Goal: Task Accomplishment & Management: Use online tool/utility

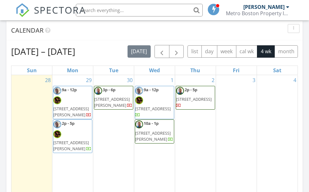
scroll to position [603, 0]
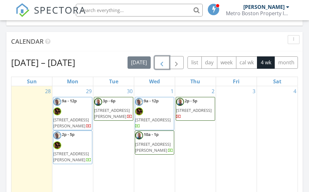
click at [161, 62] on span "button" at bounding box center [162, 63] width 8 height 8
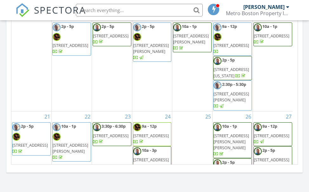
scroll to position [761, 0]
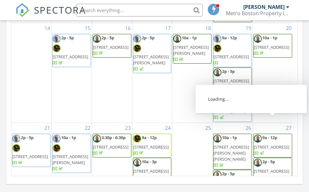
click at [266, 168] on span "[STREET_ADDRESS][PERSON_NAME]" at bounding box center [272, 174] width 36 height 12
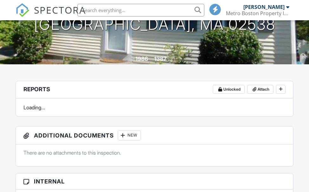
scroll to position [95, 0]
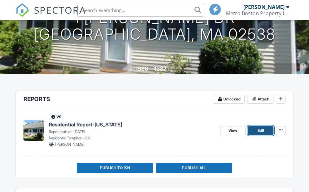
click at [255, 129] on link "Edit" at bounding box center [260, 130] width 25 height 9
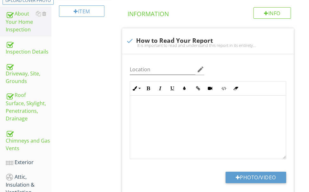
scroll to position [190, 0]
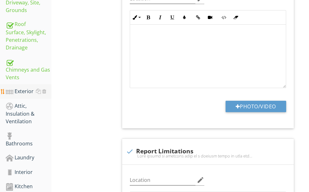
click at [27, 88] on div "Exterior" at bounding box center [29, 92] width 46 height 8
type textarea "<p><span class="fr-video fr-draggable" contenteditable="false" style="display: …"
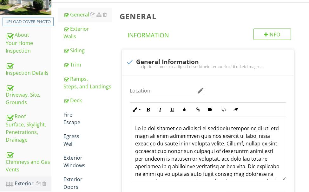
scroll to position [95, 0]
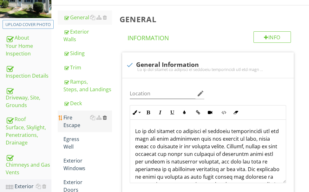
click at [105, 116] on div at bounding box center [105, 117] width 4 height 5
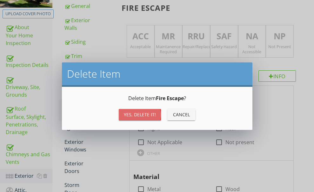
click at [134, 111] on div "Yes, Delete it!" at bounding box center [140, 114] width 32 height 7
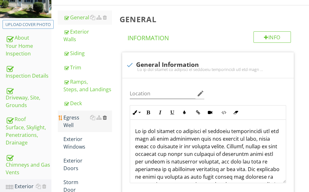
click at [104, 117] on div at bounding box center [105, 117] width 4 height 5
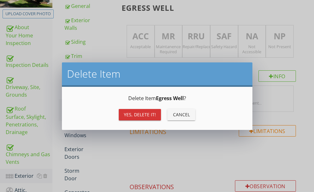
click at [127, 113] on div "Yes, Delete it!" at bounding box center [140, 114] width 32 height 7
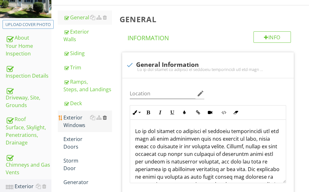
click at [105, 118] on div at bounding box center [105, 117] width 4 height 5
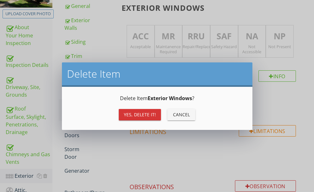
click at [118, 112] on div "Yes, Delete it! Cancel" at bounding box center [156, 114] width 175 height 15
click at [123, 114] on button "Yes, Delete it!" at bounding box center [140, 114] width 42 height 11
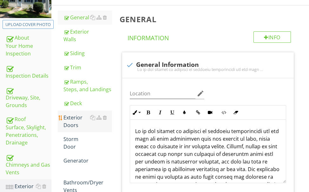
click at [75, 120] on div "Exterior Doors" at bounding box center [87, 121] width 49 height 15
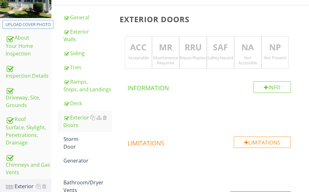
click at [127, 58] on div "Acceptable" at bounding box center [138, 57] width 27 height 5
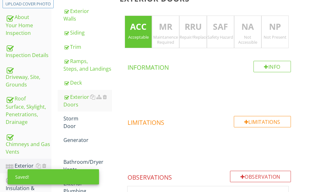
scroll to position [127, 0]
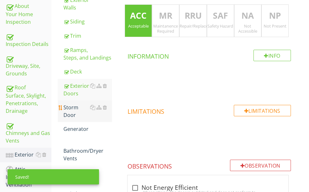
click at [71, 110] on div "Storm Door" at bounding box center [87, 111] width 49 height 15
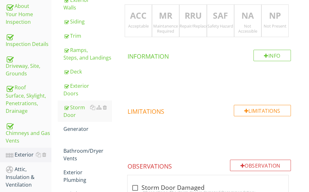
click at [140, 26] on div "Acceptable" at bounding box center [138, 25] width 27 height 5
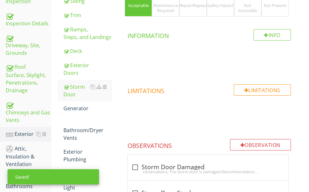
scroll to position [159, 0]
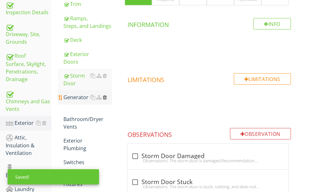
click at [105, 97] on div at bounding box center [105, 97] width 4 height 5
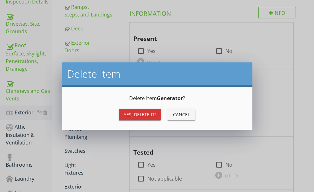
click at [127, 115] on div "Yes, Delete it!" at bounding box center [140, 114] width 32 height 7
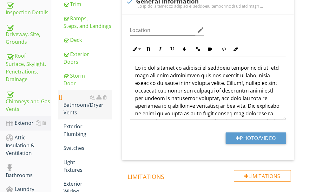
click at [70, 109] on div "Bathroom/Dryer Vents" at bounding box center [87, 105] width 49 height 23
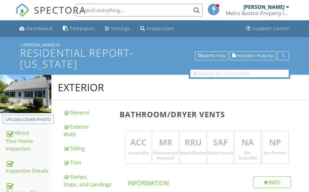
click at [142, 139] on p "ACC" at bounding box center [138, 142] width 27 height 13
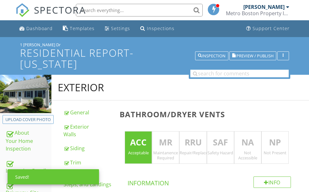
click at [238, 138] on p "NA" at bounding box center [247, 142] width 27 height 13
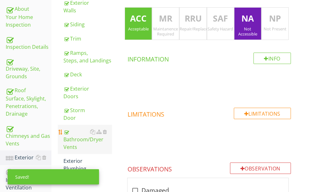
scroll to position [159, 0]
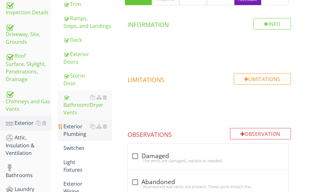
click at [74, 131] on div "Exterior Plumbing" at bounding box center [87, 130] width 49 height 15
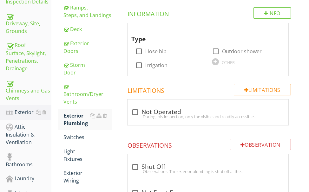
scroll to position [159, 0]
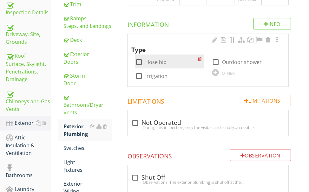
click at [138, 60] on div at bounding box center [139, 62] width 11 height 11
checkbox input "true"
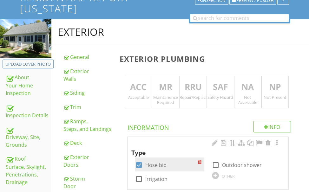
scroll to position [32, 0]
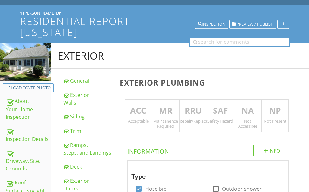
click at [137, 113] on p "ACC" at bounding box center [138, 111] width 27 height 13
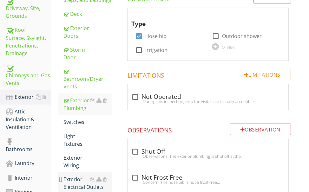
scroll to position [222, 0]
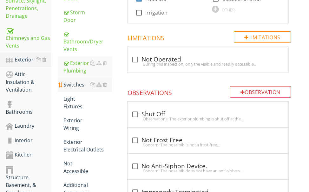
click at [74, 85] on div "Switches" at bounding box center [87, 85] width 49 height 8
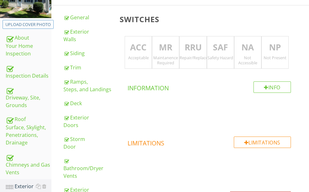
click at [136, 57] on div "Acceptable" at bounding box center [138, 57] width 27 height 5
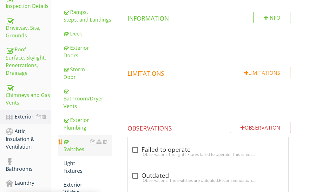
scroll to position [190, 0]
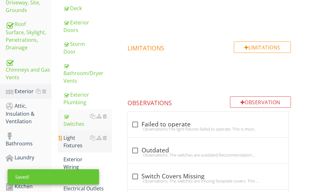
click at [75, 142] on div "Light Fixtures" at bounding box center [87, 141] width 49 height 15
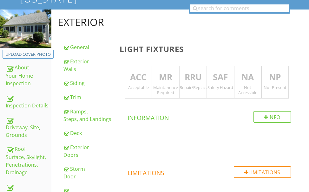
scroll to position [63, 0]
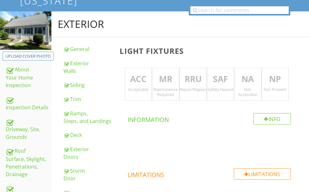
click at [145, 86] on div "ACC Acceptable" at bounding box center [138, 84] width 27 height 33
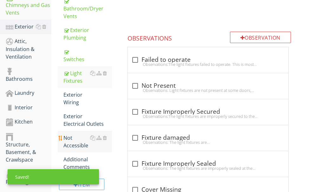
scroll to position [285, 0]
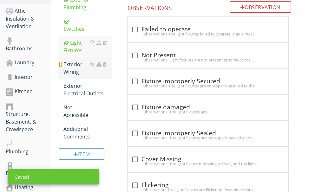
click at [74, 69] on div "Exterior Wiring" at bounding box center [87, 68] width 49 height 15
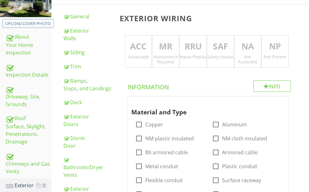
scroll to position [95, 0]
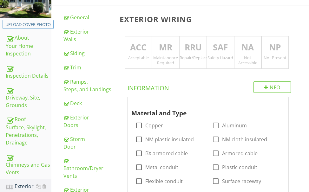
click at [135, 47] on p "ACC" at bounding box center [138, 47] width 27 height 13
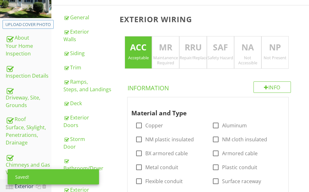
click at [243, 52] on p "NA" at bounding box center [247, 47] width 27 height 13
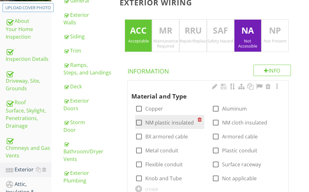
scroll to position [159, 0]
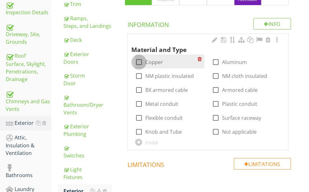
click at [138, 59] on div at bounding box center [139, 62] width 11 height 11
checkbox input "true"
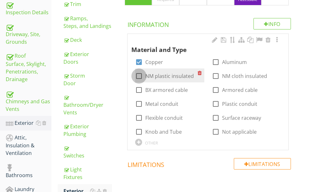
click at [139, 77] on div at bounding box center [139, 76] width 11 height 11
checkbox input "true"
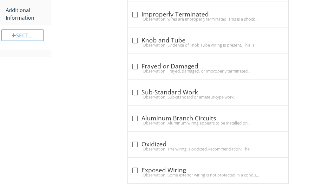
scroll to position [523, 0]
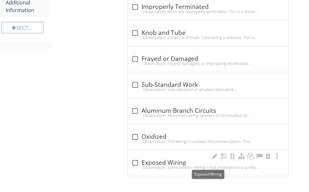
click at [166, 162] on div "check_box_outline_blank Exposed Wiring" at bounding box center [207, 163] width 153 height 8
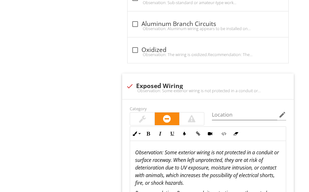
scroll to position [586, 0]
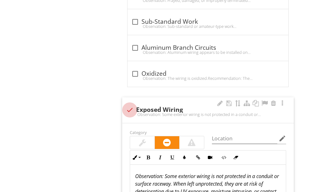
click at [129, 111] on div at bounding box center [129, 110] width 11 height 11
checkbox input "true"
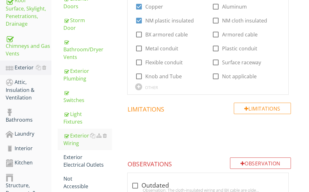
scroll to position [238, 0]
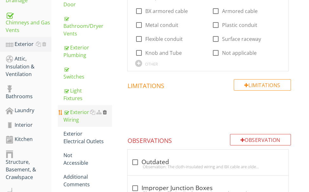
click at [106, 111] on div at bounding box center [105, 112] width 4 height 5
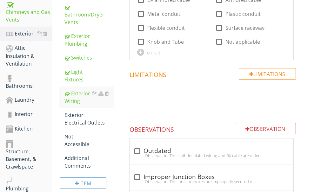
click at [275, 106] on div at bounding box center [157, 96] width 314 height 192
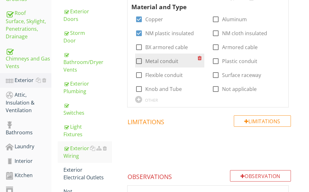
scroll to position [142, 0]
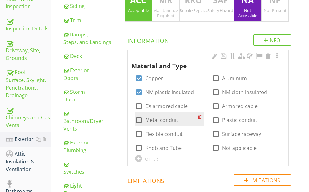
click at [141, 118] on div at bounding box center [139, 120] width 11 height 11
checkbox input "true"
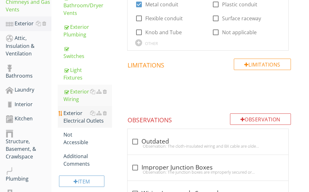
scroll to position [269, 0]
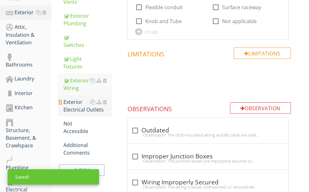
click at [77, 107] on div "Exterior Electrical Outlets" at bounding box center [87, 105] width 49 height 15
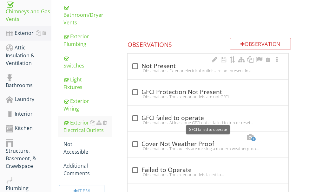
scroll to position [238, 0]
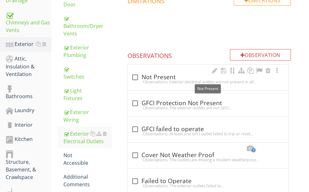
click at [178, 75] on div "check_box_outline_blank Not Present" at bounding box center [207, 78] width 153 height 8
checkbox input "true"
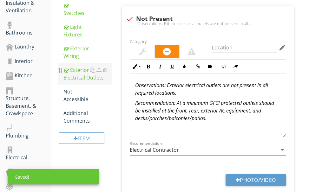
scroll to position [301, 0]
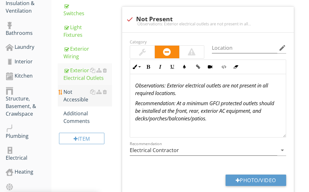
click at [74, 96] on div "Not Accessible" at bounding box center [87, 95] width 49 height 15
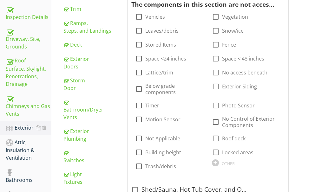
scroll to position [142, 0]
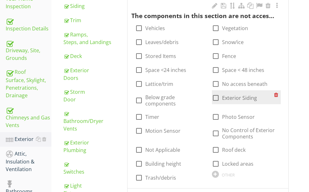
click at [216, 99] on div at bounding box center [215, 98] width 11 height 11
checkbox input "true"
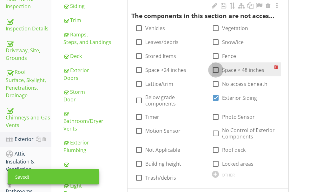
click at [216, 69] on div at bounding box center [215, 70] width 11 height 11
checkbox input "true"
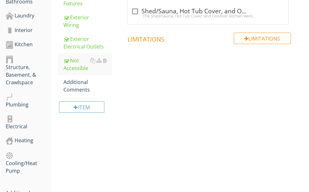
scroll to position [333, 0]
click at [77, 87] on div "Additional Comments" at bounding box center [87, 85] width 49 height 15
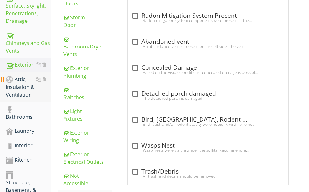
scroll to position [206, 0]
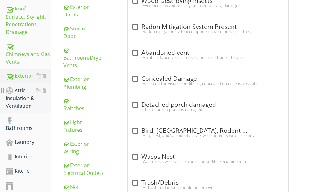
click at [21, 99] on div "Attic, Insulation & Ventilation" at bounding box center [29, 98] width 46 height 23
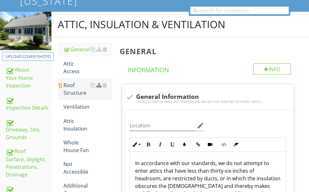
scroll to position [63, 0]
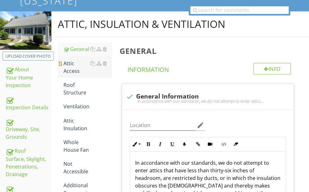
click at [73, 67] on div "Attic Access" at bounding box center [87, 67] width 49 height 15
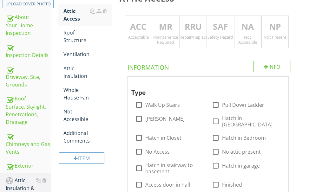
scroll to position [127, 0]
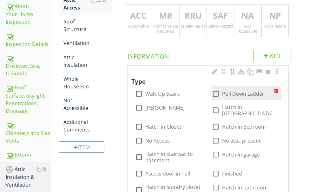
click at [214, 94] on div at bounding box center [215, 93] width 11 height 11
checkbox input "true"
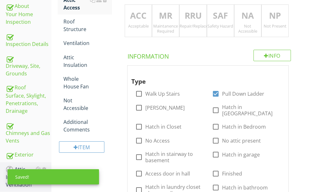
click at [168, 22] on div "MR Maintanence Required" at bounding box center [165, 20] width 27 height 33
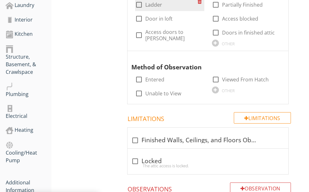
scroll to position [349, 0]
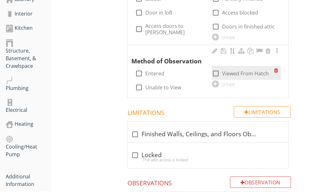
click at [213, 68] on div at bounding box center [215, 73] width 11 height 11
checkbox input "true"
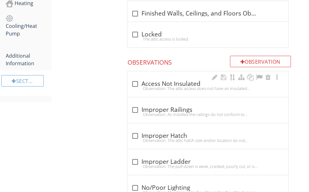
scroll to position [476, 0]
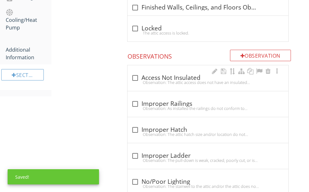
click at [175, 74] on div "check_box_outline_blank Access Not Insulated" at bounding box center [207, 78] width 153 height 8
checkbox input "true"
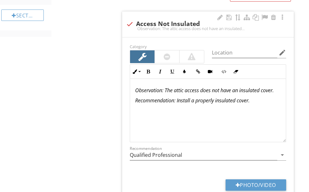
scroll to position [539, 0]
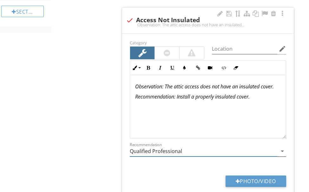
click at [194, 148] on input "Qualified Professional" at bounding box center [203, 151] width 147 height 10
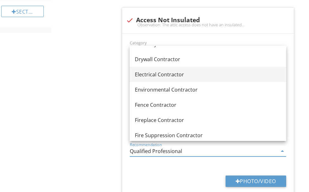
scroll to position [381, 0]
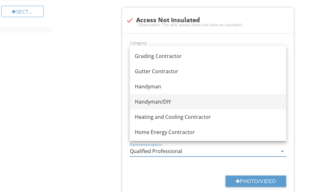
click at [160, 101] on div "Handyman/DIY" at bounding box center [208, 102] width 146 height 8
type input "Handyman/DIY"
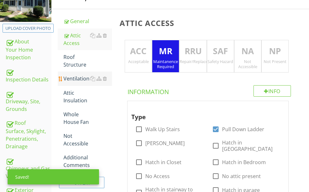
scroll to position [95, 0]
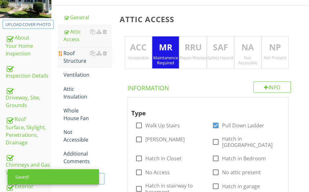
click at [71, 54] on div "Roof Structure" at bounding box center [87, 56] width 49 height 15
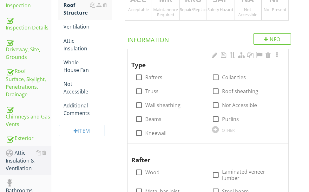
scroll to position [159, 0]
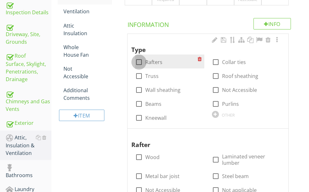
click at [138, 63] on div at bounding box center [139, 62] width 11 height 11
checkbox input "true"
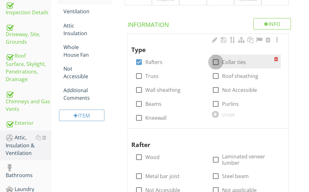
click at [213, 63] on div at bounding box center [215, 62] width 11 height 11
checkbox input "true"
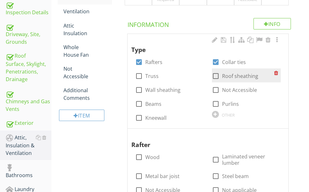
click at [216, 75] on div at bounding box center [215, 76] width 11 height 11
checkbox input "true"
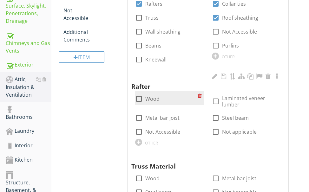
scroll to position [222, 0]
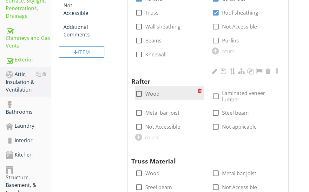
click at [140, 91] on div at bounding box center [139, 93] width 11 height 11
checkbox input "true"
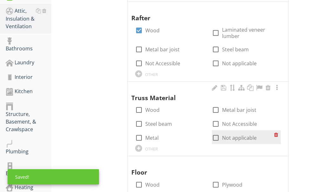
click at [214, 135] on div at bounding box center [215, 138] width 11 height 11
checkbox input "true"
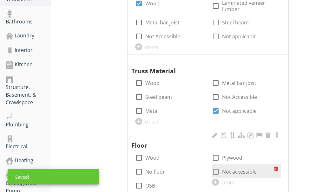
scroll to position [349, 0]
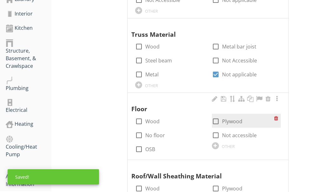
click at [217, 120] on div at bounding box center [215, 121] width 11 height 11
checkbox input "true"
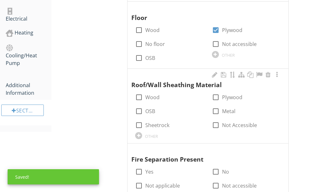
scroll to position [444, 0]
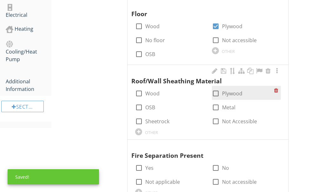
click at [214, 95] on div at bounding box center [215, 93] width 11 height 11
checkbox input "true"
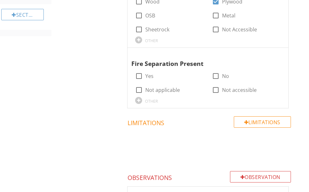
scroll to position [539, 0]
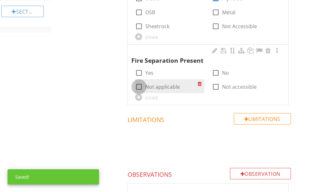
click at [140, 87] on div at bounding box center [139, 87] width 11 height 11
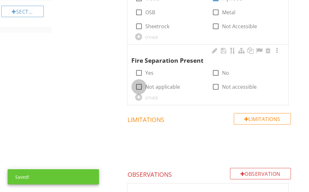
checkbox input "true"
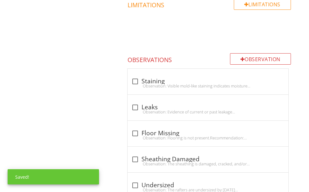
scroll to position [666, 0]
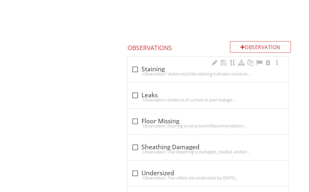
click at [180, 71] on div "Observation: Visible mold-like staining indicates moisture problems and past le…" at bounding box center [207, 73] width 153 height 5
checkbox input "true"
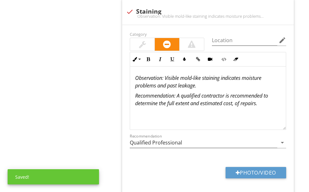
scroll to position [761, 0]
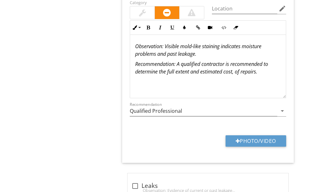
click at [167, 54] on em "Observation: Visible mold-like staining indicates moisture problems and past le…" at bounding box center [198, 50] width 126 height 15
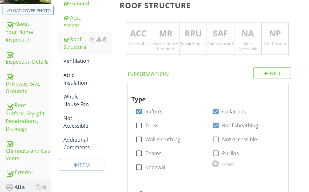
scroll to position [95, 0]
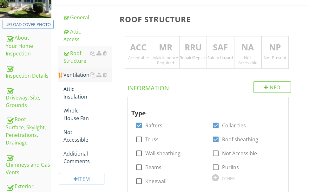
click at [82, 73] on div "Ventilation" at bounding box center [87, 75] width 49 height 8
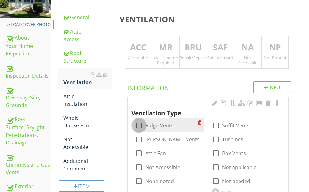
click at [140, 125] on div at bounding box center [139, 125] width 11 height 11
checkbox input "true"
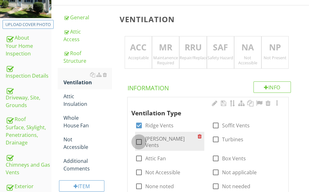
click at [140, 139] on div at bounding box center [139, 142] width 11 height 11
checkbox input "true"
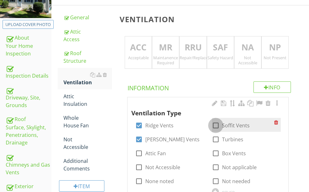
click at [216, 126] on div at bounding box center [215, 125] width 11 height 11
checkbox input "true"
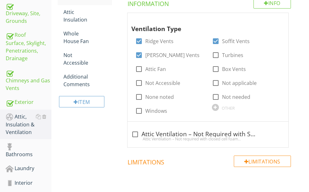
scroll to position [159, 0]
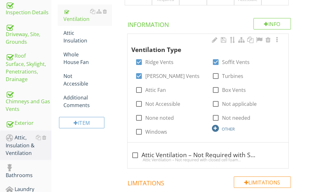
click at [215, 127] on div at bounding box center [215, 128] width 7 height 7
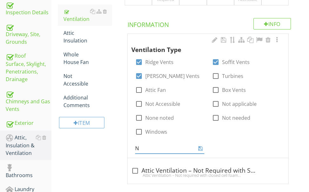
type input "NA"
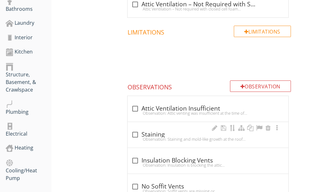
scroll to position [349, 0]
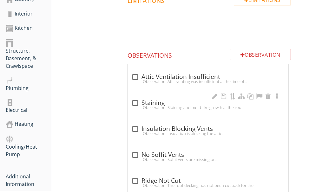
drag, startPoint x: 185, startPoint y: 114, endPoint x: 181, endPoint y: 113, distance: 3.5
click at [184, 114] on div "check_box_outline_blank Staining Observation: Staining and mold-like growth at …" at bounding box center [208, 103] width 161 height 26
checkbox input "true"
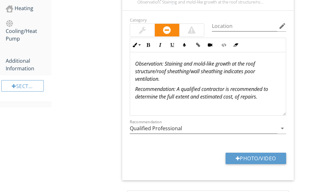
scroll to position [476, 0]
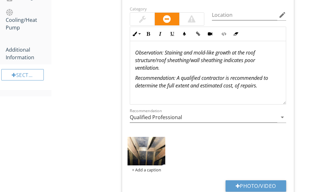
click at [176, 67] on p "Observation: Staining and mold-like growth at the roof structure/roof sheathing…" at bounding box center [208, 60] width 146 height 23
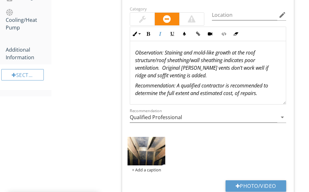
scroll to position [508, 0]
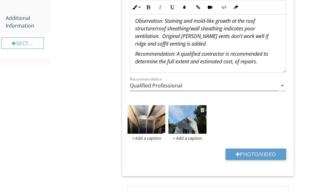
click at [193, 121] on img at bounding box center [187, 119] width 38 height 28
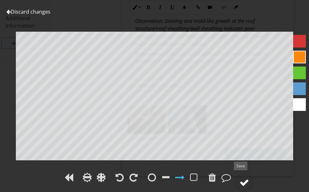
click at [243, 180] on div at bounding box center [244, 183] width 10 height 10
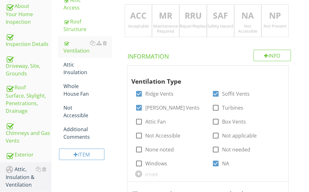
scroll to position [95, 0]
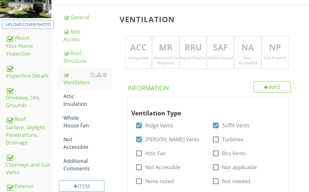
click at [188, 47] on p "RRU" at bounding box center [193, 47] width 27 height 13
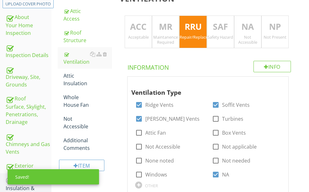
scroll to position [127, 0]
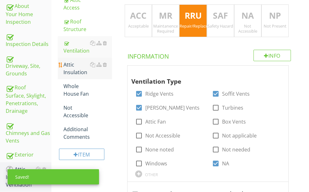
click at [68, 67] on div "Attic Insulation" at bounding box center [87, 68] width 49 height 15
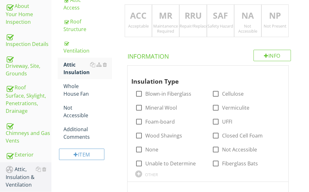
scroll to position [63, 0]
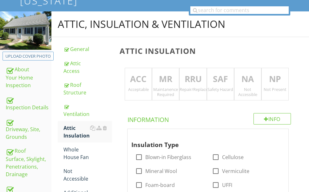
click at [189, 80] on p "RRU" at bounding box center [193, 79] width 27 height 13
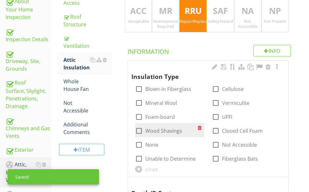
scroll to position [159, 0]
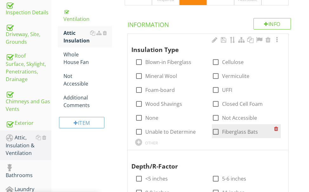
click at [215, 130] on div at bounding box center [215, 132] width 11 height 11
checkbox input "true"
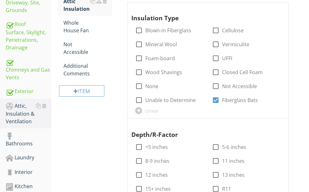
scroll to position [222, 0]
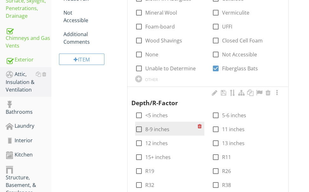
click at [138, 128] on div at bounding box center [139, 129] width 11 height 11
checkbox input "true"
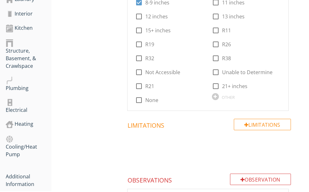
scroll to position [476, 0]
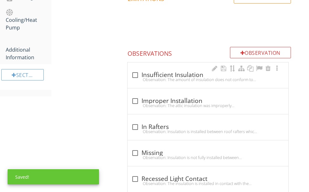
click at [163, 78] on div "Observation: The amount of insulation does not conform to modern standards of e…" at bounding box center [207, 79] width 153 height 5
checkbox input "true"
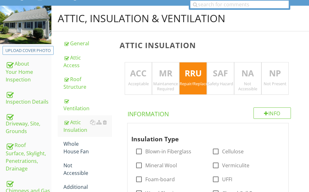
scroll to position [63, 0]
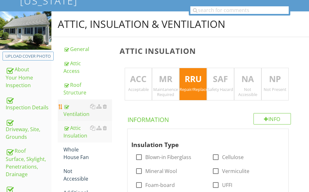
click at [82, 112] on div "Ventilation" at bounding box center [87, 110] width 49 height 15
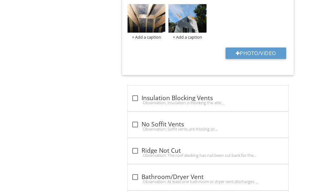
scroll to position [603, 0]
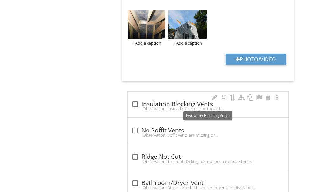
click at [157, 104] on div "check_box_outline_blank Insulation Blocking Vents" at bounding box center [207, 105] width 153 height 8
checkbox input "true"
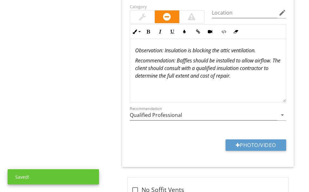
scroll to position [730, 0]
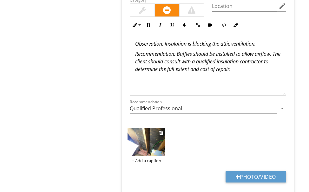
click at [157, 145] on img at bounding box center [147, 142] width 38 height 28
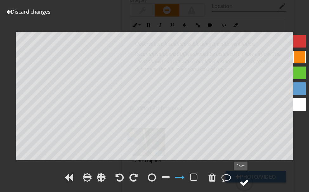
click at [245, 179] on div at bounding box center [244, 183] width 10 height 10
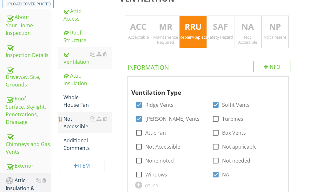
scroll to position [127, 0]
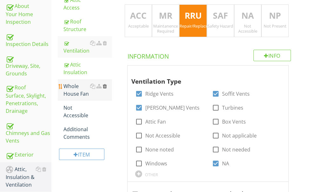
click at [104, 85] on div at bounding box center [105, 86] width 4 height 5
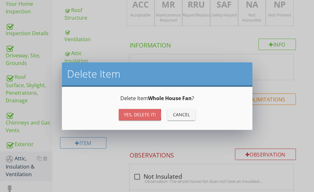
click at [127, 111] on button "Yes, Delete it!" at bounding box center [140, 114] width 42 height 11
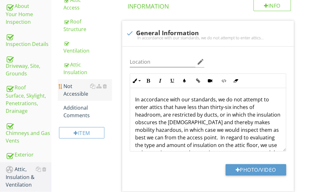
click at [70, 92] on div "Not Accessible" at bounding box center [87, 89] width 49 height 15
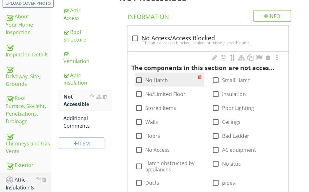
scroll to position [127, 0]
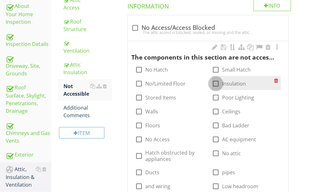
click at [215, 82] on div at bounding box center [215, 83] width 11 height 11
checkbox input "true"
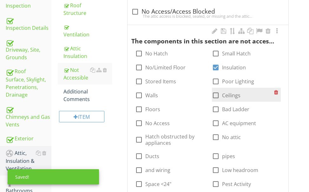
scroll to position [159, 0]
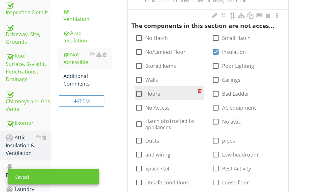
click at [140, 94] on div at bounding box center [139, 93] width 11 height 11
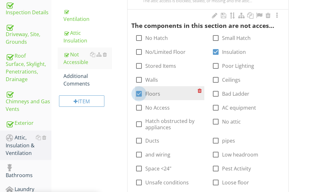
checkbox input "true"
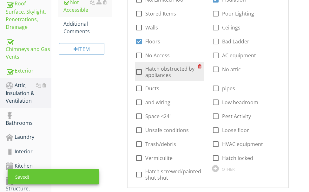
scroll to position [222, 0]
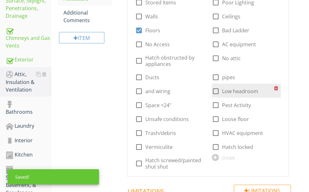
click at [213, 90] on div at bounding box center [215, 91] width 11 height 11
checkbox input "true"
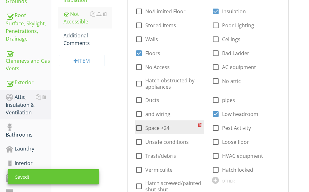
scroll to position [159, 0]
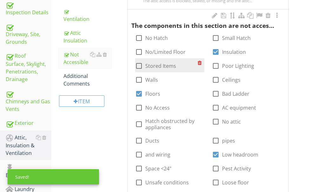
click at [139, 65] on div at bounding box center [139, 66] width 11 height 11
checkbox input "true"
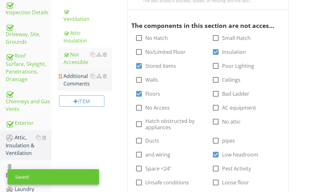
click at [84, 80] on div "Additional Comments" at bounding box center [87, 79] width 49 height 15
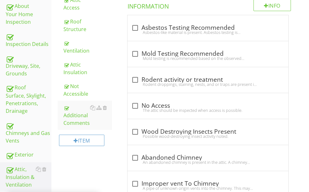
scroll to position [95, 0]
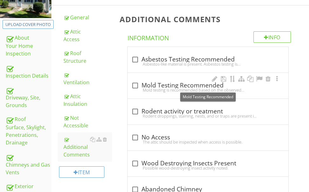
click at [165, 87] on div "check_box_outline_blank Mold Testing Recommended" at bounding box center [207, 86] width 153 height 8
checkbox input "true"
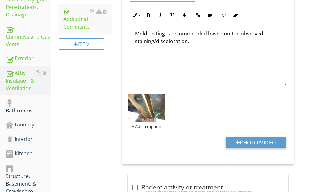
scroll to position [222, 0]
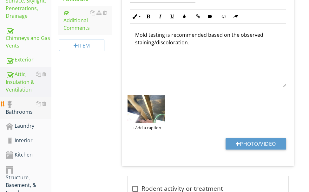
click at [24, 109] on div "Bathrooms" at bounding box center [29, 108] width 46 height 16
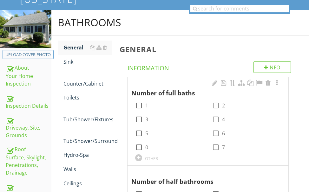
scroll to position [63, 0]
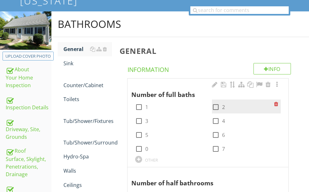
click at [214, 105] on div at bounding box center [215, 107] width 11 height 11
checkbox input "true"
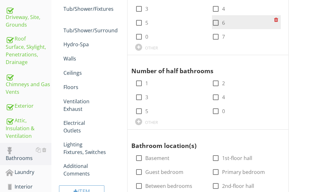
scroll to position [190, 0]
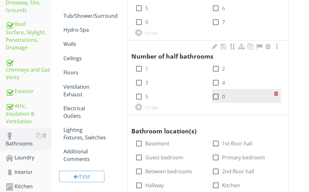
click at [214, 98] on div at bounding box center [215, 96] width 11 height 11
checkbox input "true"
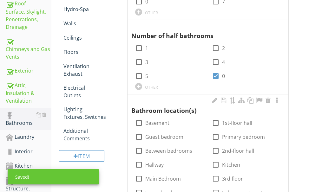
scroll to position [222, 0]
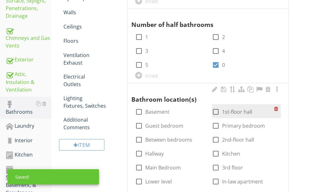
click at [217, 110] on div at bounding box center [215, 112] width 11 height 11
checkbox input "true"
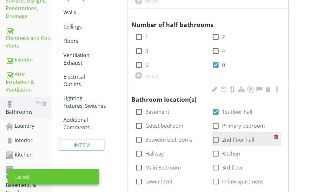
click at [214, 139] on div at bounding box center [215, 139] width 11 height 11
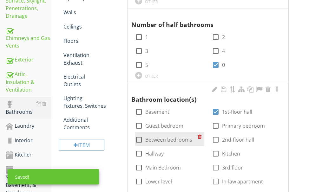
checkbox input "true"
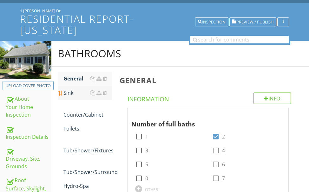
scroll to position [32, 0]
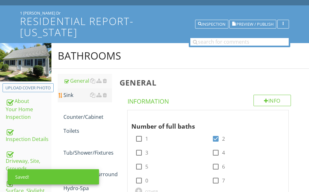
click at [71, 95] on div "Sink" at bounding box center [87, 95] width 49 height 8
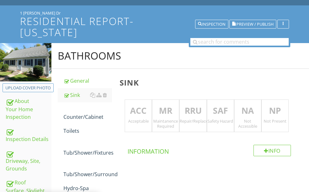
click at [143, 112] on p "ACC" at bounding box center [138, 111] width 27 height 13
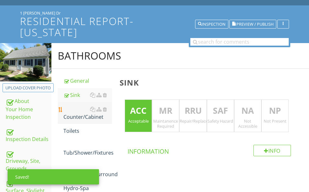
click at [91, 114] on div "Counter/Cabinet" at bounding box center [87, 113] width 49 height 15
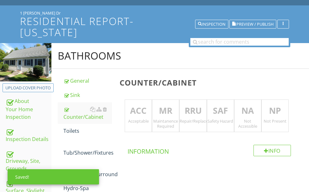
click at [139, 110] on p "ACC" at bounding box center [138, 111] width 27 height 13
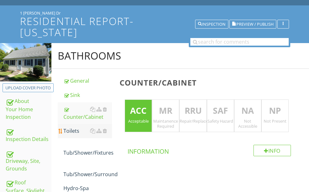
click at [77, 129] on div "Toilets" at bounding box center [87, 131] width 49 height 8
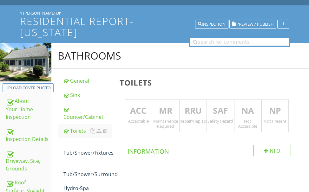
click at [160, 112] on p "MR" at bounding box center [165, 111] width 27 height 13
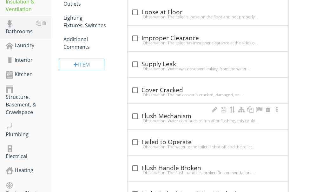
scroll to position [317, 0]
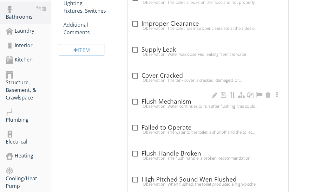
click at [177, 105] on div "Observation: Water continues to run after flushing, this could be due to a faul…" at bounding box center [207, 106] width 153 height 5
checkbox input "true"
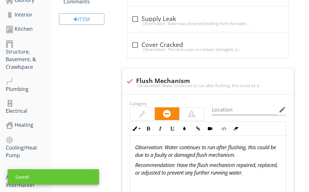
scroll to position [381, 0]
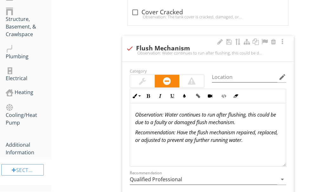
click at [142, 81] on div at bounding box center [142, 81] width 7 height 8
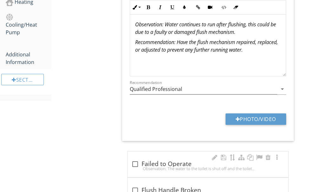
scroll to position [508, 0]
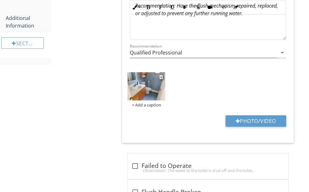
click at [156, 90] on img at bounding box center [147, 86] width 38 height 28
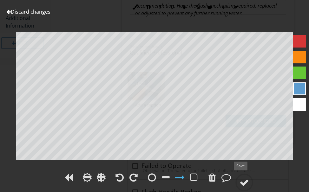
drag, startPoint x: 245, startPoint y: 180, endPoint x: 236, endPoint y: 161, distance: 21.6
click at [245, 180] on div at bounding box center [244, 183] width 10 height 10
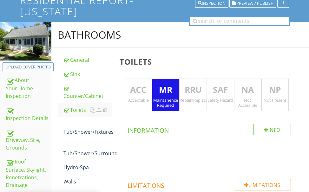
scroll to position [32, 0]
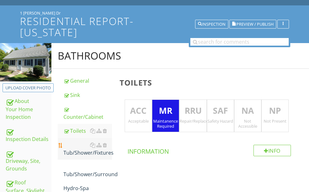
click at [80, 153] on div "Tub/Shower/Fixtures" at bounding box center [87, 148] width 49 height 15
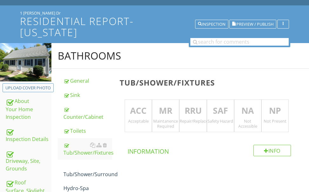
click at [137, 119] on div "Acceptable" at bounding box center [138, 121] width 27 height 5
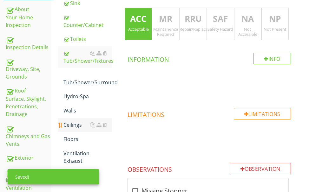
scroll to position [127, 0]
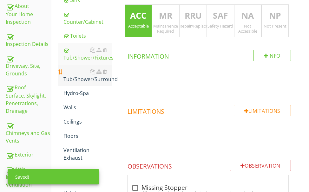
click at [85, 79] on div "Tub/Shower/Surround" at bounding box center [87, 75] width 49 height 15
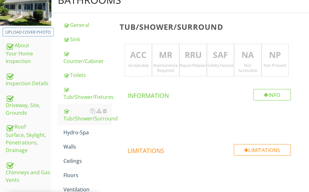
scroll to position [63, 0]
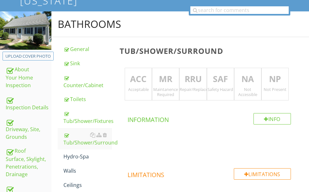
click at [136, 78] on p "ACC" at bounding box center [138, 79] width 27 height 13
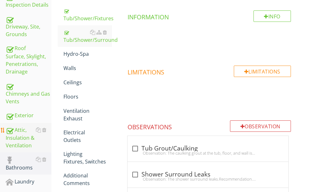
scroll to position [190, 0]
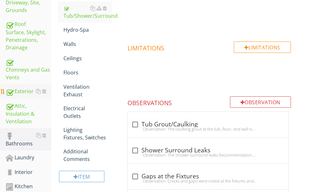
click at [22, 89] on div "Exterior" at bounding box center [29, 92] width 46 height 8
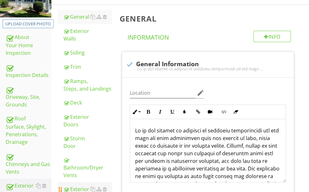
scroll to position [95, 0]
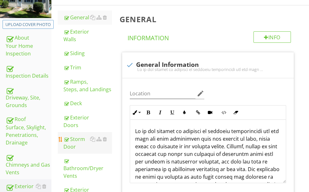
click at [78, 137] on div "Storm Door" at bounding box center [87, 142] width 49 height 15
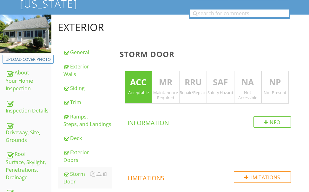
scroll to position [32, 0]
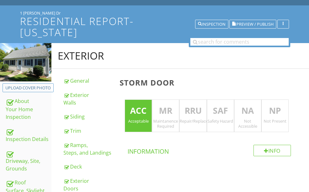
click at [192, 112] on p "RRU" at bounding box center [193, 111] width 27 height 13
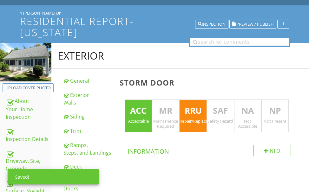
click at [142, 112] on p "ACC" at bounding box center [138, 111] width 27 height 13
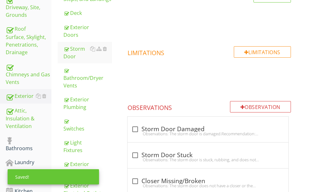
scroll to position [222, 0]
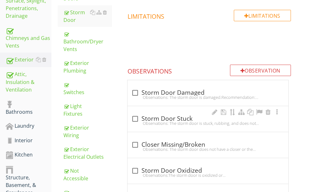
click at [161, 119] on div "check_box_outline_blank Storm Door Stuck" at bounding box center [207, 119] width 153 height 8
checkbox input "true"
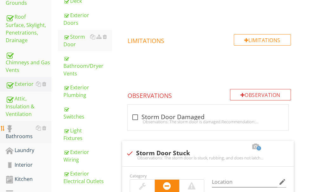
scroll to position [190, 0]
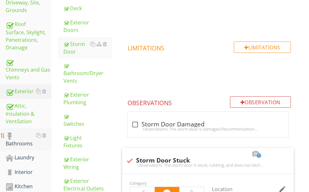
click at [17, 141] on div "Bathrooms" at bounding box center [29, 140] width 46 height 16
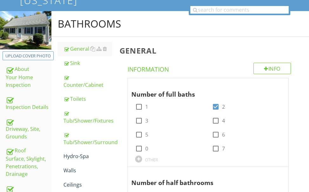
scroll to position [63, 0]
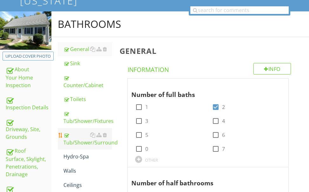
click at [89, 142] on div "Tub/Shower/Surround" at bounding box center [87, 138] width 49 height 15
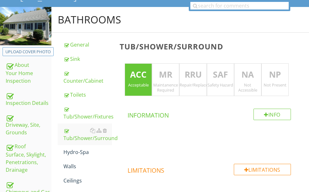
scroll to position [95, 0]
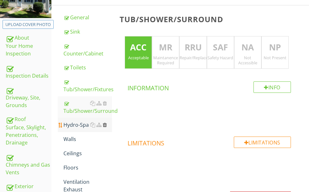
click at [106, 125] on div at bounding box center [105, 124] width 4 height 5
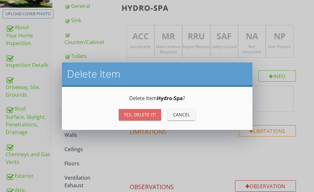
click at [134, 112] on div "Yes, Delete it!" at bounding box center [140, 114] width 32 height 7
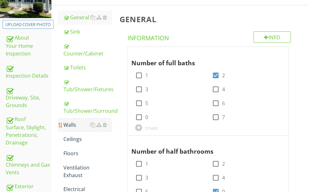
click at [73, 123] on div "Walls" at bounding box center [87, 125] width 49 height 8
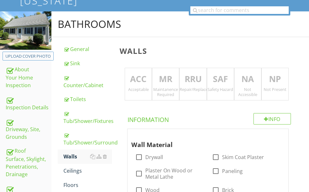
click at [163, 85] on p "MR" at bounding box center [165, 79] width 27 height 13
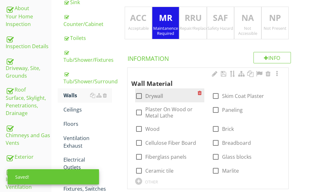
scroll to position [127, 0]
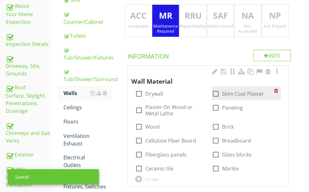
click at [216, 93] on div at bounding box center [215, 93] width 11 height 11
checkbox input "true"
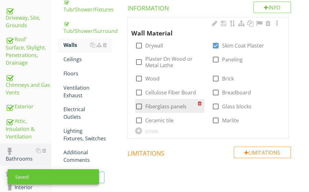
scroll to position [190, 0]
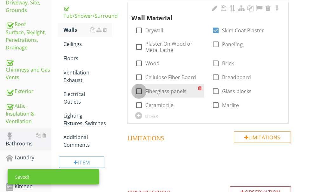
click at [139, 89] on div at bounding box center [139, 91] width 11 height 11
checkbox input "true"
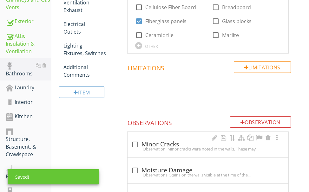
scroll to position [317, 0]
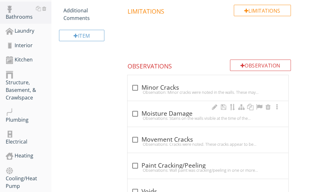
click at [164, 116] on div "Observations: Stains on the walls visible at the time of the inspection appeare…" at bounding box center [207, 118] width 153 height 5
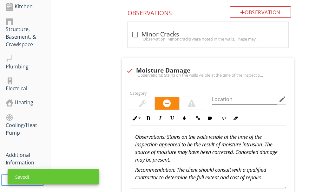
scroll to position [412, 0]
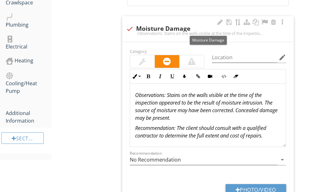
click at [129, 26] on div at bounding box center [129, 28] width 11 height 11
checkbox input "true"
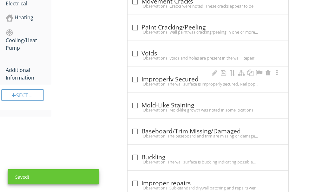
scroll to position [444, 0]
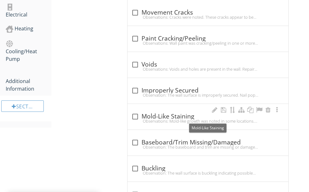
click at [172, 118] on div "check_box_outline_blank Mold-Like Staining" at bounding box center [207, 117] width 153 height 8
checkbox input "true"
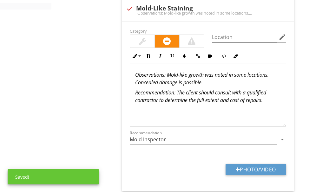
scroll to position [571, 0]
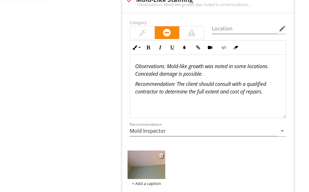
click at [159, 167] on img at bounding box center [147, 165] width 38 height 28
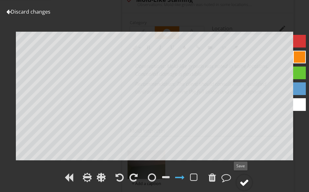
click at [244, 182] on div at bounding box center [244, 183] width 10 height 10
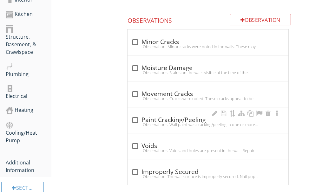
scroll to position [357, 0]
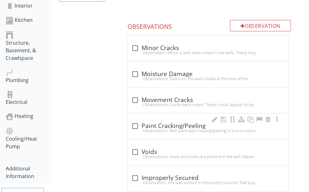
click at [168, 128] on div "check_box_outline_blank Paint Cracking/Peeling" at bounding box center [207, 126] width 153 height 8
checkbox input "true"
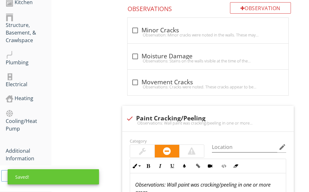
scroll to position [389, 0]
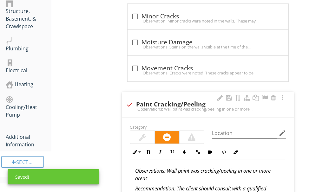
click at [141, 135] on div at bounding box center [142, 138] width 7 height 8
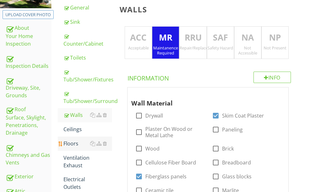
scroll to position [135, 0]
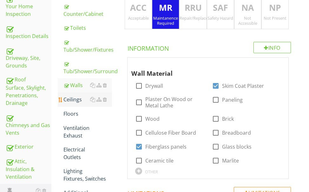
click at [72, 99] on div "Ceilings" at bounding box center [87, 100] width 49 height 8
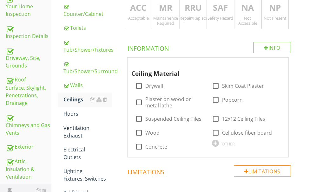
click at [165, 15] on div "MR Maintanence Required" at bounding box center [165, 13] width 27 height 33
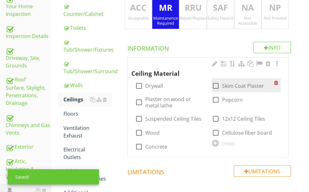
click at [217, 84] on div at bounding box center [215, 86] width 11 height 11
checkbox input "true"
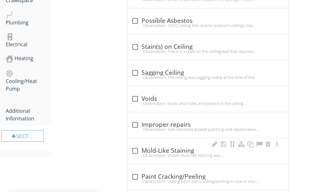
scroll to position [420, 0]
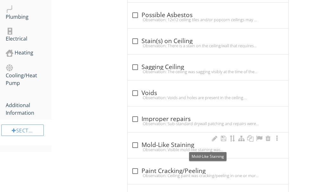
click at [180, 144] on div "check_box_outline_blank Mold-Like Staining" at bounding box center [207, 145] width 153 height 8
checkbox input "true"
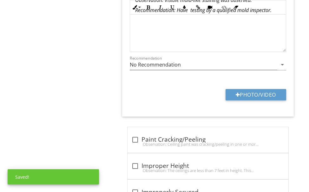
scroll to position [642, 0]
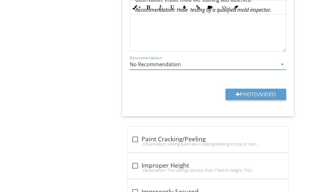
click at [192, 64] on input "No Recommendation" at bounding box center [203, 64] width 147 height 10
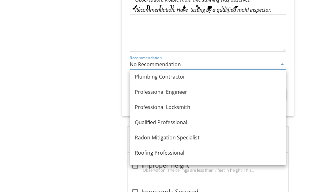
scroll to position [678, 0]
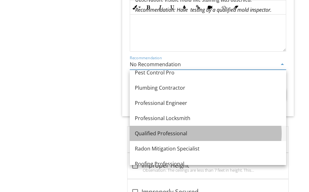
click at [167, 134] on div "Qualified Professional" at bounding box center [208, 134] width 146 height 8
type input "Qualified Professional"
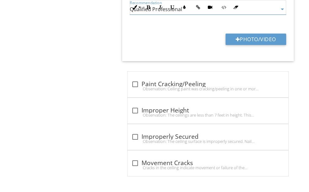
scroll to position [698, 0]
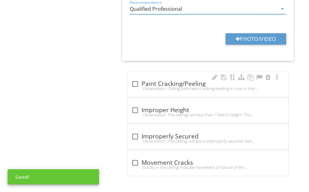
click at [171, 87] on div "Observation: Ceiling paint was cracking/peeling in one or more areas.Recommenda…" at bounding box center [207, 88] width 153 height 5
checkbox input "true"
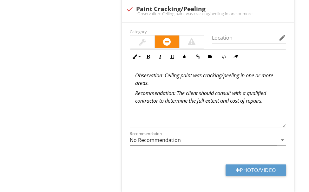
scroll to position [793, 0]
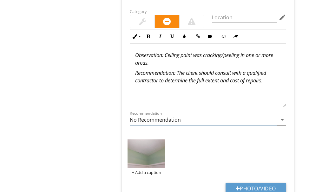
click at [197, 120] on input "No Recommendation" at bounding box center [203, 120] width 147 height 10
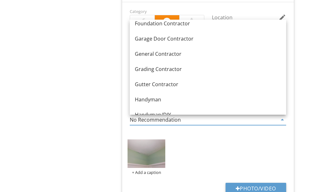
scroll to position [373, 0]
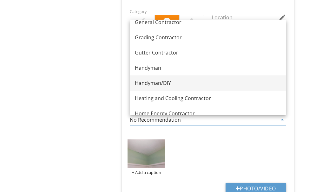
drag, startPoint x: 180, startPoint y: 79, endPoint x: 199, endPoint y: 79, distance: 19.3
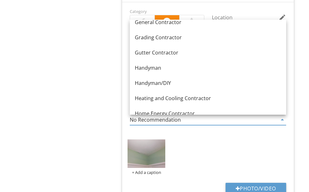
click at [180, 79] on link "Handyman/DIY" at bounding box center [208, 82] width 156 height 15
type input "Handyman/DIY"
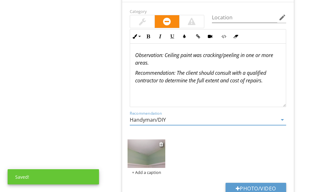
click at [138, 152] on img at bounding box center [147, 154] width 38 height 28
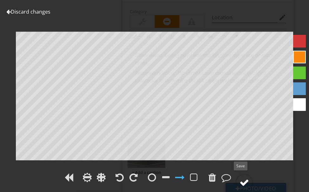
click at [244, 178] on div at bounding box center [244, 183] width 10 height 10
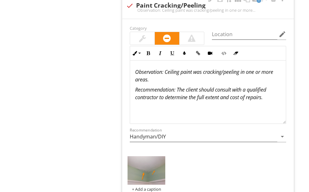
scroll to position [761, 0]
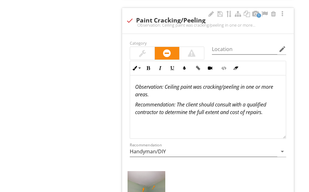
click at [142, 55] on div at bounding box center [142, 53] width 7 height 8
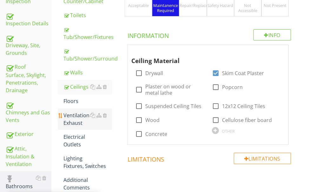
scroll to position [159, 0]
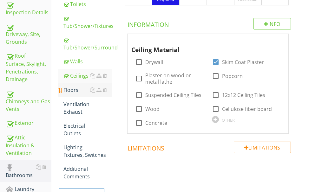
click at [75, 89] on div "Floors" at bounding box center [87, 90] width 49 height 8
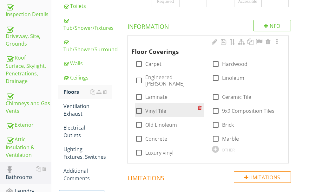
scroll to position [95, 0]
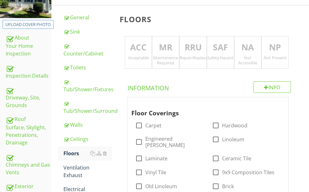
drag, startPoint x: 137, startPoint y: 63, endPoint x: 139, endPoint y: 69, distance: 6.3
click at [137, 63] on div "ACC Acceptable" at bounding box center [138, 52] width 27 height 33
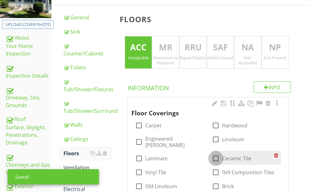
drag, startPoint x: 213, startPoint y: 154, endPoint x: 226, endPoint y: 150, distance: 13.6
click at [214, 153] on div at bounding box center [215, 158] width 11 height 11
checkbox input "true"
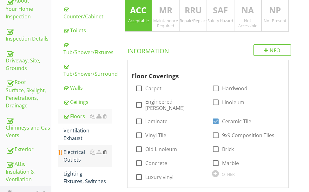
scroll to position [159, 0]
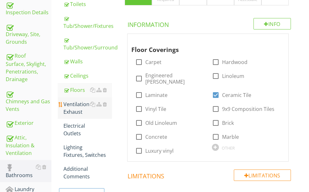
click at [78, 108] on div "Ventilation Exhaust" at bounding box center [87, 108] width 49 height 15
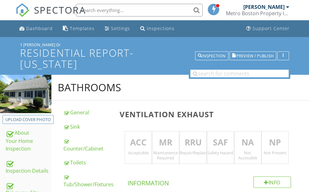
click at [167, 136] on p "MR" at bounding box center [165, 142] width 27 height 13
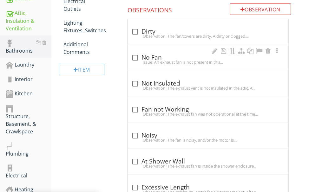
scroll to position [285, 0]
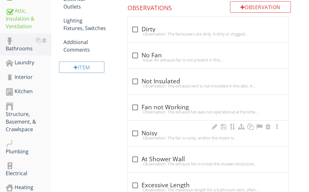
click at [161, 135] on div "Observation: The fan is noisy, and/or the motor is laboringRecommendation: Repa…" at bounding box center [207, 137] width 153 height 5
checkbox input "true"
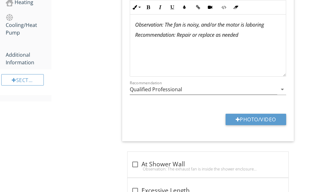
scroll to position [476, 0]
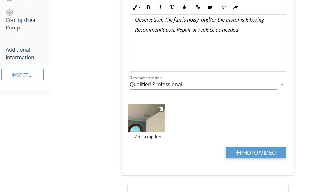
click at [147, 125] on img at bounding box center [147, 118] width 38 height 28
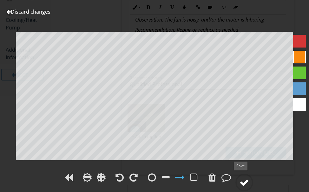
click at [247, 180] on div at bounding box center [244, 183] width 10 height 10
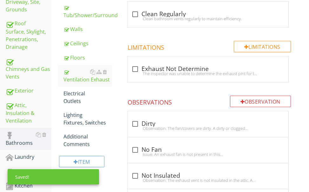
scroll to position [190, 0]
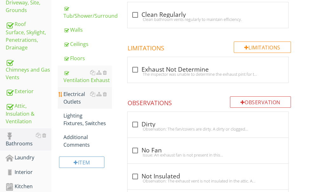
click at [71, 97] on div "Electrical Outlets" at bounding box center [87, 97] width 49 height 15
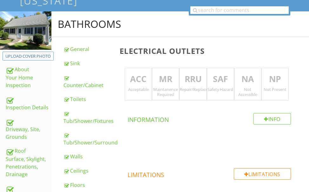
click at [141, 85] on p "ACC" at bounding box center [138, 79] width 27 height 13
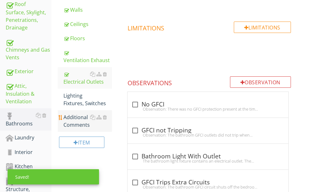
scroll to position [222, 0]
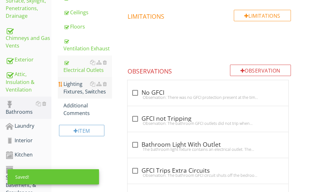
click at [75, 87] on div "Lighting Fixtures, Switches" at bounding box center [87, 87] width 49 height 15
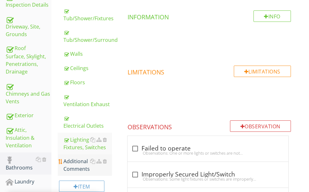
scroll to position [95, 0]
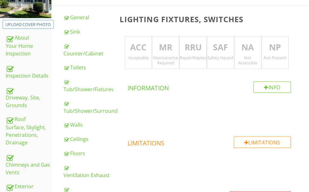
click at [131, 58] on div "Acceptable" at bounding box center [138, 57] width 27 height 5
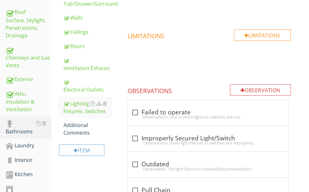
scroll to position [222, 0]
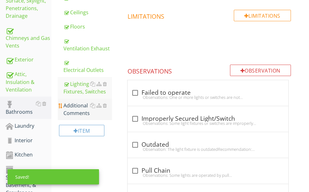
click at [82, 110] on div "Additional Comments" at bounding box center [87, 109] width 49 height 15
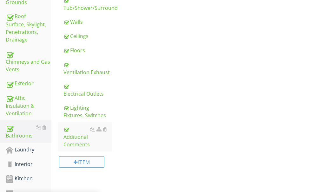
scroll to position [254, 0]
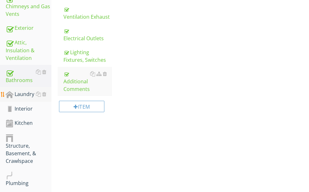
click at [25, 94] on div "Laundry" at bounding box center [29, 94] width 46 height 8
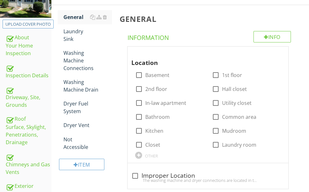
scroll to position [95, 0]
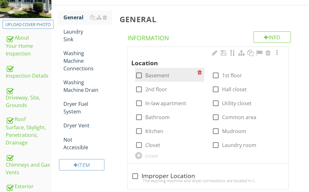
click at [138, 75] on div at bounding box center [139, 75] width 11 height 11
checkbox input "true"
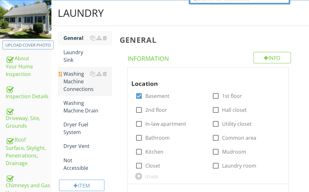
scroll to position [63, 0]
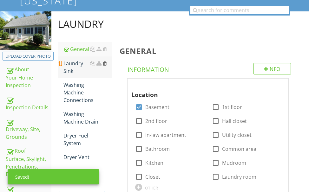
click at [104, 63] on div at bounding box center [105, 63] width 4 height 5
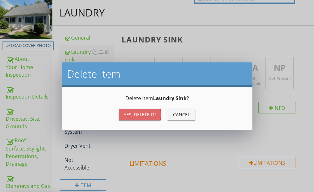
click at [128, 112] on div "Yes, Delete it!" at bounding box center [140, 114] width 32 height 7
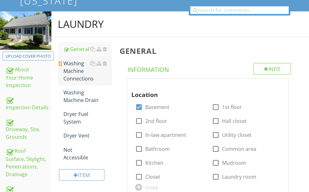
click at [75, 68] on div "Washing Machine Connections" at bounding box center [87, 71] width 49 height 23
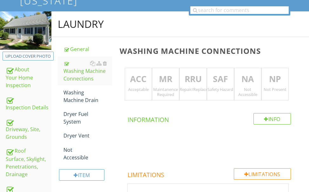
click at [139, 82] on p "ACC" at bounding box center [138, 79] width 27 height 13
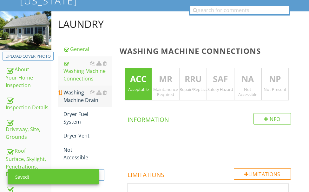
click at [74, 96] on div "Washing Machine Drain" at bounding box center [87, 96] width 49 height 15
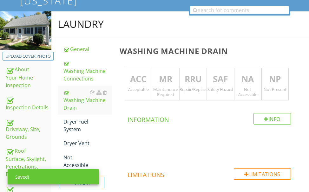
drag, startPoint x: 140, startPoint y: 80, endPoint x: 146, endPoint y: 80, distance: 6.0
click at [140, 80] on p "ACC" at bounding box center [138, 79] width 27 height 13
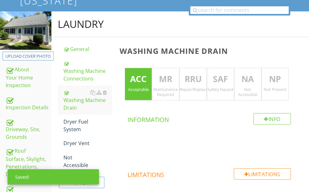
click at [239, 83] on p "NA" at bounding box center [247, 79] width 27 height 13
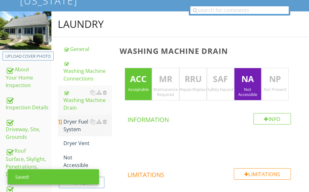
click at [75, 124] on div "Dryer Fuel System" at bounding box center [87, 125] width 49 height 15
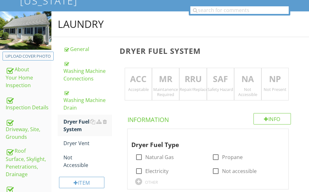
click at [138, 82] on p "ACC" at bounding box center [138, 79] width 27 height 13
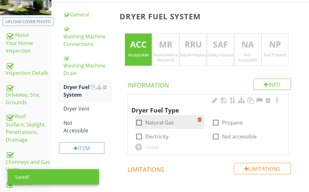
scroll to position [127, 0]
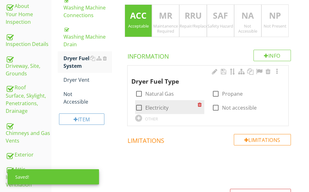
click at [137, 105] on div at bounding box center [139, 107] width 11 height 11
checkbox input "true"
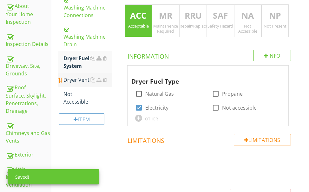
click at [77, 79] on div "Dryer Vent" at bounding box center [87, 80] width 49 height 8
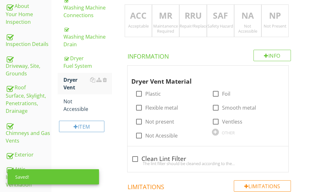
click at [136, 26] on div "Acceptable" at bounding box center [138, 25] width 27 height 5
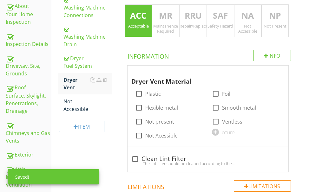
click at [240, 21] on p "NA" at bounding box center [247, 16] width 27 height 13
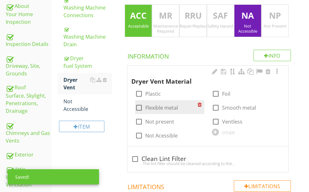
click at [135, 107] on div at bounding box center [139, 107] width 11 height 11
checkbox input "true"
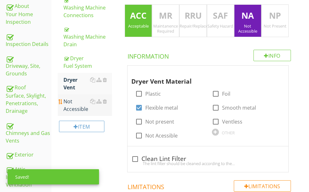
click at [81, 106] on div "Not Accessible" at bounding box center [87, 105] width 49 height 15
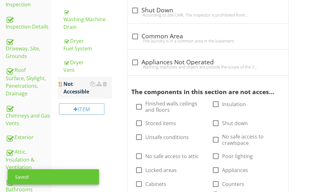
scroll to position [159, 0]
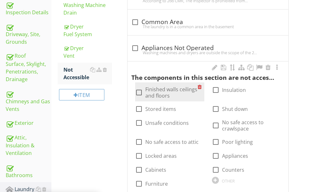
click at [140, 91] on div at bounding box center [139, 92] width 11 height 11
checkbox input "true"
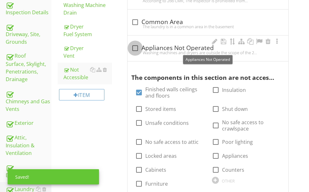
click at [136, 48] on div at bounding box center [135, 48] width 11 height 11
checkbox input "true"
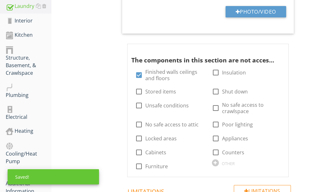
scroll to position [349, 0]
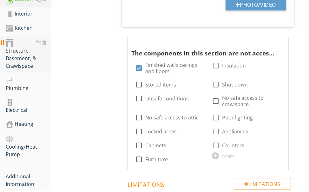
click at [20, 57] on div "Structure, Basement, & Crawlspace" at bounding box center [29, 54] width 46 height 31
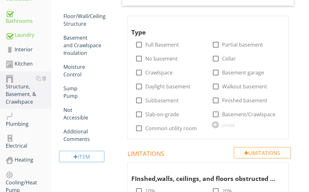
scroll to position [317, 0]
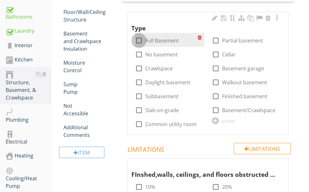
click at [141, 39] on div at bounding box center [139, 40] width 11 height 11
checkbox input "true"
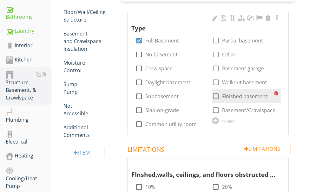
click at [214, 95] on div at bounding box center [215, 96] width 11 height 11
checkbox input "true"
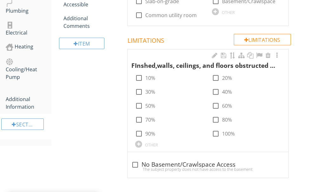
scroll to position [428, 0]
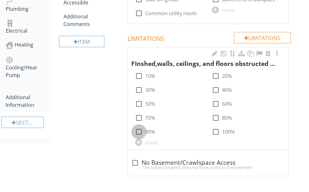
drag, startPoint x: 140, startPoint y: 132, endPoint x: 131, endPoint y: 132, distance: 8.9
click at [139, 132] on div at bounding box center [139, 132] width 11 height 11
checkbox input "true"
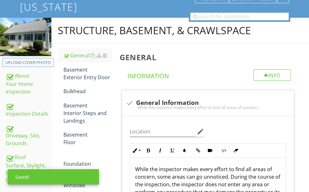
scroll to position [16, 0]
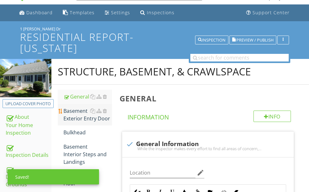
click at [80, 117] on div "Basement Exterior Entry Door" at bounding box center [87, 114] width 49 height 15
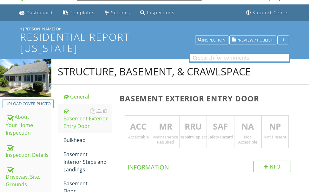
click at [190, 126] on p "RRU" at bounding box center [193, 127] width 27 height 13
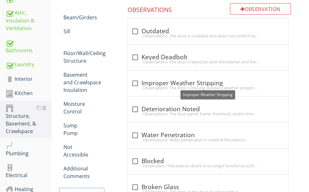
scroll to position [301, 0]
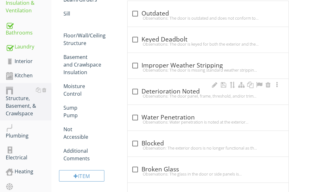
click at [186, 96] on div "Observations: The door panel, frame, threshold, and/or trim are loose, deterior…" at bounding box center [207, 96] width 153 height 5
checkbox input "true"
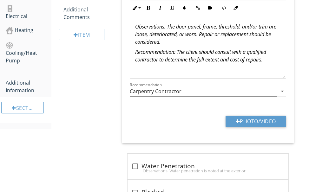
scroll to position [428, 0]
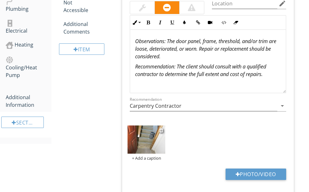
click at [157, 139] on img at bounding box center [147, 140] width 38 height 28
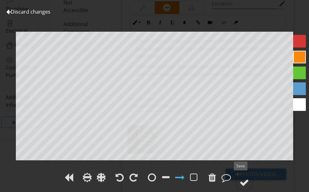
drag, startPoint x: 244, startPoint y: 180, endPoint x: 313, endPoint y: 138, distance: 81.2
click at [245, 180] on div at bounding box center [244, 183] width 10 height 10
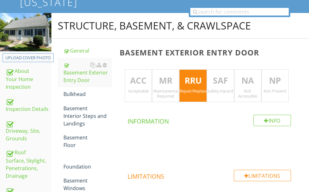
scroll to position [48, 0]
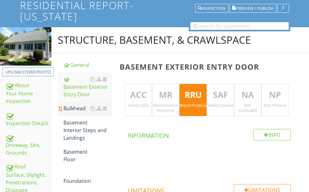
click at [75, 108] on div "Bulkhead" at bounding box center [87, 109] width 49 height 8
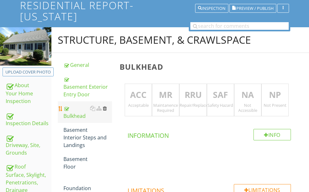
click at [106, 109] on div at bounding box center [105, 108] width 4 height 5
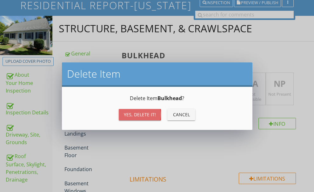
click at [127, 113] on div "Yes, Delete it!" at bounding box center [140, 114] width 32 height 7
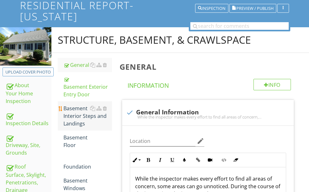
click at [70, 115] on div "Basement Interior Steps and Landings" at bounding box center [87, 116] width 49 height 23
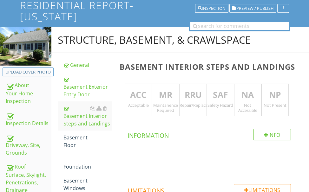
click at [134, 94] on p "ACC" at bounding box center [138, 95] width 27 height 13
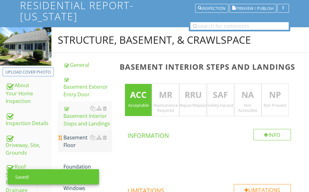
click at [75, 141] on div "Basement Floor" at bounding box center [87, 141] width 49 height 15
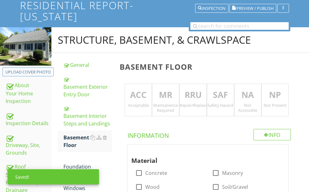
click at [140, 100] on p "ACC" at bounding box center [138, 95] width 27 height 13
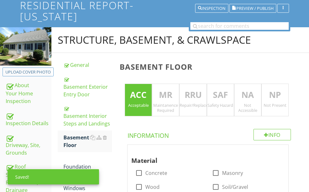
click at [250, 99] on p "NA" at bounding box center [247, 95] width 27 height 13
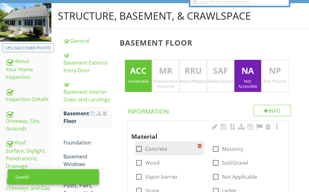
scroll to position [111, 0]
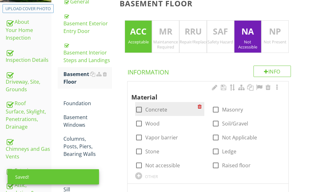
click at [138, 108] on div at bounding box center [139, 109] width 11 height 11
checkbox input "true"
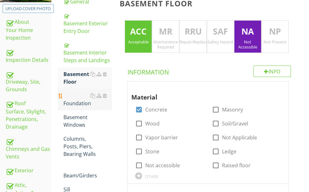
click at [78, 104] on div "Foundation" at bounding box center [87, 99] width 49 height 15
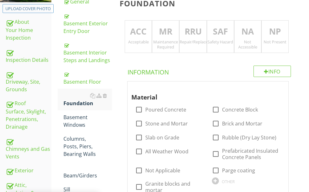
drag, startPoint x: 131, startPoint y: 31, endPoint x: 142, endPoint y: 31, distance: 11.1
click at [132, 31] on p "ACC" at bounding box center [138, 31] width 27 height 13
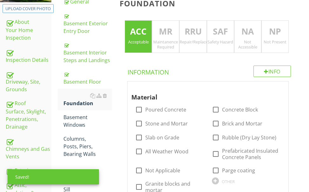
click at [246, 33] on p "NA" at bounding box center [247, 31] width 27 height 13
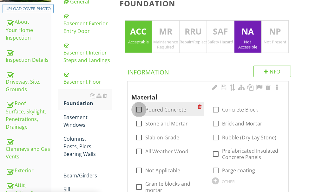
click at [139, 110] on div at bounding box center [139, 109] width 11 height 11
checkbox input "true"
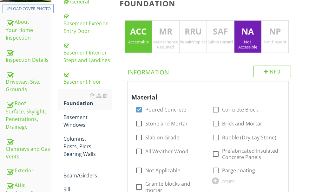
click at [166, 35] on p "MR" at bounding box center [165, 31] width 27 height 13
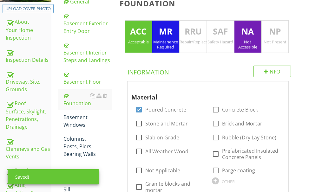
click at [145, 36] on p "ACC" at bounding box center [138, 31] width 27 height 13
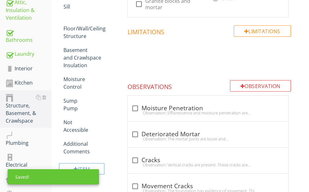
scroll to position [301, 0]
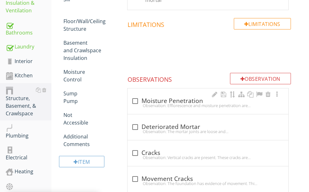
click at [168, 105] on div "Observation: Efflorescence and moisture penetration are present on the foundati…" at bounding box center [207, 105] width 153 height 5
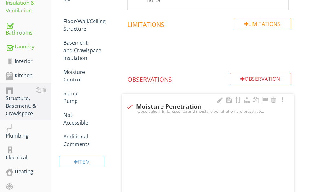
checkbox input "true"
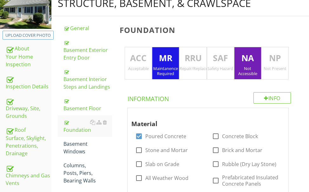
scroll to position [79, 0]
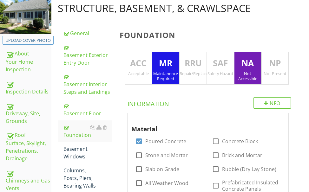
click at [188, 71] on div "Repair/Replace/Upgrade" at bounding box center [193, 73] width 27 height 5
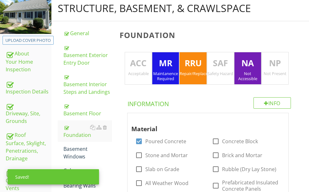
click at [171, 73] on div "Maintanence Required" at bounding box center [165, 76] width 27 height 10
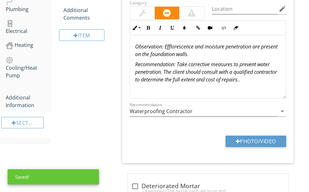
scroll to position [428, 0]
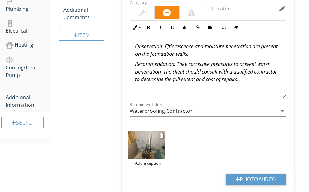
click at [157, 145] on img at bounding box center [147, 145] width 38 height 28
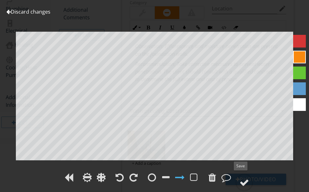
drag, startPoint x: 243, startPoint y: 181, endPoint x: 311, endPoint y: 138, distance: 81.0
click at [249, 174] on div at bounding box center [244, 183] width 18 height 18
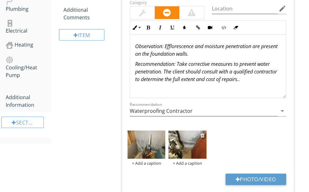
click at [190, 144] on img at bounding box center [187, 145] width 38 height 28
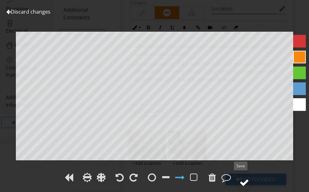
drag, startPoint x: 246, startPoint y: 181, endPoint x: 245, endPoint y: 175, distance: 6.2
click at [246, 181] on div at bounding box center [244, 183] width 10 height 10
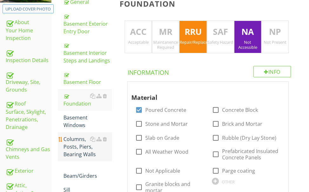
scroll to position [111, 0]
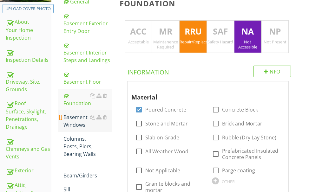
click at [78, 118] on div "Basement Windows" at bounding box center [87, 121] width 49 height 15
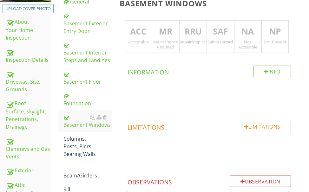
click at [186, 37] on p "RRU" at bounding box center [193, 31] width 27 height 13
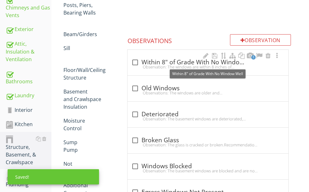
scroll to position [270, 0]
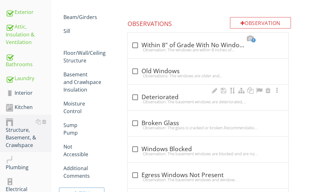
click at [187, 101] on div "Observation: The basement windows are deteriorated, damaged, and/or oxidized.Re…" at bounding box center [207, 101] width 153 height 5
checkbox input "true"
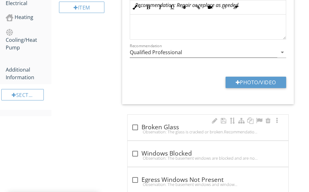
scroll to position [460, 0]
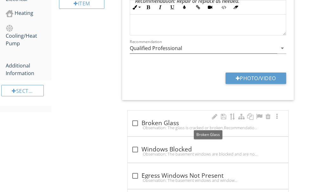
click at [156, 123] on div "check_box_outline_blank Broken Glass" at bounding box center [207, 124] width 153 height 8
checkbox input "true"
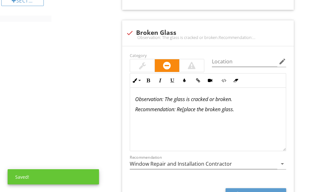
scroll to position [587, 0]
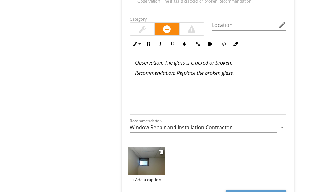
click at [154, 165] on img at bounding box center [147, 161] width 38 height 28
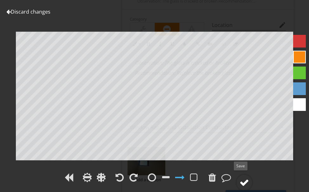
drag, startPoint x: 244, startPoint y: 180, endPoint x: 242, endPoint y: 177, distance: 4.3
click at [242, 177] on div at bounding box center [244, 183] width 18 height 18
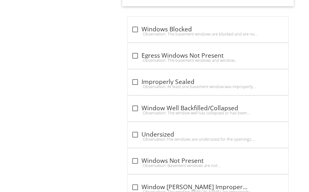
scroll to position [809, 0]
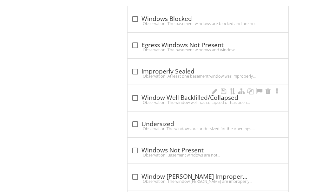
click at [163, 100] on div "Observation: The window well has collapsed or has been backfilled with dirt and…" at bounding box center [207, 102] width 153 height 5
checkbox input "true"
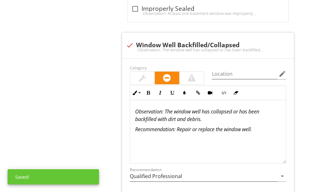
scroll to position [872, 0]
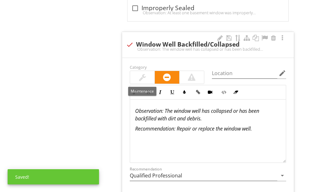
click at [140, 74] on div at bounding box center [142, 78] width 7 height 8
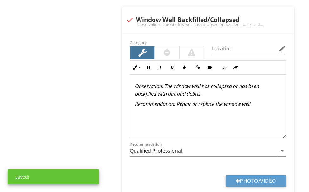
scroll to position [904, 0]
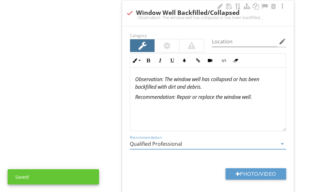
click at [185, 145] on input "Qualified Professional" at bounding box center [203, 144] width 147 height 10
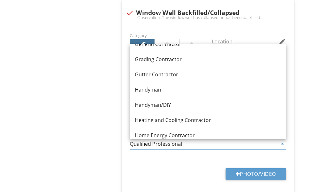
scroll to position [381, 0]
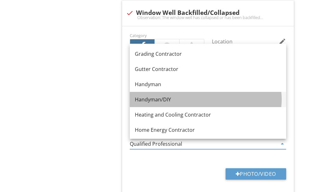
click at [171, 98] on div "Handyman/DIY" at bounding box center [208, 100] width 146 height 8
type input "Handyman/DIY"
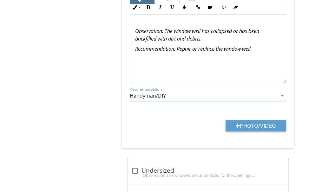
scroll to position [967, 0]
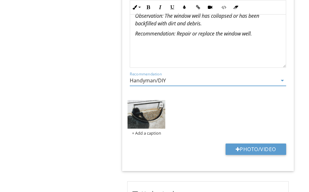
click at [154, 120] on img at bounding box center [147, 114] width 38 height 28
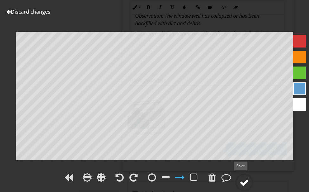
drag, startPoint x: 245, startPoint y: 180, endPoint x: 243, endPoint y: 177, distance: 3.4
click at [243, 177] on div at bounding box center [244, 183] width 18 height 18
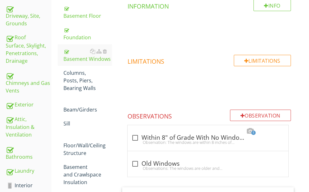
scroll to position [158, 0]
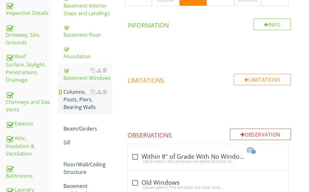
click at [78, 100] on div "Columns, Posts, Piers, Bearing Walls" at bounding box center [87, 99] width 49 height 23
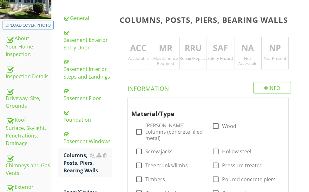
scroll to position [31, 0]
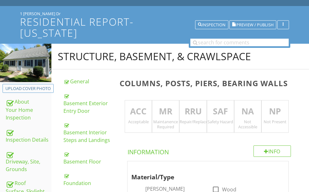
click at [137, 117] on p "ACC" at bounding box center [138, 111] width 27 height 13
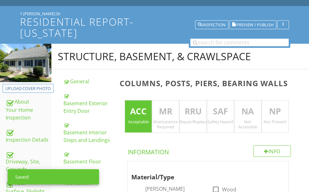
click at [244, 108] on p "NA" at bounding box center [247, 111] width 27 height 13
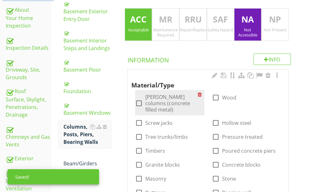
scroll to position [126, 0]
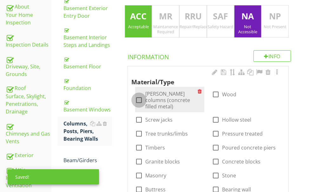
click at [142, 95] on div at bounding box center [139, 100] width 11 height 11
checkbox input "true"
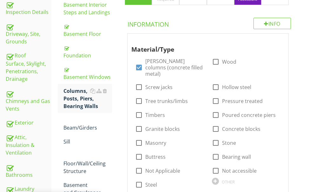
scroll to position [190, 0]
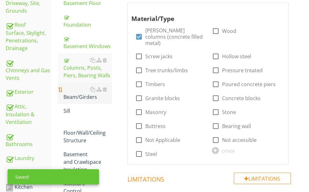
click at [76, 96] on div "Beam/Girders" at bounding box center [87, 93] width 49 height 15
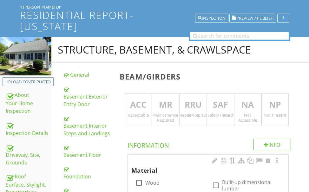
scroll to position [31, 0]
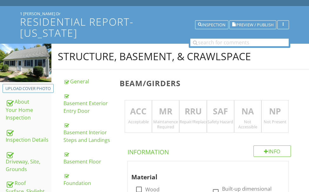
click at [138, 109] on p "ACC" at bounding box center [138, 111] width 27 height 13
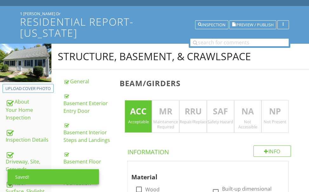
click at [245, 110] on p "NA" at bounding box center [247, 111] width 27 height 13
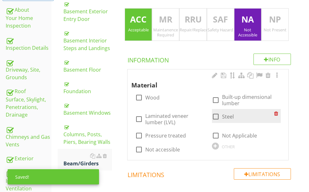
scroll to position [126, 0]
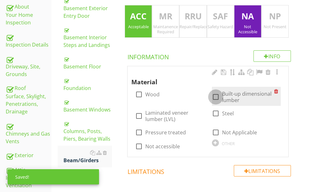
click at [216, 95] on div at bounding box center [215, 97] width 11 height 11
checkbox input "true"
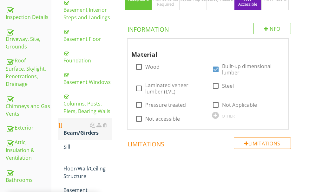
scroll to position [190, 0]
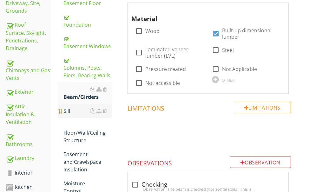
click at [79, 109] on div "Sill" at bounding box center [87, 111] width 49 height 8
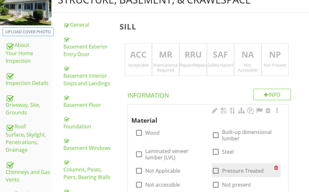
scroll to position [63, 0]
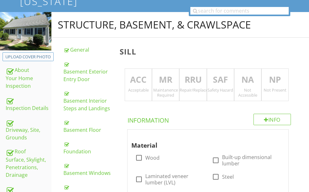
drag, startPoint x: 242, startPoint y: 78, endPoint x: 233, endPoint y: 104, distance: 27.4
click at [242, 79] on p "NA" at bounding box center [247, 80] width 27 height 13
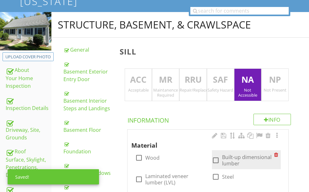
click at [214, 159] on div at bounding box center [215, 160] width 11 height 11
checkbox input "true"
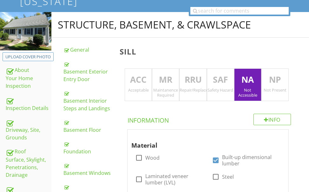
click at [169, 84] on p "MR" at bounding box center [165, 80] width 27 height 13
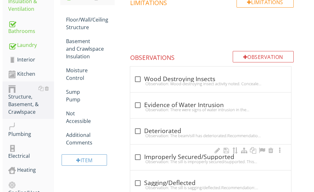
scroll to position [289, 0]
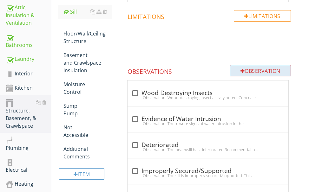
click at [253, 72] on div "Observation" at bounding box center [260, 70] width 61 height 11
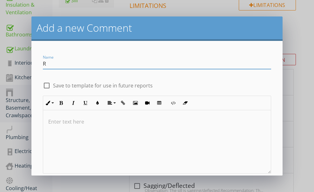
type input "Repairs made inquire with Seller."
click at [82, 128] on div at bounding box center [156, 141] width 227 height 63
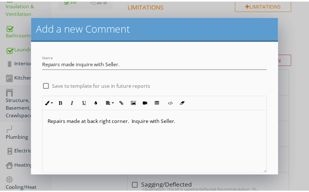
scroll to position [37, 0]
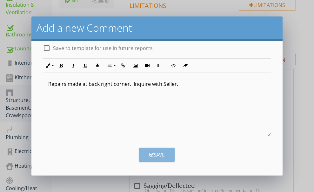
click at [160, 152] on div "Save" at bounding box center [156, 154] width 15 height 7
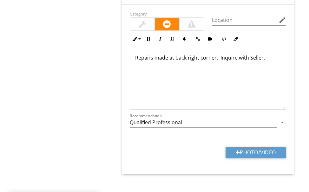
scroll to position [695, 0]
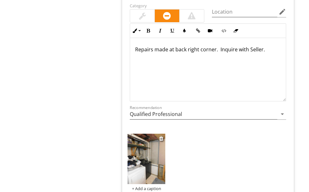
click at [153, 144] on img at bounding box center [147, 159] width 38 height 50
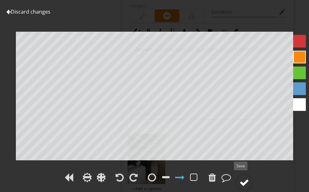
click at [243, 182] on div at bounding box center [244, 183] width 10 height 10
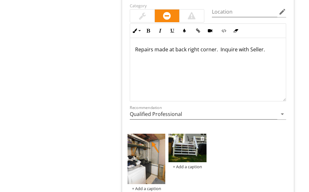
click at [187, 143] on img at bounding box center [187, 148] width 38 height 28
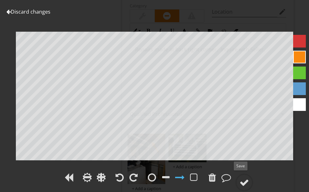
drag, startPoint x: 246, startPoint y: 178, endPoint x: 213, endPoint y: 163, distance: 35.6
click at [246, 177] on div at bounding box center [244, 183] width 18 height 18
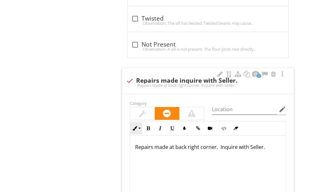
scroll to position [600, 0]
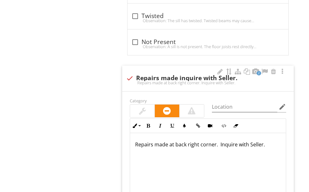
click at [142, 114] on div at bounding box center [142, 111] width 7 height 8
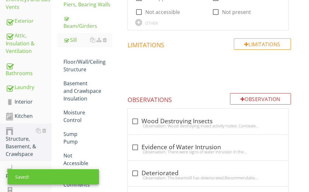
scroll to position [251, 0]
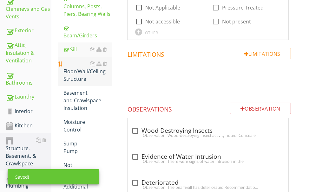
click at [76, 75] on div "Floor/Wall/Ceiling Structure" at bounding box center [87, 71] width 49 height 23
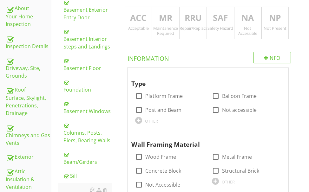
scroll to position [124, 0]
drag, startPoint x: 142, startPoint y: 21, endPoint x: 148, endPoint y: 21, distance: 5.7
click at [143, 21] on p "ACC" at bounding box center [138, 18] width 27 height 13
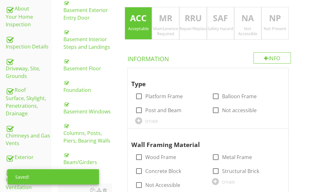
click at [240, 22] on p "NA" at bounding box center [247, 18] width 27 height 13
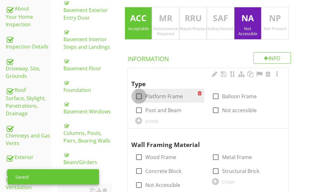
click at [139, 95] on div at bounding box center [139, 96] width 11 height 11
checkbox input "true"
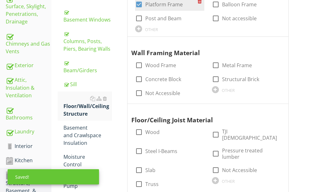
scroll to position [220, 0]
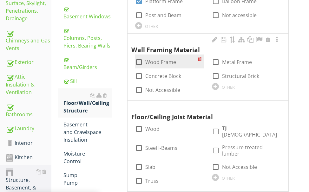
click at [140, 60] on div at bounding box center [139, 62] width 11 height 11
checkbox input "true"
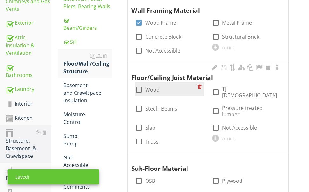
scroll to position [283, 0]
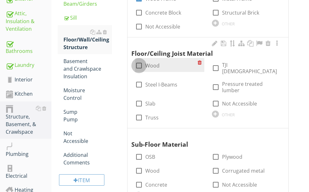
click at [139, 66] on div at bounding box center [139, 65] width 11 height 11
checkbox input "true"
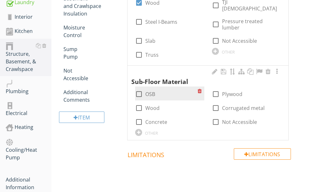
scroll to position [346, 0]
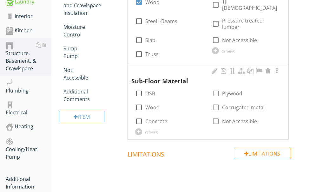
click at [212, 88] on div at bounding box center [215, 93] width 11 height 11
checkbox input "true"
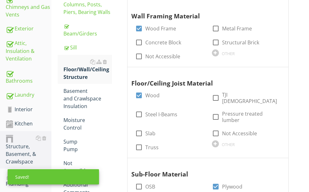
scroll to position [251, 0]
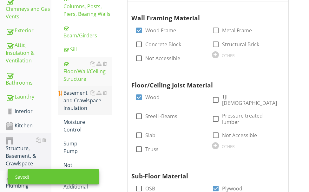
click at [84, 97] on div "Basement and Crawlspace Insulation" at bounding box center [87, 100] width 49 height 23
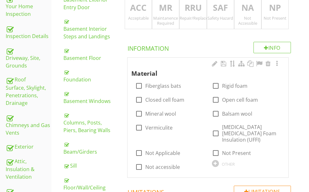
scroll to position [124, 0]
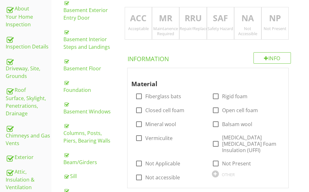
click at [136, 23] on p "ACC" at bounding box center [138, 18] width 27 height 13
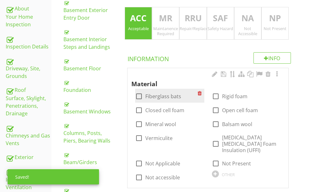
click at [138, 95] on div at bounding box center [139, 96] width 11 height 11
checkbox input "true"
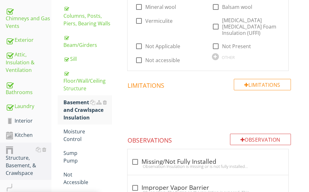
scroll to position [251, 0]
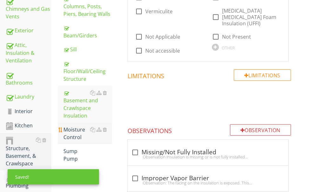
click at [75, 132] on div "Moisture Control" at bounding box center [87, 133] width 49 height 15
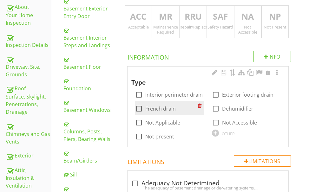
scroll to position [124, 0]
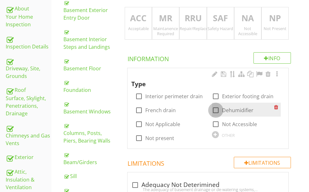
click at [216, 112] on div at bounding box center [215, 110] width 11 height 11
checkbox input "true"
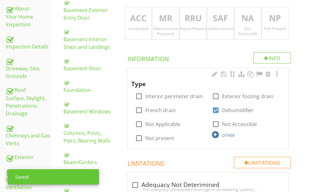
click at [215, 133] on div at bounding box center [215, 134] width 7 height 7
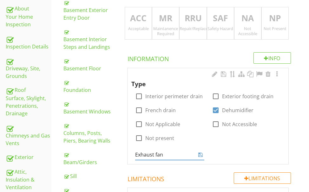
type input "Exhaust fans"
click at [296, 93] on span "Type check_box_outline_blank Interior perimeter drain check_box_outline_blank E…" at bounding box center [209, 116] width 179 height 97
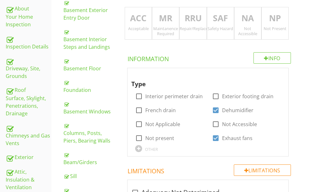
click at [144, 18] on p "ACC" at bounding box center [138, 18] width 27 height 13
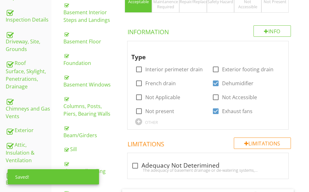
scroll to position [315, 0]
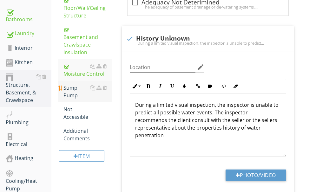
click at [68, 91] on div "Sump Pump" at bounding box center [87, 91] width 49 height 15
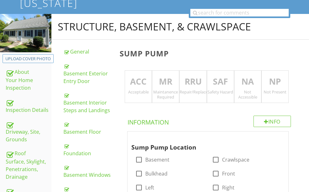
click at [275, 79] on p "NP" at bounding box center [275, 81] width 27 height 13
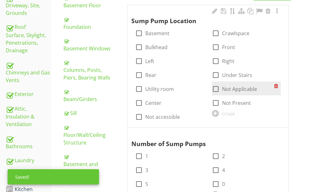
scroll to position [188, 0]
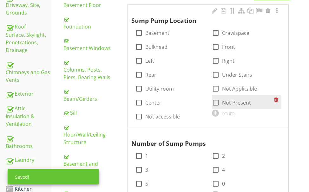
click at [218, 100] on div at bounding box center [215, 102] width 11 height 11
checkbox input "true"
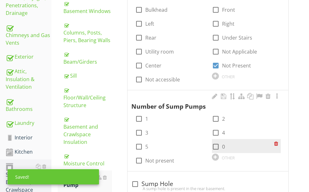
scroll to position [283, 0]
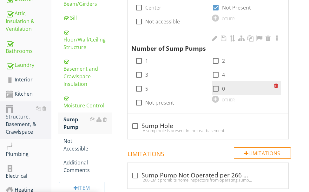
click at [217, 87] on div at bounding box center [215, 88] width 11 height 11
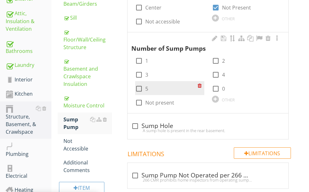
checkbox input "true"
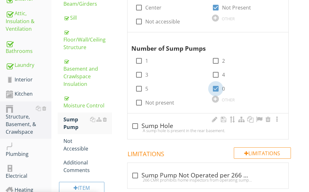
scroll to position [346, 0]
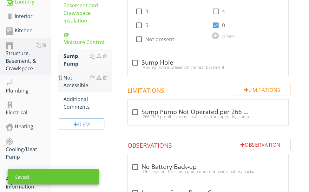
click at [69, 81] on div "Not Accessible" at bounding box center [87, 81] width 49 height 15
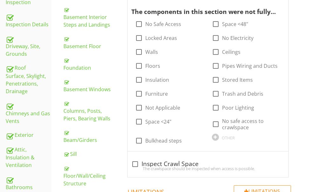
scroll to position [156, 0]
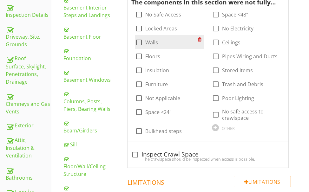
click at [140, 45] on div at bounding box center [139, 42] width 11 height 11
checkbox input "true"
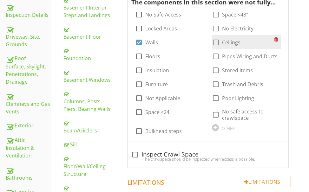
click at [215, 44] on div at bounding box center [215, 42] width 11 height 11
checkbox input "true"
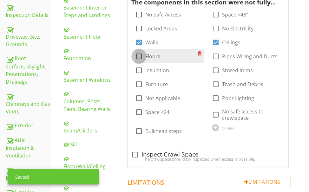
click at [140, 55] on div at bounding box center [139, 56] width 11 height 11
checkbox input "true"
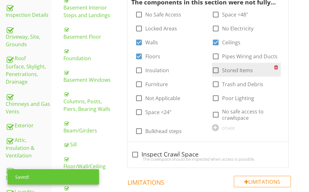
click at [215, 68] on div at bounding box center [215, 70] width 11 height 11
checkbox input "true"
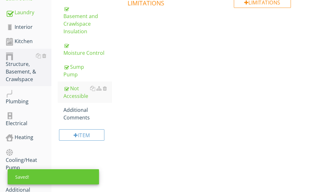
scroll to position [372, 0]
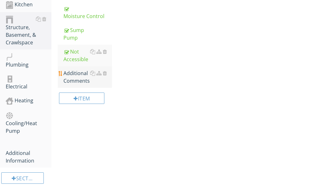
click at [78, 77] on div "Additional Comments" at bounding box center [87, 76] width 49 height 15
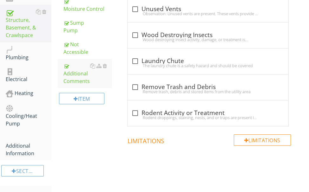
scroll to position [385, 0]
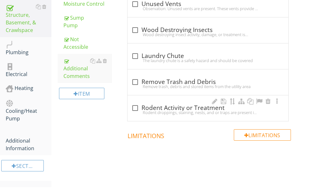
click at [177, 109] on div "check_box_outline_blank Rodent Activity or Treatment" at bounding box center [207, 108] width 153 height 8
checkbox input "true"
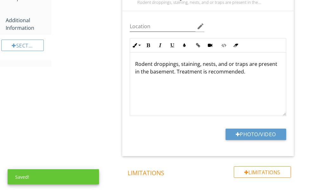
scroll to position [542, 0]
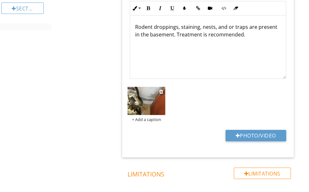
click at [149, 100] on img at bounding box center [147, 101] width 38 height 28
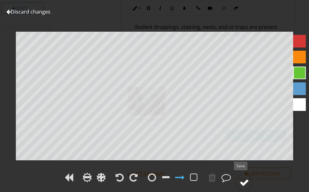
click at [246, 180] on div at bounding box center [244, 183] width 10 height 10
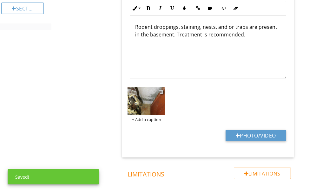
click at [160, 92] on div at bounding box center [161, 91] width 4 height 5
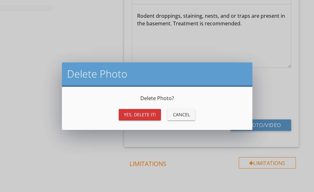
click at [136, 113] on div "Yes, Delete it!" at bounding box center [140, 114] width 32 height 7
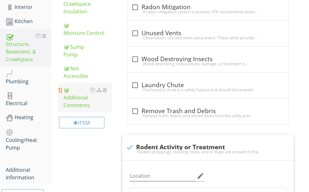
scroll to position [352, 0]
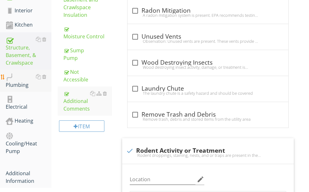
click at [23, 85] on div "Plumbing" at bounding box center [29, 81] width 46 height 16
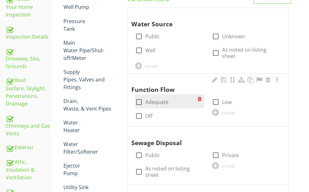
scroll to position [98, 0]
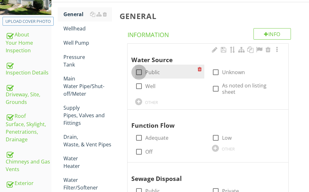
click at [138, 71] on div at bounding box center [139, 72] width 11 height 11
checkbox input "true"
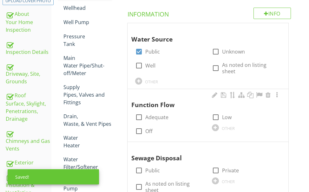
scroll to position [130, 0]
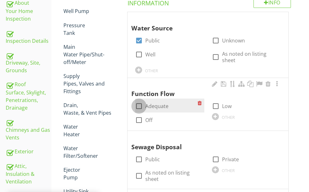
click at [139, 101] on div at bounding box center [139, 106] width 11 height 11
checkbox input "true"
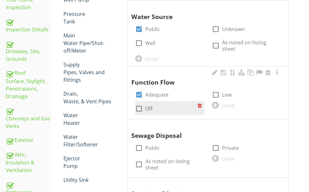
scroll to position [162, 0]
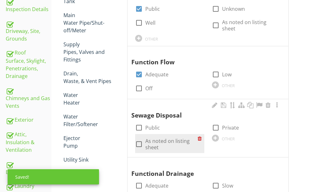
click at [139, 139] on div at bounding box center [139, 144] width 11 height 11
checkbox input "true"
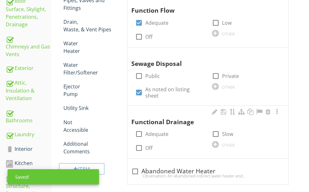
scroll to position [225, 0]
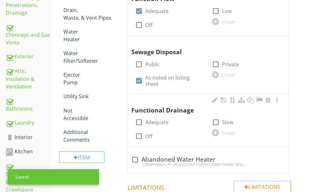
click at [139, 117] on div at bounding box center [139, 122] width 11 height 11
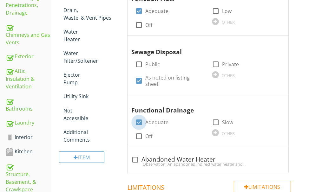
checkbox input "true"
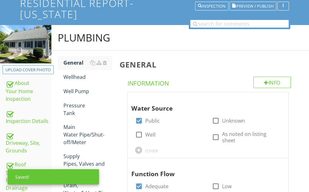
scroll to position [35, 0]
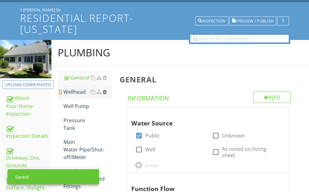
click at [105, 92] on div at bounding box center [105, 91] width 4 height 5
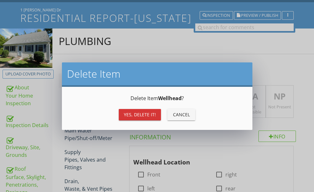
click at [125, 113] on div "Yes, Delete it!" at bounding box center [140, 114] width 32 height 7
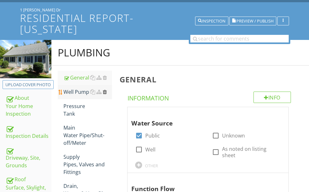
click at [105, 91] on div at bounding box center [105, 91] width 4 height 5
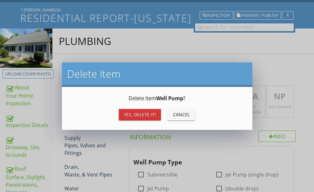
click at [128, 114] on div "Yes, Delete it!" at bounding box center [140, 114] width 32 height 7
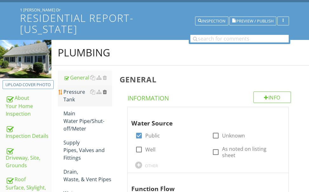
click at [105, 92] on div at bounding box center [105, 91] width 4 height 5
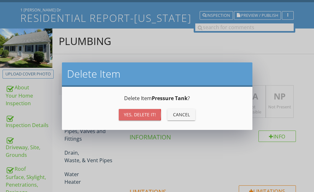
click at [126, 114] on div "Yes, Delete it!" at bounding box center [140, 114] width 32 height 7
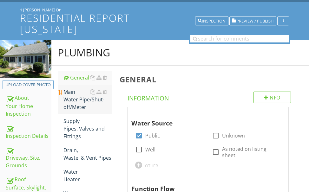
click at [82, 102] on div "Main Water Pipe/Shut-off/Meter" at bounding box center [87, 99] width 49 height 23
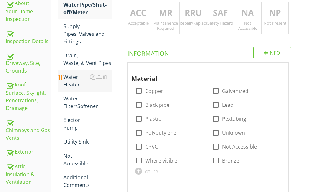
scroll to position [130, 0]
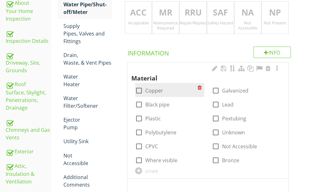
click at [139, 91] on div at bounding box center [139, 90] width 11 height 11
checkbox input "true"
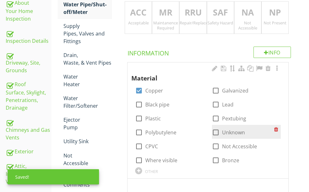
click at [216, 133] on div at bounding box center [215, 132] width 11 height 11
checkbox input "true"
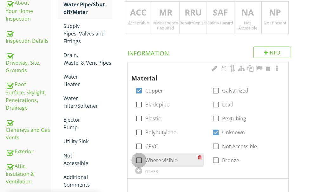
click at [138, 159] on div at bounding box center [139, 160] width 11 height 11
checkbox input "true"
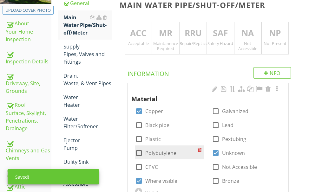
scroll to position [98, 0]
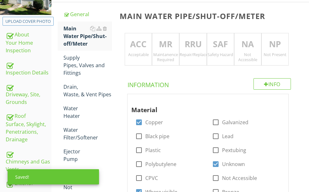
click at [143, 50] on p "ACC" at bounding box center [138, 44] width 27 height 13
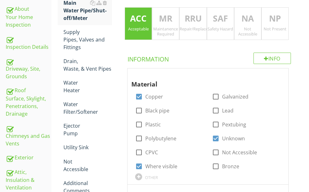
scroll to position [67, 0]
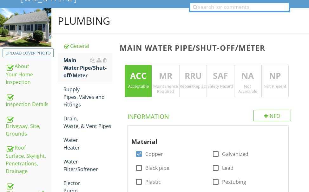
click at [245, 74] on p "NA" at bounding box center [247, 76] width 27 height 13
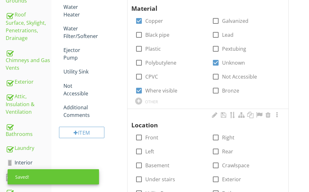
scroll to position [225, 0]
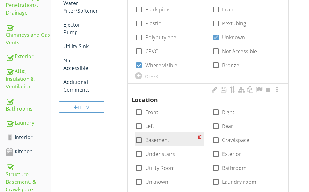
drag, startPoint x: 140, startPoint y: 139, endPoint x: 140, endPoint y: 134, distance: 4.4
click at [140, 138] on div at bounding box center [139, 140] width 11 height 11
checkbox input "true"
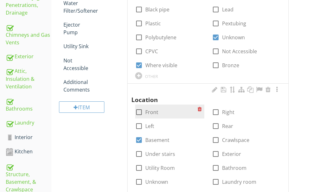
click at [141, 112] on div at bounding box center [139, 112] width 11 height 11
checkbox input "true"
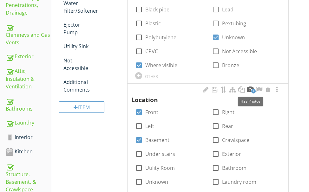
click at [252, 88] on div at bounding box center [250, 90] width 8 height 6
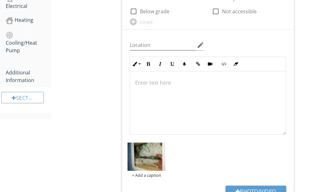
scroll to position [479, 0]
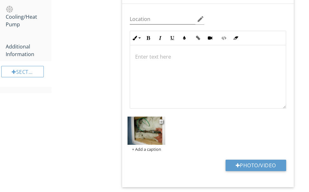
click at [149, 129] on img at bounding box center [147, 131] width 38 height 28
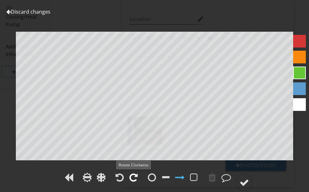
click at [133, 176] on div at bounding box center [133, 178] width 8 height 10
click at [133, 175] on div at bounding box center [133, 178] width 8 height 10
click at [242, 179] on div at bounding box center [244, 183] width 10 height 10
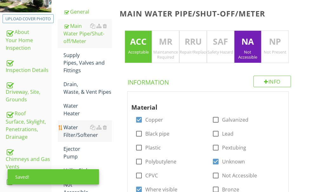
scroll to position [98, 0]
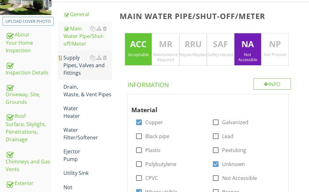
click at [82, 66] on div "Supply Pipes, Valves and Fittings" at bounding box center [87, 65] width 49 height 23
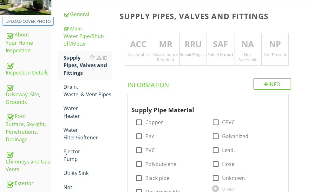
click at [143, 44] on p "ACC" at bounding box center [138, 44] width 27 height 13
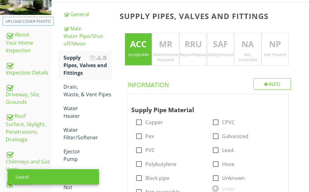
click at [243, 44] on p "NA" at bounding box center [247, 44] width 27 height 13
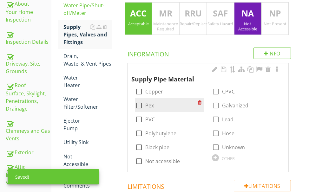
scroll to position [162, 0]
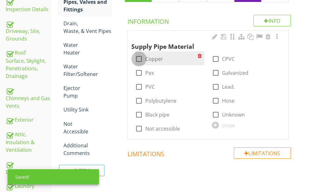
click at [139, 58] on div at bounding box center [139, 59] width 11 height 11
checkbox input "true"
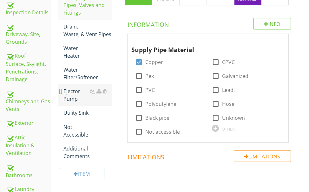
scroll to position [130, 0]
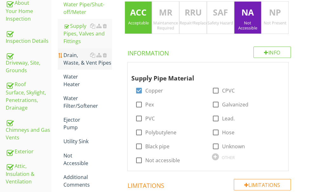
click at [74, 60] on div "Drain, Waste, & Vent Pipes" at bounding box center [87, 58] width 49 height 15
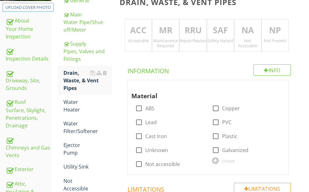
scroll to position [98, 0]
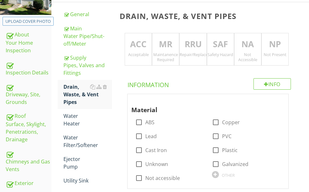
click at [135, 41] on p "ACC" at bounding box center [138, 44] width 27 height 13
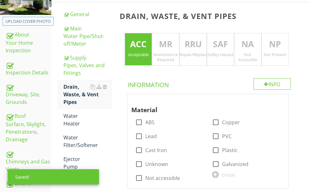
click at [241, 42] on p "NA" at bounding box center [247, 44] width 27 height 13
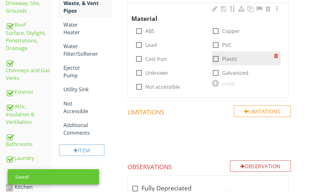
scroll to position [193, 0]
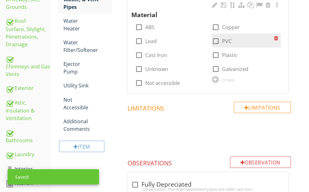
click at [215, 41] on div at bounding box center [215, 41] width 11 height 11
checkbox input "true"
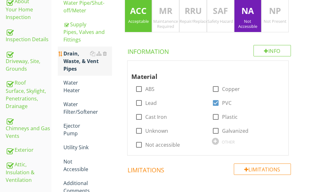
scroll to position [130, 0]
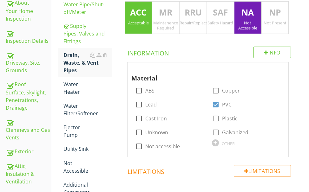
drag, startPoint x: 71, startPoint y: 85, endPoint x: 310, endPoint y: 63, distance: 240.1
click at [71, 85] on div "Water Heater" at bounding box center [87, 88] width 49 height 15
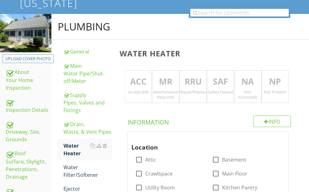
scroll to position [63, 0]
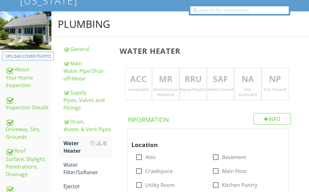
click at [188, 81] on p "RRU" at bounding box center [193, 79] width 27 height 13
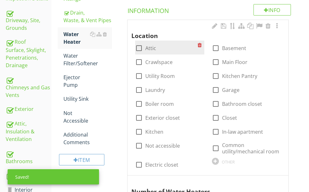
scroll to position [159, 0]
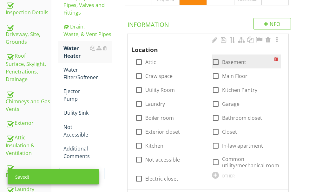
click at [216, 63] on div at bounding box center [215, 62] width 11 height 11
checkbox input "true"
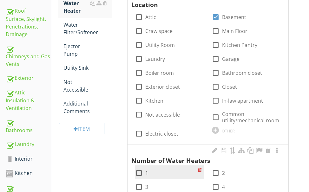
scroll to position [285, 0]
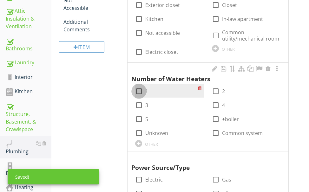
click at [140, 91] on div at bounding box center [139, 91] width 11 height 11
checkbox input "true"
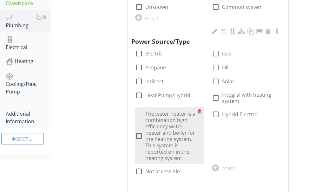
scroll to position [412, 0]
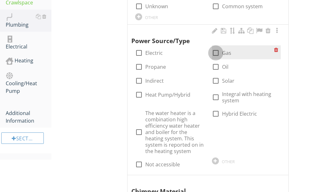
click at [217, 50] on div at bounding box center [215, 53] width 11 height 11
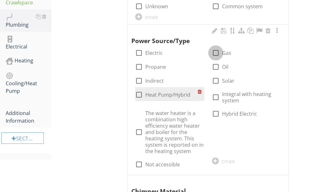
checkbox input "true"
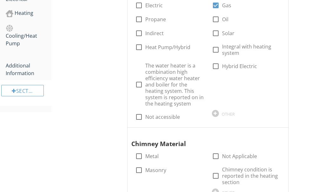
scroll to position [508, 0]
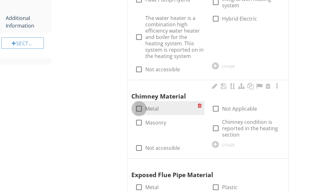
click at [139, 106] on div at bounding box center [139, 108] width 11 height 11
checkbox input "true"
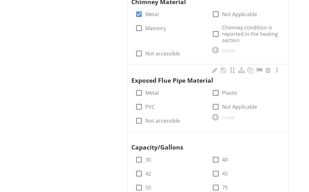
scroll to position [603, 0]
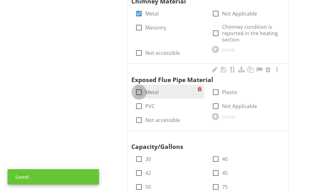
click at [140, 91] on div at bounding box center [139, 92] width 11 height 11
checkbox input "true"
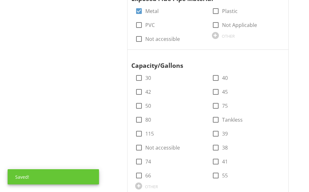
scroll to position [698, 0]
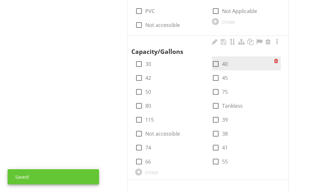
click at [214, 63] on div at bounding box center [215, 64] width 11 height 11
checkbox input "true"
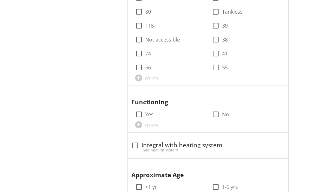
scroll to position [793, 0]
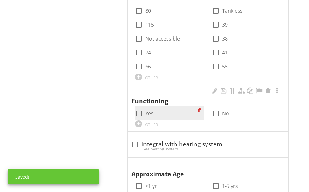
click at [138, 112] on div at bounding box center [139, 113] width 11 height 11
checkbox input "true"
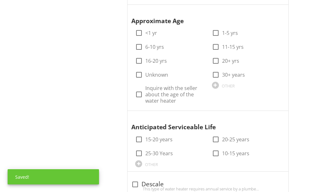
scroll to position [952, 0]
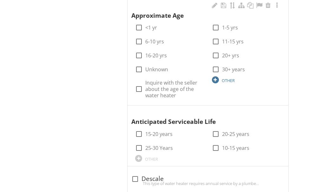
click at [214, 78] on div at bounding box center [215, 79] width 7 height 7
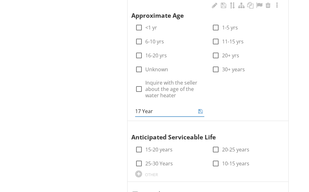
type input "17 Years"
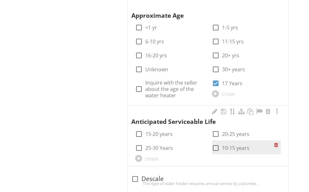
click at [216, 146] on div at bounding box center [215, 148] width 11 height 11
checkbox input "true"
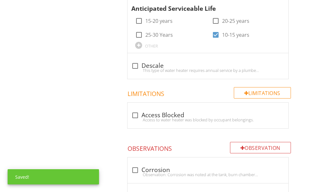
scroll to position [1142, 0]
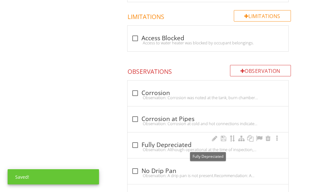
click at [173, 146] on div "check_box_outline_blank Fully Depreciated" at bounding box center [207, 145] width 153 height 8
checkbox input "true"
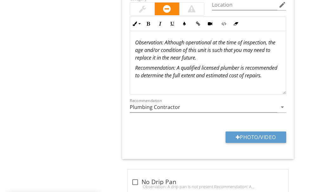
scroll to position [1332, 0]
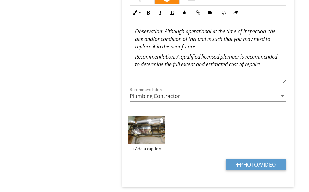
click at [143, 131] on img at bounding box center [147, 130] width 38 height 28
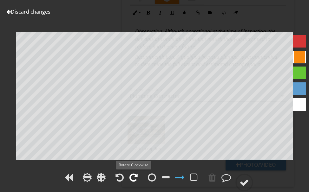
click at [135, 174] on div at bounding box center [133, 178] width 8 height 10
click at [135, 173] on div at bounding box center [133, 178] width 8 height 10
click at [136, 173] on div at bounding box center [133, 178] width 8 height 10
click at [245, 178] on div at bounding box center [244, 183] width 10 height 10
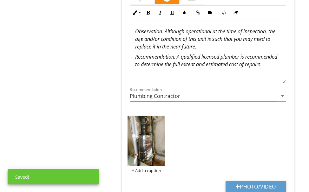
scroll to position [1301, 0]
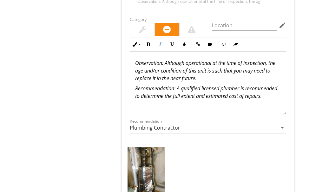
click at [227, 75] on p "Observation : Although operational at the time of inspection, the age and/or co…" at bounding box center [208, 70] width 146 height 23
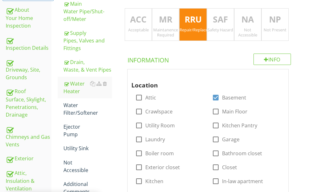
scroll to position [127, 0]
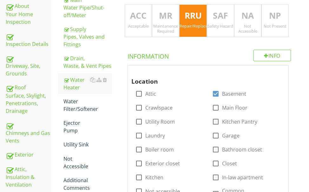
click at [249, 18] on p "NA" at bounding box center [247, 16] width 27 height 13
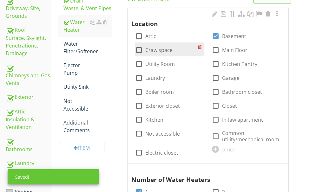
scroll to position [190, 0]
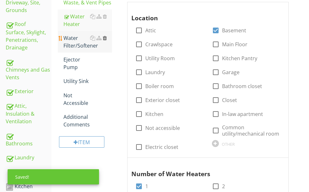
click at [106, 38] on div at bounding box center [105, 38] width 4 height 5
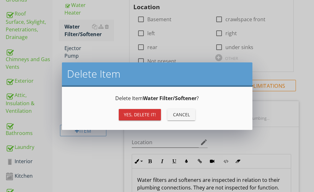
click at [136, 111] on button "Yes, Delete it!" at bounding box center [140, 114] width 42 height 11
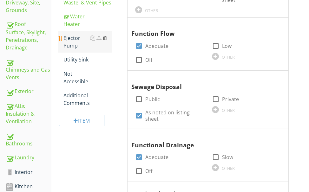
click at [106, 37] on div at bounding box center [105, 38] width 4 height 5
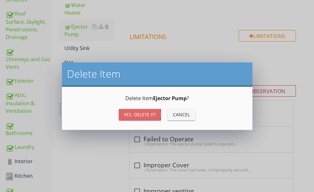
click at [125, 110] on button "Yes, Delete it!" at bounding box center [140, 114] width 42 height 11
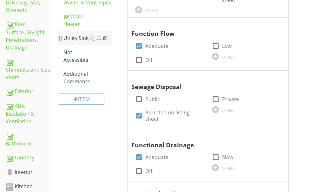
click at [104, 37] on div at bounding box center [105, 38] width 4 height 5
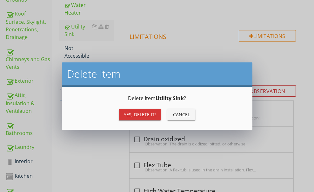
click at [125, 113] on div "Yes, Delete it!" at bounding box center [140, 114] width 32 height 7
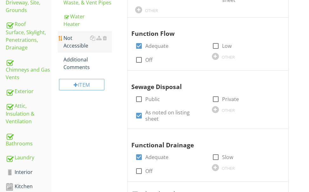
click at [78, 42] on div "Not Accessible" at bounding box center [87, 41] width 49 height 15
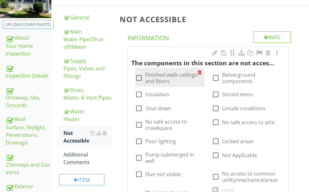
scroll to position [127, 0]
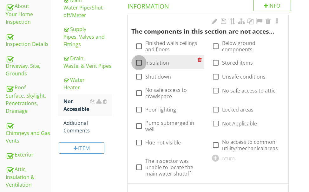
click at [141, 62] on div at bounding box center [139, 62] width 11 height 11
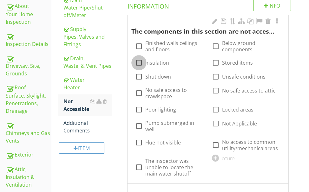
checkbox input "true"
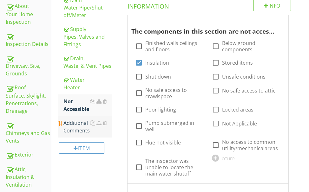
click at [78, 126] on div "Additional Comments" at bounding box center [87, 126] width 49 height 15
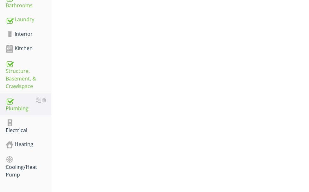
scroll to position [349, 0]
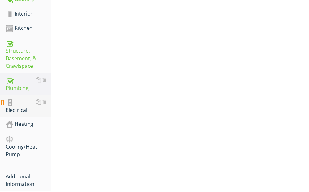
click at [29, 100] on div "Electrical" at bounding box center [29, 106] width 46 height 16
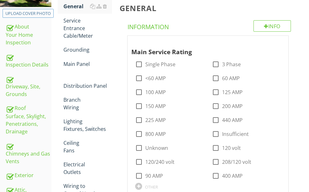
scroll to position [95, 0]
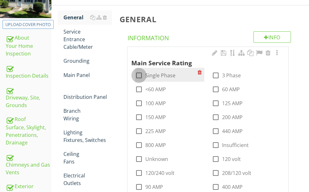
click at [136, 75] on div at bounding box center [139, 75] width 11 height 11
checkbox input "true"
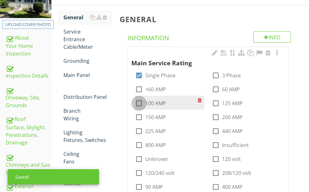
click at [140, 102] on div at bounding box center [139, 103] width 11 height 11
checkbox input "true"
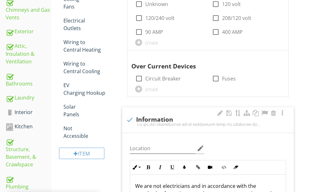
scroll to position [254, 0]
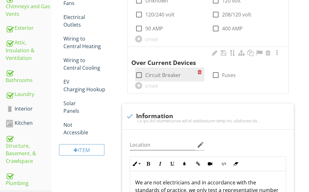
click at [136, 75] on div at bounding box center [139, 75] width 11 height 11
checkbox input "true"
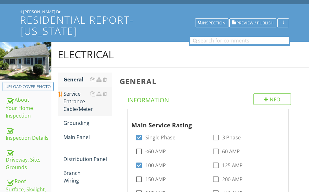
scroll to position [32, 0]
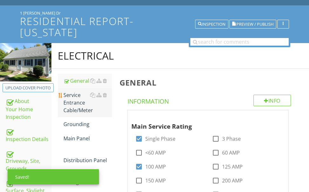
click at [77, 102] on div "Service Entrance Cable/Meter" at bounding box center [87, 102] width 49 height 23
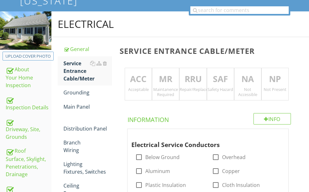
click at [197, 78] on p "RRU" at bounding box center [193, 79] width 27 height 13
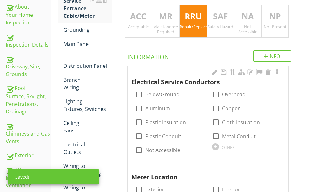
scroll to position [127, 0]
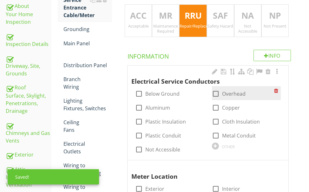
click at [215, 93] on div at bounding box center [215, 93] width 11 height 11
checkbox input "true"
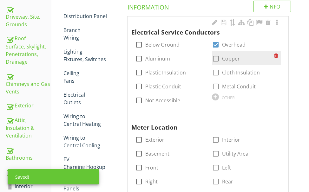
scroll to position [190, 0]
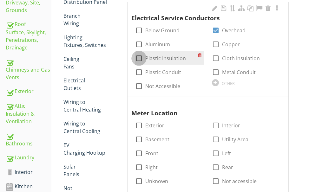
click at [140, 60] on div at bounding box center [139, 58] width 11 height 11
checkbox input "true"
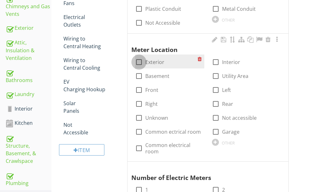
click at [141, 62] on div at bounding box center [139, 62] width 11 height 11
checkbox input "true"
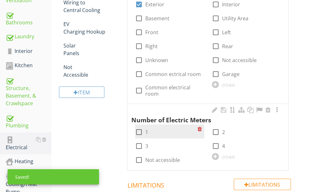
scroll to position [349, 0]
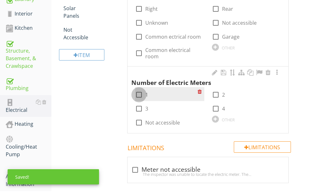
click at [141, 89] on div at bounding box center [139, 94] width 11 height 11
checkbox input "true"
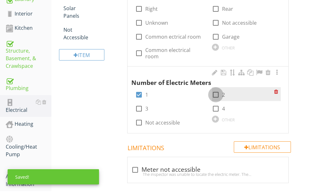
click at [216, 89] on div at bounding box center [215, 94] width 11 height 11
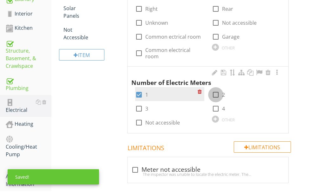
checkbox input "true"
click at [141, 89] on div at bounding box center [139, 94] width 11 height 11
checkbox input "false"
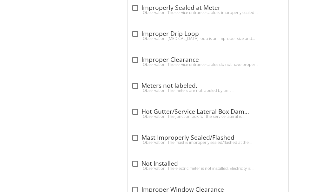
scroll to position [634, 0]
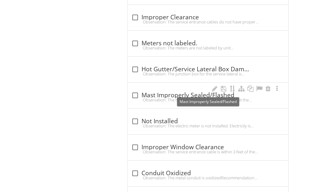
click at [159, 92] on div "check_box_outline_blank Mast Improperly Sealed/Flashed" at bounding box center [207, 96] width 153 height 8
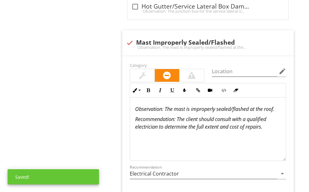
scroll to position [698, 0]
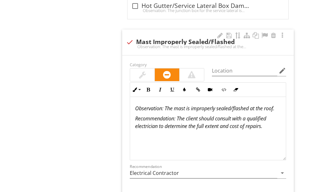
click at [127, 37] on div at bounding box center [129, 42] width 11 height 11
checkbox input "true"
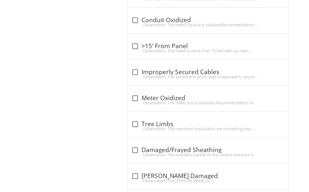
scroll to position [756, 0]
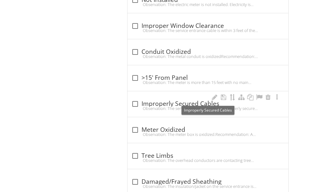
click at [162, 100] on div "check_box_outline_blank Improperly Secured Cables" at bounding box center [207, 104] width 153 height 8
checkbox input "true"
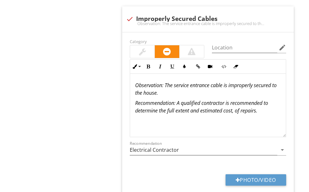
scroll to position [883, 0]
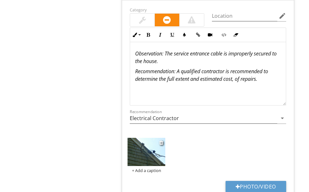
click at [147, 139] on img at bounding box center [147, 152] width 38 height 28
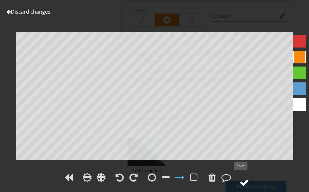
click at [245, 181] on div at bounding box center [244, 183] width 10 height 10
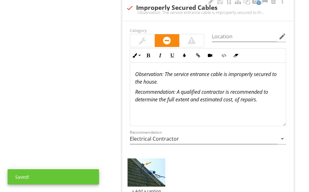
scroll to position [851, 0]
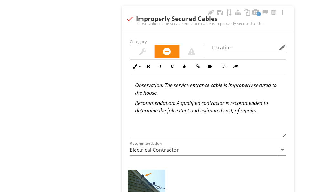
click at [254, 82] on em "Observation: The service entrance cable is improperly secured to the house." at bounding box center [205, 89] width 141 height 15
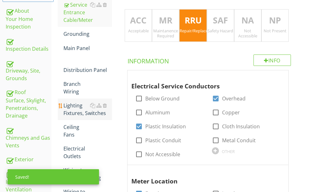
scroll to position [90, 0]
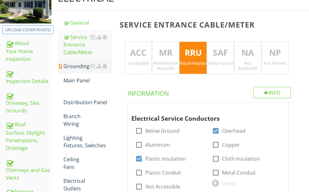
click at [86, 67] on div "Grounding" at bounding box center [87, 66] width 49 height 8
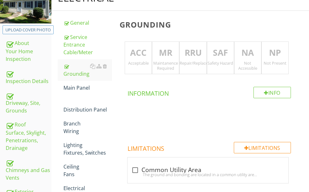
click at [139, 59] on p "ACC" at bounding box center [138, 53] width 27 height 13
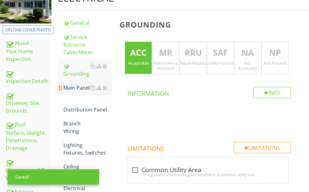
click at [74, 89] on div "Main Panel" at bounding box center [87, 88] width 49 height 8
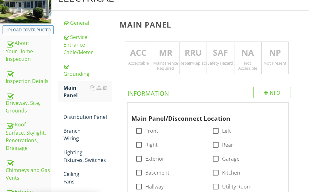
click at [194, 56] on p "RRU" at bounding box center [193, 53] width 27 height 13
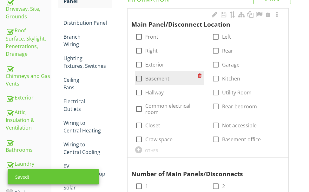
scroll to position [185, 0]
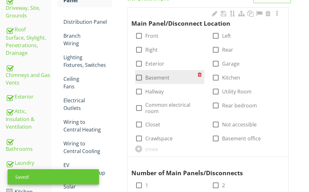
click at [141, 77] on div at bounding box center [139, 77] width 11 height 11
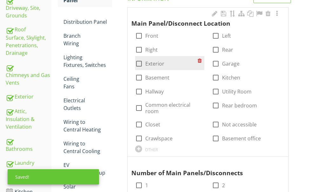
checkbox input "true"
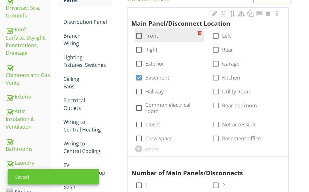
click at [138, 35] on div at bounding box center [139, 35] width 11 height 11
checkbox input "true"
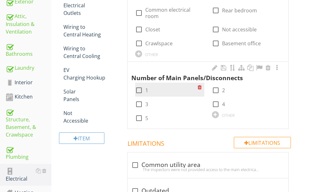
click at [137, 85] on div at bounding box center [139, 90] width 11 height 11
checkbox input "true"
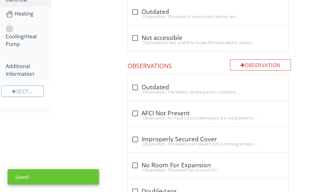
scroll to position [470, 0]
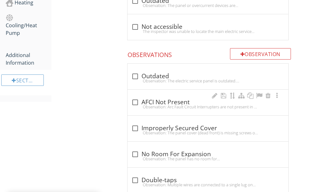
click at [160, 99] on div "check_box_outline_blank AFCI Not Present" at bounding box center [207, 103] width 153 height 8
checkbox input "true"
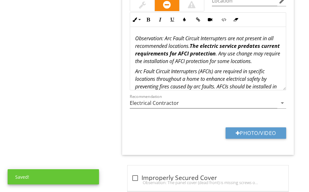
scroll to position [629, 0]
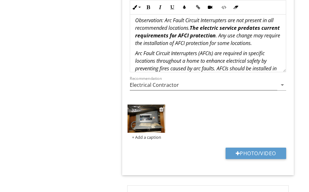
click at [144, 112] on img at bounding box center [147, 119] width 38 height 28
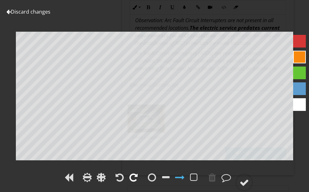
click at [134, 174] on div at bounding box center [133, 178] width 8 height 10
click at [135, 174] on div at bounding box center [133, 178] width 8 height 10
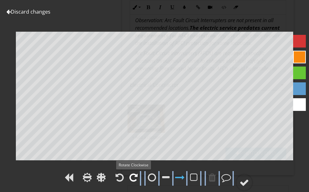
click at [135, 174] on div at bounding box center [133, 178] width 8 height 10
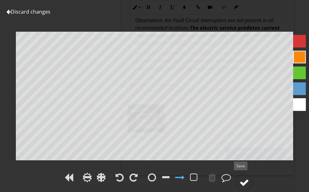
drag, startPoint x: 246, startPoint y: 179, endPoint x: 242, endPoint y: 175, distance: 6.1
click at [246, 179] on div at bounding box center [244, 183] width 10 height 10
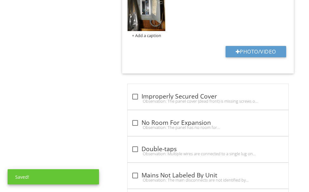
scroll to position [756, 0]
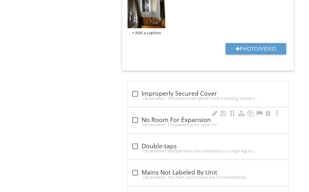
click at [155, 122] on div "Observation: The panel has no room for expansion.Recommendation: In order to in…" at bounding box center [207, 124] width 153 height 5
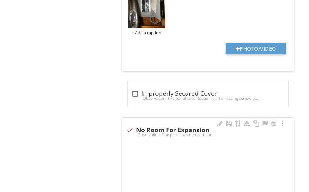
checkbox input "true"
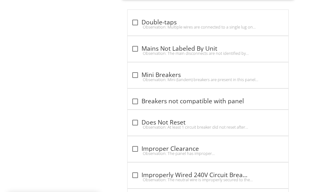
scroll to position [1073, 0]
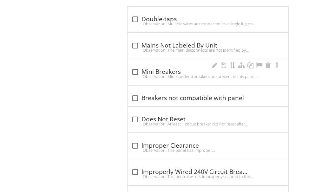
click at [158, 74] on div "Observation: Mini (tandem) breakers are present in this panel. Mini breakers ma…" at bounding box center [207, 76] width 153 height 5
checkbox input "true"
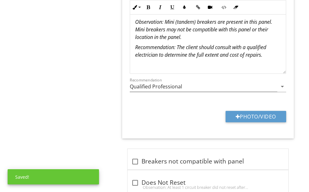
scroll to position [1200, 0]
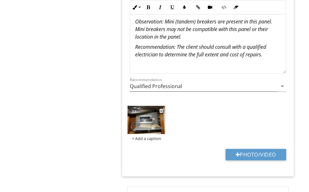
click at [149, 115] on img at bounding box center [147, 120] width 38 height 28
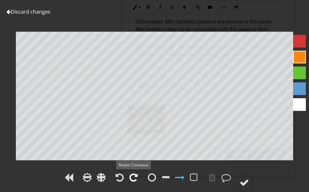
click at [135, 175] on div at bounding box center [133, 178] width 8 height 10
click at [135, 174] on div at bounding box center [133, 178] width 8 height 10
click at [244, 177] on div at bounding box center [244, 183] width 18 height 18
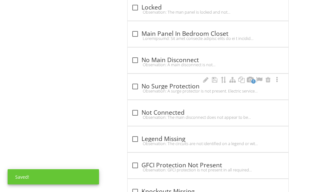
scroll to position [1517, 0]
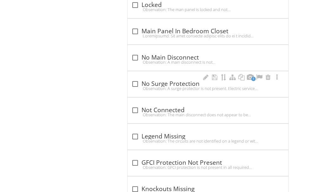
click at [166, 86] on div "Observation: A surge protector is not present. Electric service panels need sur…" at bounding box center [207, 88] width 153 height 5
checkbox input "true"
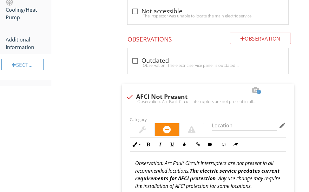
scroll to position [502, 0]
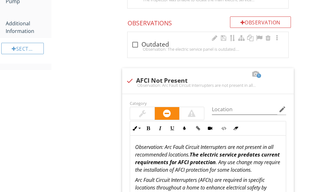
click at [169, 47] on div "Observation: The electric service panel is outdated. Manufacturers recommend up…" at bounding box center [207, 49] width 153 height 5
checkbox input "true"
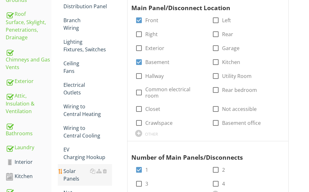
scroll to position [153, 0]
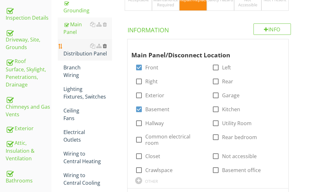
click at [105, 45] on div at bounding box center [105, 45] width 4 height 5
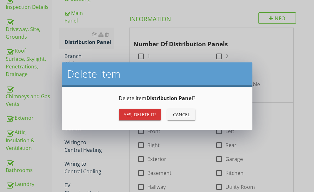
click at [127, 114] on div "Yes, Delete it!" at bounding box center [140, 114] width 32 height 7
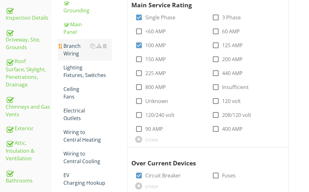
click at [69, 48] on div "Branch Wiring" at bounding box center [87, 49] width 49 height 15
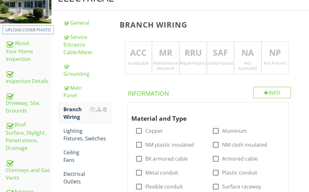
click at [136, 52] on p "ACC" at bounding box center [138, 53] width 27 height 13
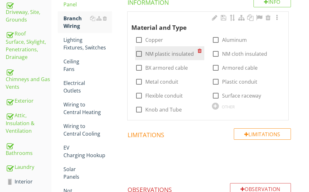
scroll to position [185, 0]
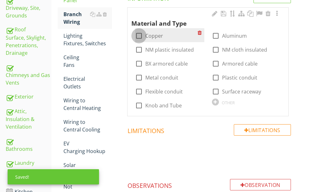
click at [139, 37] on div at bounding box center [139, 35] width 11 height 11
checkbox input "true"
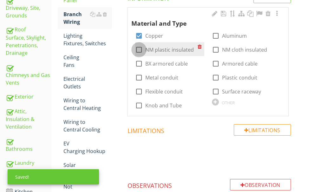
click at [139, 49] on div at bounding box center [139, 49] width 11 height 11
checkbox input "true"
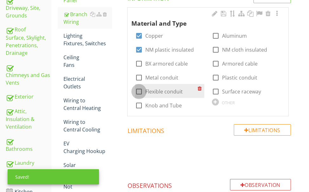
click at [138, 90] on div at bounding box center [139, 91] width 11 height 11
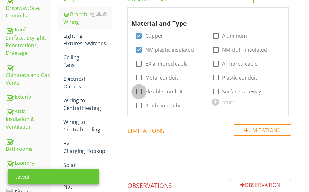
checkbox input "true"
click at [81, 38] on div "Lighting Fixtures, Switches" at bounding box center [87, 39] width 49 height 15
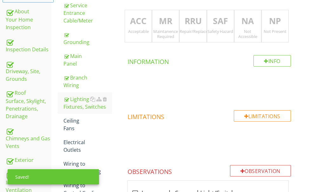
click at [135, 25] on p "ACC" at bounding box center [138, 21] width 27 height 13
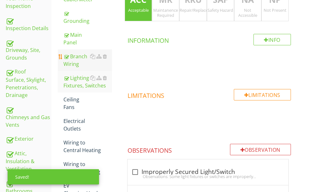
scroll to position [153, 0]
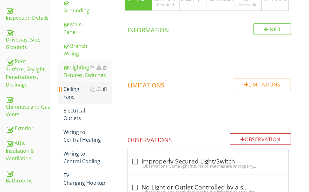
click at [105, 88] on div at bounding box center [105, 89] width 4 height 5
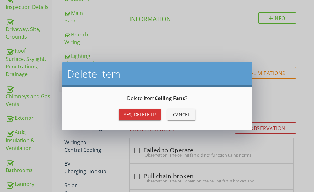
click at [132, 113] on div "Yes, Delete it!" at bounding box center [140, 114] width 32 height 7
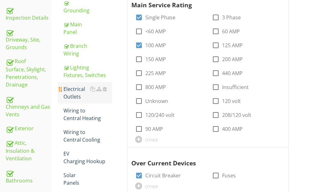
click at [76, 92] on div "Electrical Outlets" at bounding box center [87, 92] width 49 height 15
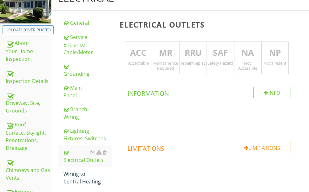
click at [191, 53] on p "RRU" at bounding box center [193, 53] width 27 height 13
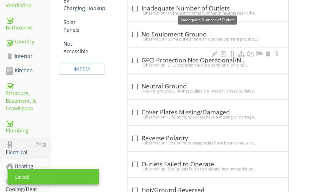
scroll to position [312, 0]
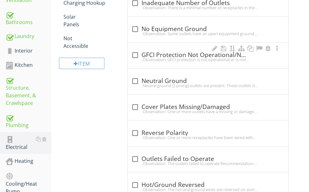
click at [169, 58] on div "Observation: GFCI protection is not operational or is not present in all requir…" at bounding box center [207, 59] width 153 height 5
checkbox input "true"
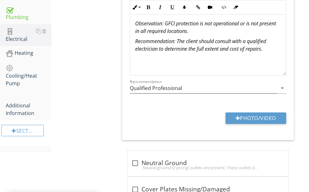
scroll to position [439, 0]
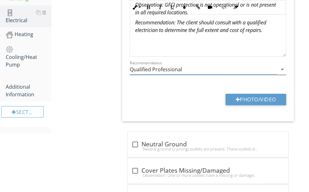
click at [206, 72] on input "Qualified Professional" at bounding box center [203, 69] width 147 height 10
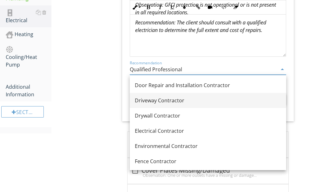
scroll to position [214, 0]
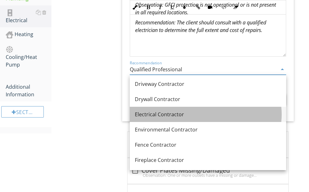
click at [166, 113] on div "Electrical Contractor" at bounding box center [208, 115] width 146 height 8
type input "Electrical Contractor"
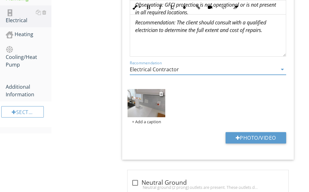
click at [156, 106] on img at bounding box center [147, 103] width 38 height 28
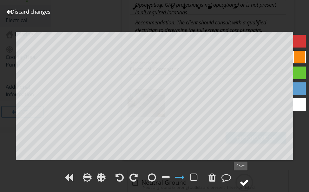
drag, startPoint x: 245, startPoint y: 181, endPoint x: 245, endPoint y: 178, distance: 3.2
click at [245, 178] on div at bounding box center [244, 183] width 10 height 10
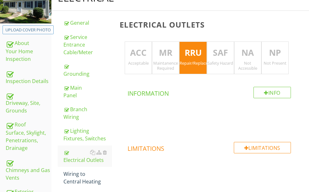
scroll to position [185, 0]
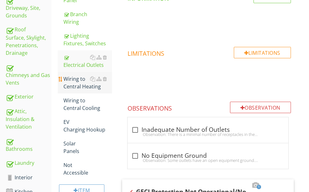
click at [72, 83] on div "Wiring to Central Heating" at bounding box center [87, 82] width 49 height 15
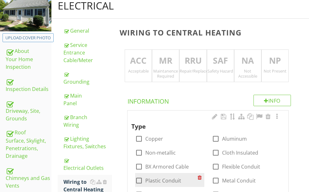
scroll to position [58, 0]
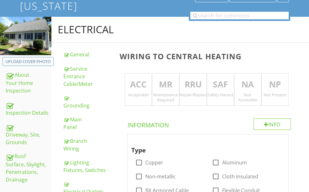
click at [139, 85] on p "ACC" at bounding box center [138, 84] width 27 height 13
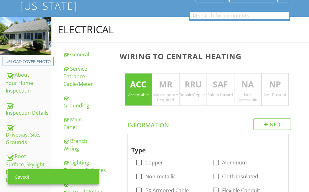
scroll to position [121, 0]
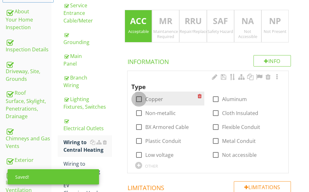
click at [139, 96] on div at bounding box center [139, 99] width 11 height 11
checkbox input "true"
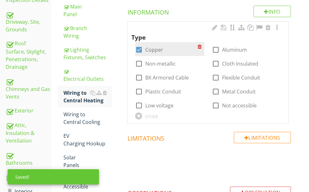
scroll to position [185, 0]
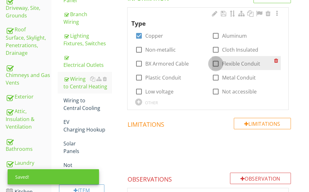
click at [217, 63] on div at bounding box center [215, 63] width 11 height 11
checkbox input "true"
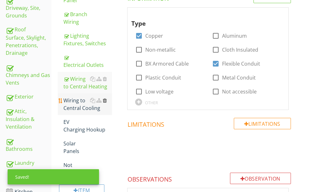
click at [105, 99] on div at bounding box center [105, 100] width 4 height 5
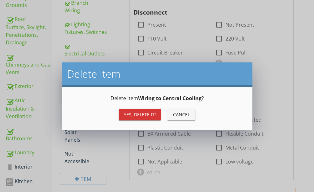
click at [143, 115] on div "Yes, Delete it!" at bounding box center [140, 114] width 32 height 7
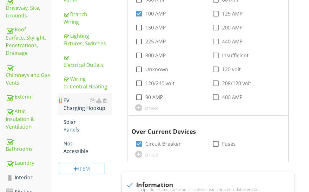
click at [80, 104] on div "EV Charging Hookup" at bounding box center [87, 104] width 49 height 15
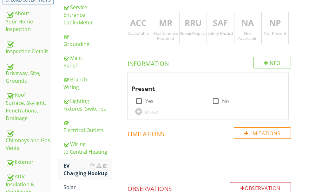
scroll to position [90, 0]
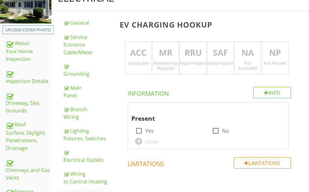
click at [265, 53] on p "NP" at bounding box center [275, 53] width 27 height 13
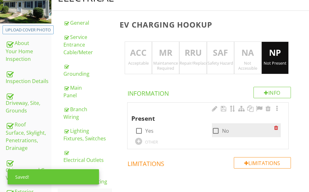
click at [213, 129] on div at bounding box center [215, 131] width 11 height 11
checkbox input "true"
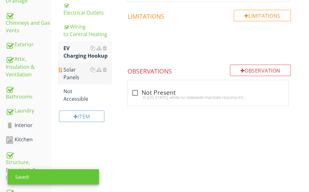
scroll to position [248, 0]
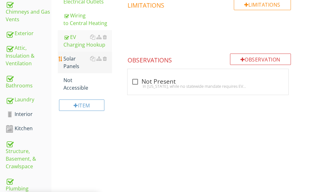
click at [71, 64] on div "Solar Panels" at bounding box center [87, 62] width 49 height 15
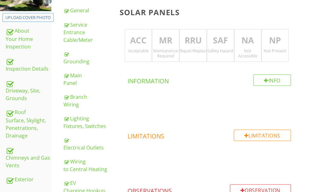
scroll to position [90, 0]
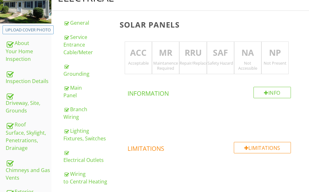
click at [241, 56] on p "NA" at bounding box center [247, 53] width 27 height 13
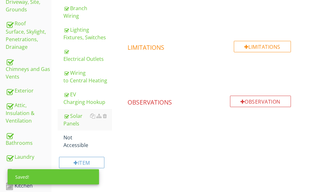
scroll to position [248, 0]
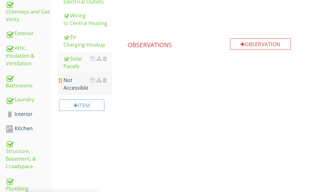
click at [73, 83] on div "Not Accessible" at bounding box center [87, 83] width 49 height 15
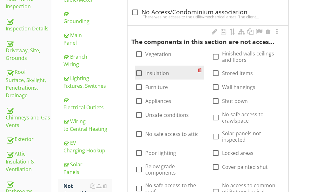
scroll to position [153, 0]
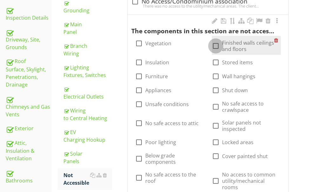
click at [218, 43] on div at bounding box center [215, 46] width 11 height 11
checkbox input "true"
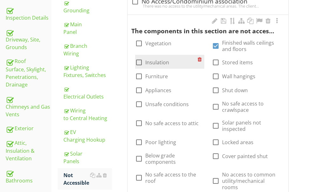
drag, startPoint x: 138, startPoint y: 63, endPoint x: 154, endPoint y: 66, distance: 15.7
click at [139, 63] on div at bounding box center [139, 62] width 11 height 11
checkbox input "true"
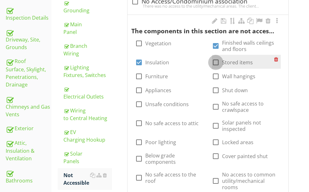
click at [215, 61] on div at bounding box center [215, 62] width 11 height 11
checkbox input "true"
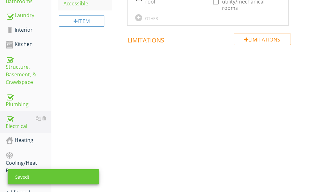
scroll to position [372, 0]
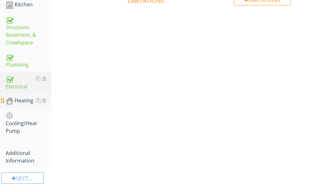
click at [19, 97] on div "Heating" at bounding box center [29, 101] width 46 height 8
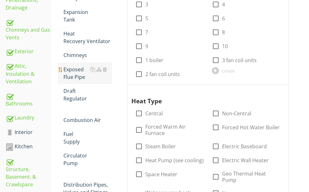
scroll to position [277, 0]
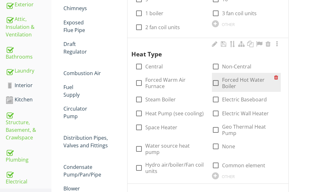
click at [213, 78] on div at bounding box center [215, 83] width 11 height 11
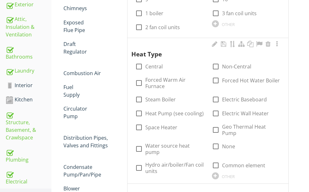
checkbox input "true"
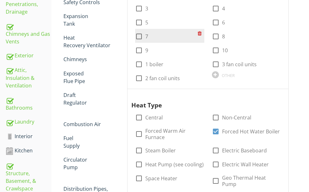
scroll to position [182, 0]
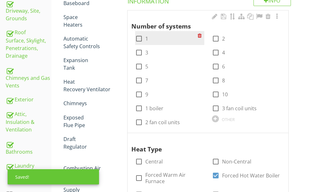
click at [139, 38] on div at bounding box center [139, 38] width 11 height 11
checkbox input "true"
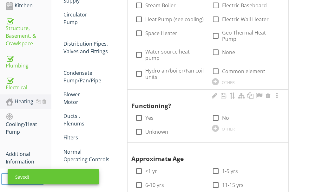
scroll to position [372, 0]
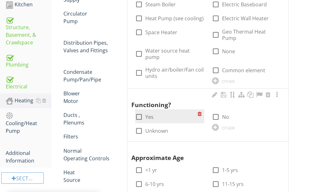
click at [136, 112] on div at bounding box center [139, 117] width 11 height 11
checkbox input "true"
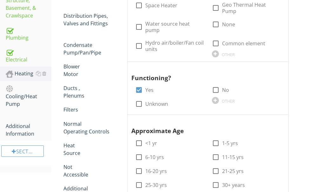
scroll to position [436, 0]
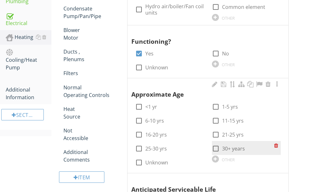
click at [214, 143] on div at bounding box center [215, 148] width 11 height 11
checkbox input "true"
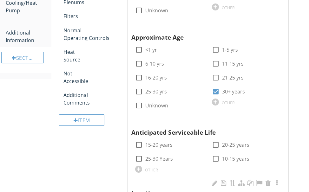
scroll to position [531, 0]
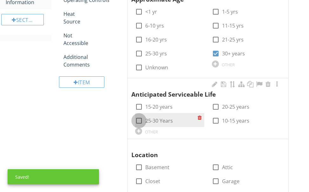
click at [139, 115] on div at bounding box center [139, 120] width 11 height 11
checkbox input "true"
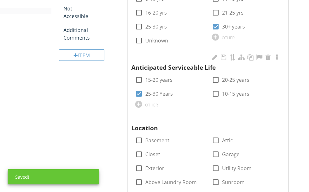
scroll to position [594, 0]
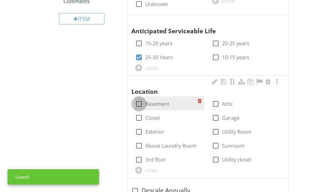
click at [139, 99] on div at bounding box center [139, 104] width 11 height 11
checkbox input "true"
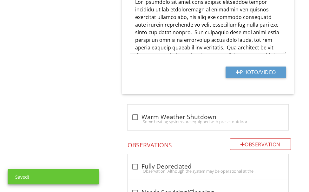
scroll to position [975, 0]
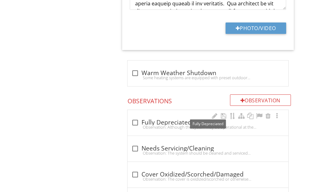
click at [166, 119] on div "check_box_outline_blank Fully Depreciated" at bounding box center [207, 123] width 153 height 8
checkbox input "true"
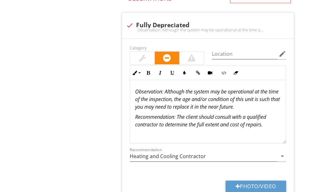
scroll to position [1070, 0]
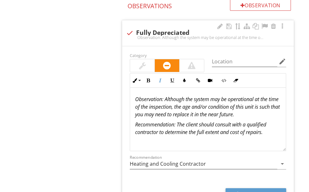
click at [268, 103] on p "Observation: Although the system may be operational at the time of the inspecti…" at bounding box center [208, 106] width 146 height 23
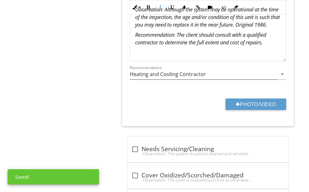
scroll to position [1165, 0]
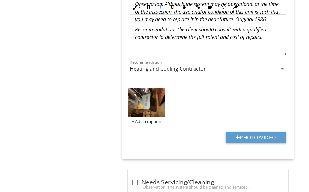
click at [147, 95] on img at bounding box center [147, 102] width 38 height 28
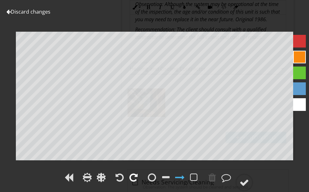
click at [134, 175] on div at bounding box center [133, 178] width 8 height 10
click at [243, 180] on div at bounding box center [244, 183] width 10 height 10
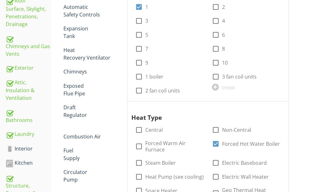
scroll to position [55, 0]
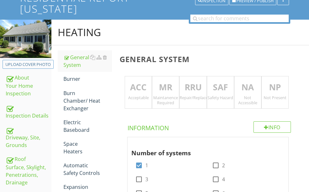
click at [199, 82] on p "RRU" at bounding box center [193, 87] width 27 height 13
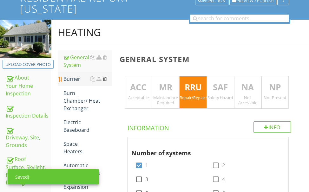
click at [104, 78] on div at bounding box center [105, 78] width 4 height 5
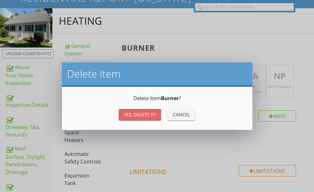
click at [126, 112] on div "Yes, Delete it!" at bounding box center [140, 114] width 32 height 7
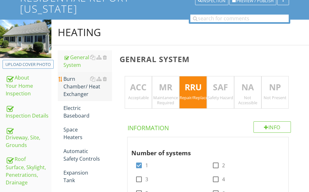
click at [76, 86] on div "Burn Chamber/ Heat Exchanger" at bounding box center [87, 86] width 49 height 23
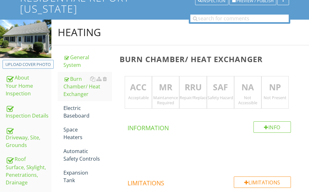
click at [159, 84] on p "MR" at bounding box center [165, 87] width 27 height 13
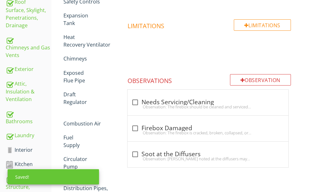
scroll to position [214, 0]
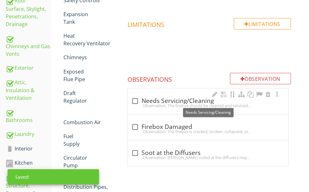
click at [167, 100] on div "check_box_outline_blank Needs Servicing/Cleaning" at bounding box center [207, 101] width 153 height 8
checkbox input "true"
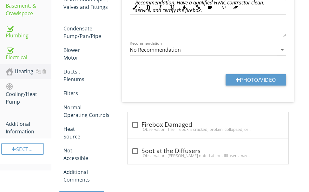
scroll to position [404, 0]
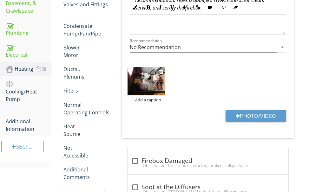
click at [147, 87] on img at bounding box center [147, 81] width 38 height 28
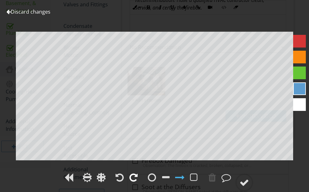
click at [136, 174] on div at bounding box center [133, 178] width 8 height 10
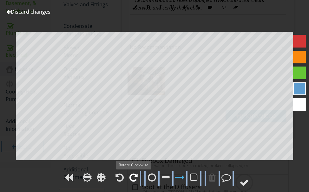
click at [136, 173] on div at bounding box center [133, 178] width 8 height 10
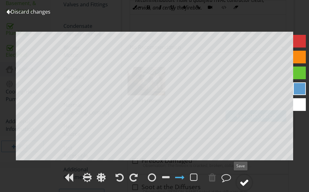
click at [246, 178] on div at bounding box center [244, 183] width 10 height 10
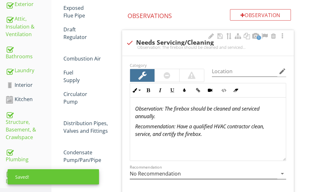
scroll to position [277, 0]
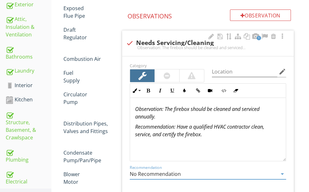
click at [193, 173] on input "No Recommendation" at bounding box center [203, 174] width 147 height 10
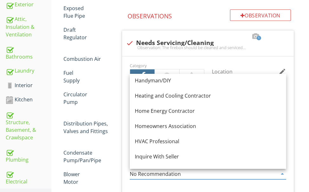
scroll to position [468, 0]
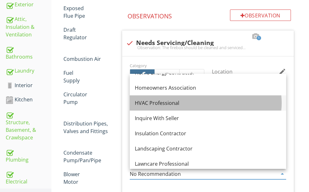
click at [173, 104] on div "HVAC Professional" at bounding box center [208, 103] width 146 height 8
type input "HVAC Professional"
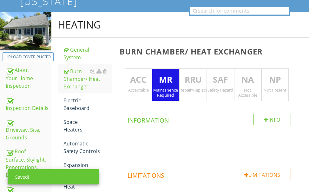
scroll to position [55, 0]
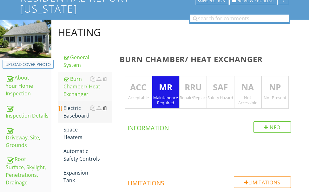
click at [104, 107] on div at bounding box center [105, 108] width 4 height 5
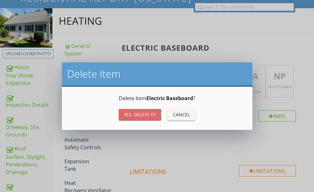
click at [126, 111] on button "Yes, Delete it!" at bounding box center [140, 114] width 42 height 11
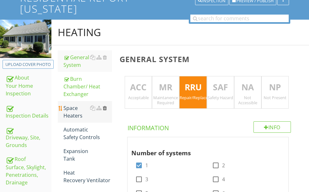
click at [104, 108] on div at bounding box center [105, 108] width 4 height 5
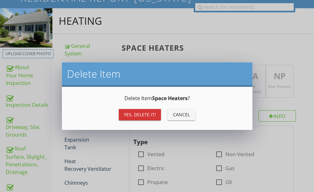
click at [130, 111] on div "Yes, Delete it!" at bounding box center [140, 114] width 32 height 7
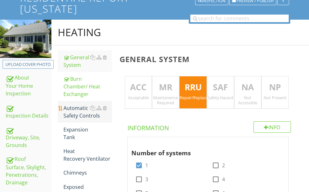
click at [75, 111] on div "Automatic Safety Controls" at bounding box center [87, 111] width 49 height 15
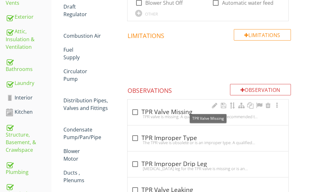
scroll to position [106, 0]
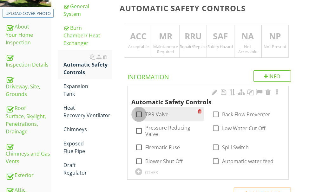
click at [138, 112] on div at bounding box center [139, 114] width 11 height 11
checkbox input "true"
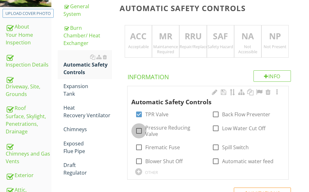
drag, startPoint x: 140, startPoint y: 130, endPoint x: 140, endPoint y: 101, distance: 29.2
click at [139, 129] on div at bounding box center [139, 131] width 11 height 11
checkbox input "true"
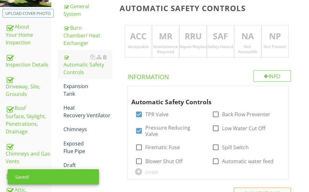
click at [143, 44] on div "Acceptable" at bounding box center [138, 46] width 27 height 5
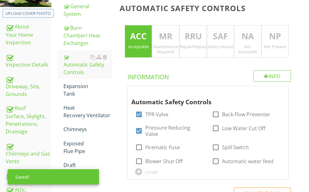
click at [241, 39] on p "NA" at bounding box center [247, 36] width 27 height 13
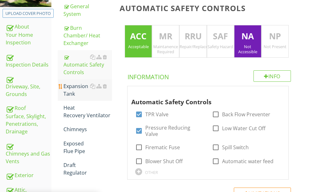
click at [77, 88] on div "Expansion Tank" at bounding box center [87, 89] width 49 height 15
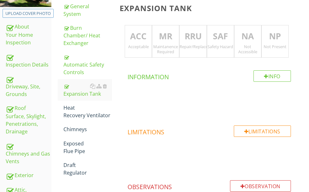
click at [135, 40] on p "ACC" at bounding box center [138, 36] width 27 height 13
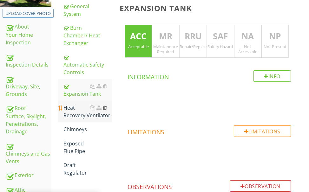
click at [104, 108] on div at bounding box center [105, 107] width 4 height 5
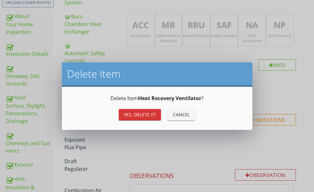
click at [125, 110] on button "Yes, Delete it!" at bounding box center [140, 114] width 42 height 11
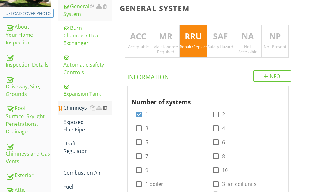
click at [104, 107] on div at bounding box center [105, 107] width 4 height 5
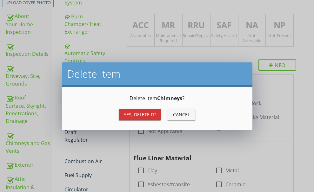
click at [132, 111] on div "Yes, Delete it!" at bounding box center [140, 114] width 32 height 7
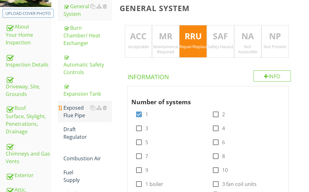
click at [75, 110] on div "Exposed Flue Pipe" at bounding box center [87, 111] width 49 height 15
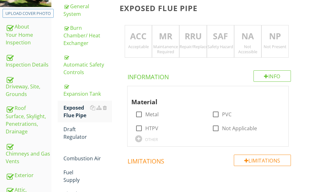
click at [134, 46] on div "Acceptable" at bounding box center [138, 46] width 27 height 5
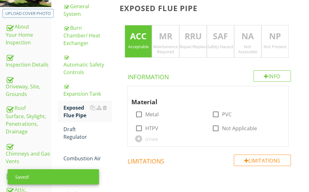
click at [239, 39] on p "NA" at bounding box center [247, 36] width 27 height 13
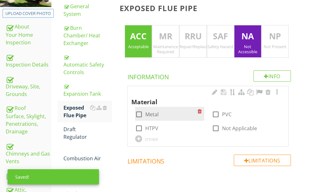
click at [140, 113] on div at bounding box center [139, 114] width 11 height 11
checkbox input "true"
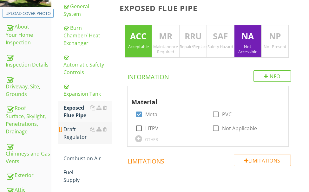
click at [75, 131] on div "Draft Regulator" at bounding box center [87, 133] width 49 height 15
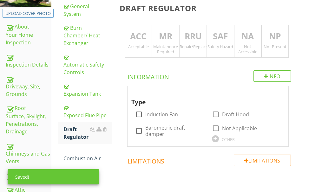
click at [145, 34] on p "ACC" at bounding box center [138, 36] width 27 height 13
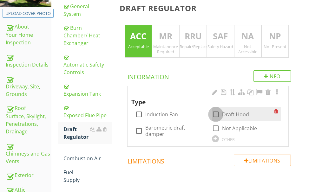
click at [214, 114] on div at bounding box center [215, 114] width 11 height 11
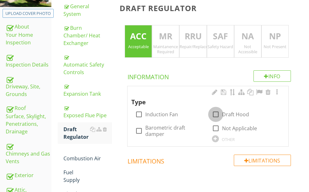
checkbox input "true"
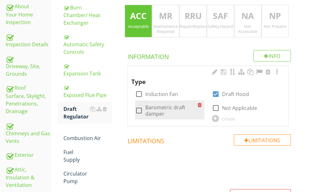
scroll to position [138, 0]
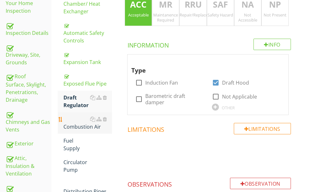
click at [73, 123] on div "Combustion Air" at bounding box center [87, 122] width 49 height 15
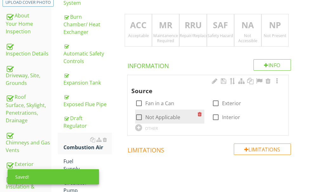
scroll to position [106, 0]
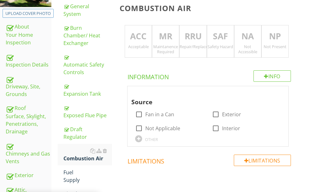
click at [189, 35] on p "RRU" at bounding box center [193, 36] width 27 height 13
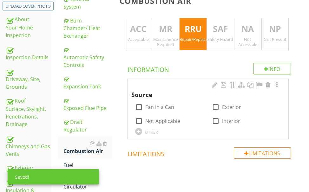
scroll to position [138, 0]
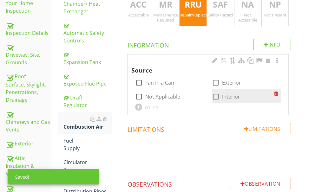
click at [216, 94] on div at bounding box center [215, 96] width 11 height 11
checkbox input "true"
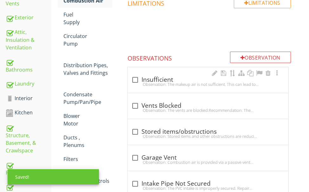
scroll to position [265, 0]
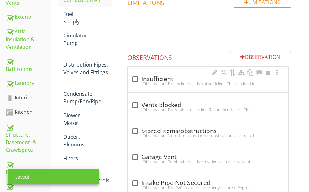
click at [184, 83] on div "Observation: The makeup air is not sufficient. This can lead to incomplete comb…" at bounding box center [207, 83] width 153 height 5
checkbox input "true"
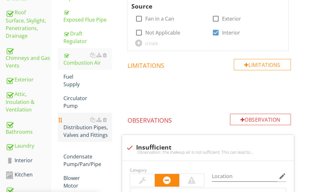
scroll to position [201, 0]
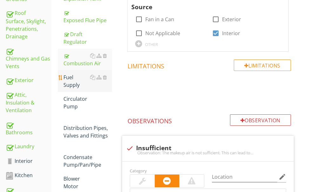
click at [75, 80] on div "Fuel Supply" at bounding box center [87, 81] width 49 height 15
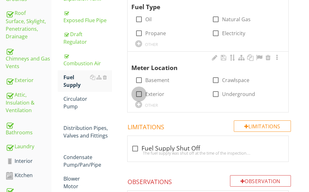
drag, startPoint x: 137, startPoint y: 93, endPoint x: 137, endPoint y: 60, distance: 32.7
click at [137, 91] on div at bounding box center [139, 94] width 11 height 11
checkbox input "true"
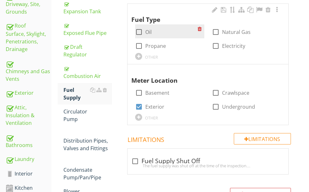
scroll to position [170, 0]
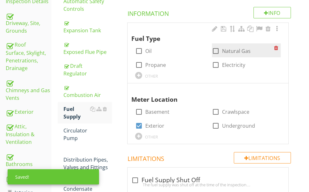
click at [214, 49] on div at bounding box center [215, 51] width 11 height 11
checkbox input "true"
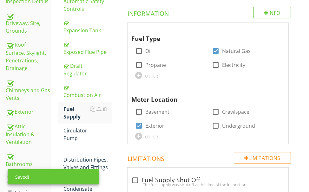
scroll to position [138, 0]
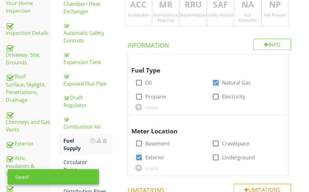
click at [139, 11] on p "ACC" at bounding box center [138, 4] width 27 height 13
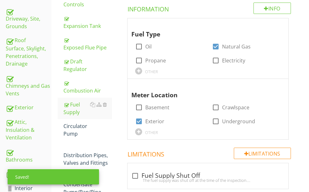
scroll to position [201, 0]
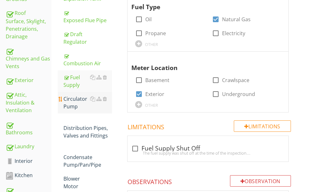
click at [79, 104] on div "Circulator Pump" at bounding box center [87, 102] width 49 height 15
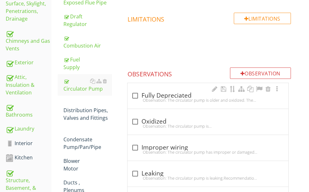
scroll to position [233, 0]
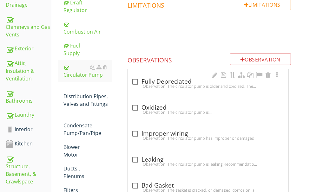
click at [159, 84] on div "Observation: The circulator pump is older and oxidized. The circulator pump(s) …" at bounding box center [207, 86] width 153 height 5
checkbox input "true"
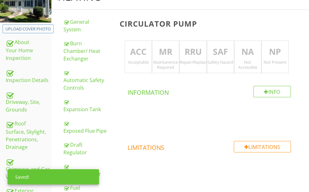
scroll to position [75, 0]
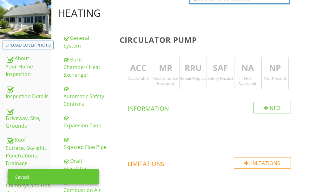
click at [195, 71] on p "RRU" at bounding box center [193, 68] width 27 height 13
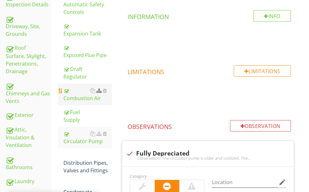
scroll to position [170, 0]
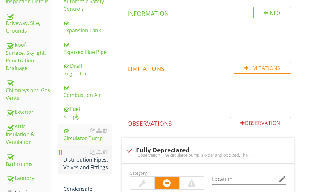
click at [80, 160] on div "Distribution Pipes, Valves and Fittings" at bounding box center [87, 159] width 49 height 23
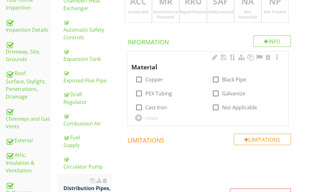
scroll to position [106, 0]
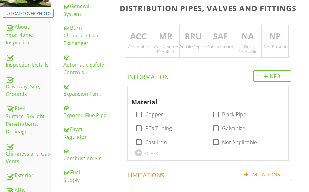
click at [142, 42] on p "ACC" at bounding box center [138, 36] width 27 height 13
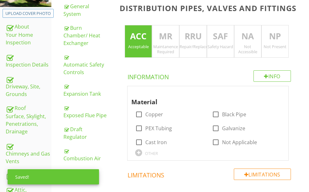
click at [244, 34] on p "NA" at bounding box center [247, 36] width 27 height 13
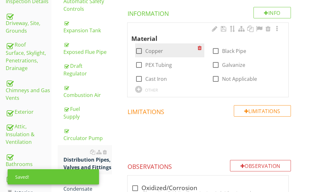
click at [139, 49] on div at bounding box center [139, 51] width 11 height 11
checkbox input "true"
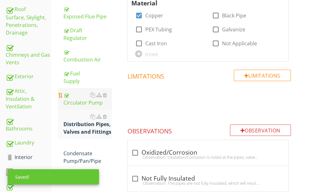
scroll to position [233, 0]
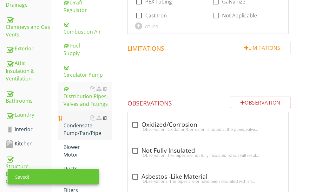
click at [104, 117] on div at bounding box center [105, 117] width 4 height 5
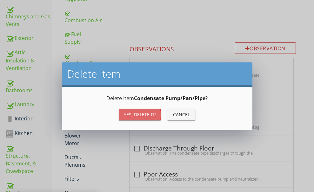
click at [124, 113] on button "Yes, Delete it!" at bounding box center [140, 114] width 42 height 11
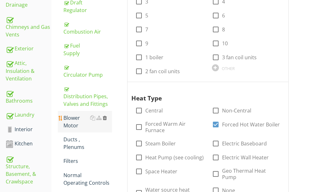
click at [105, 117] on div at bounding box center [105, 117] width 4 height 5
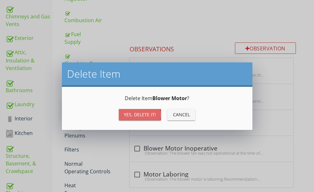
click at [132, 113] on div "Yes, Delete it!" at bounding box center [140, 114] width 32 height 7
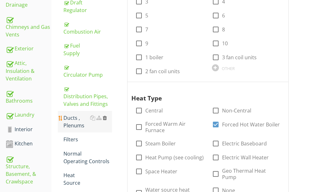
click at [106, 118] on div at bounding box center [105, 117] width 4 height 5
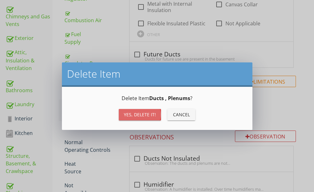
click at [130, 112] on div "Yes, Delete it!" at bounding box center [140, 114] width 32 height 7
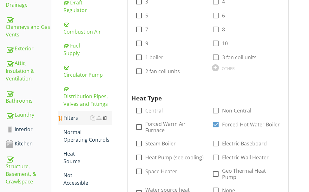
click at [104, 116] on div at bounding box center [105, 117] width 4 height 5
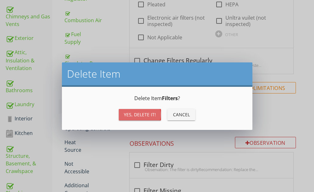
click at [126, 112] on div "Yes, Delete it!" at bounding box center [140, 114] width 32 height 7
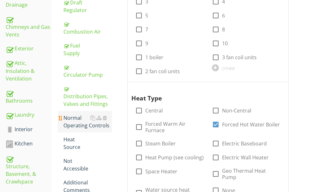
click at [75, 121] on div "Normal Operating Controls" at bounding box center [87, 121] width 49 height 15
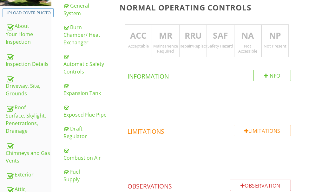
scroll to position [106, 0]
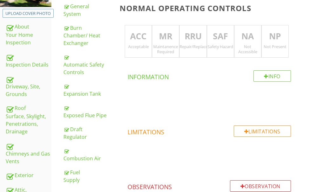
click at [134, 40] on p "ACC" at bounding box center [138, 36] width 27 height 13
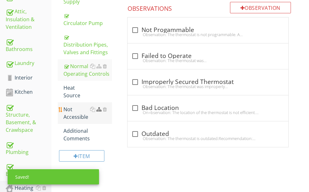
scroll to position [297, 0]
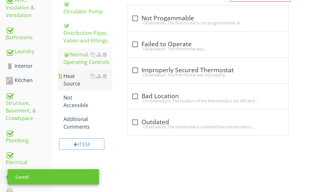
click at [72, 79] on div "Heat Source" at bounding box center [87, 79] width 49 height 15
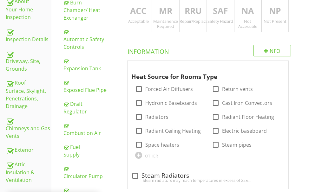
scroll to position [106, 0]
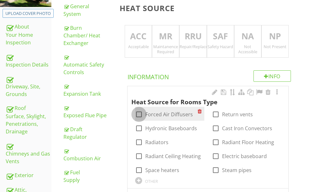
click at [136, 112] on div at bounding box center [139, 114] width 11 height 11
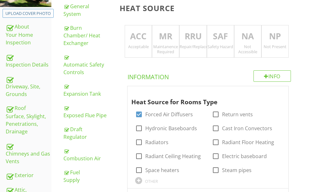
click at [137, 41] on p "ACC" at bounding box center [138, 36] width 27 height 13
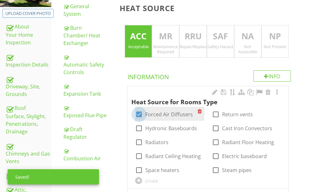
click at [138, 114] on div at bounding box center [139, 114] width 11 height 11
checkbox input "false"
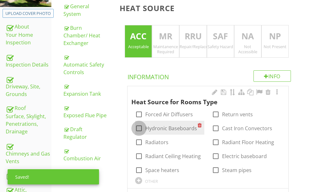
click at [138, 125] on div at bounding box center [139, 128] width 11 height 11
checkbox input "true"
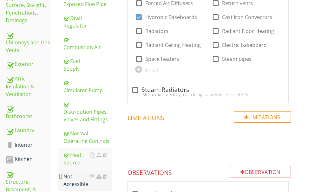
scroll to position [265, 0]
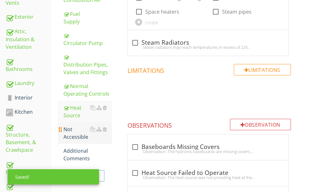
click at [73, 134] on div "Not Accessible" at bounding box center [87, 133] width 49 height 15
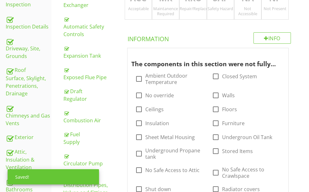
scroll to position [138, 0]
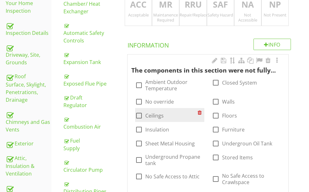
drag, startPoint x: 139, startPoint y: 117, endPoint x: 146, endPoint y: 115, distance: 8.0
click at [139, 117] on div at bounding box center [139, 115] width 11 height 11
checkbox input "true"
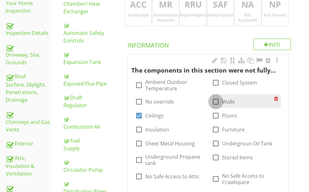
click at [218, 102] on div at bounding box center [215, 101] width 11 height 11
checkbox input "true"
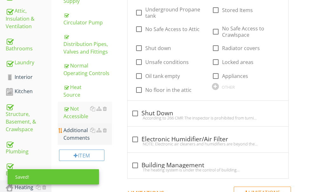
scroll to position [297, 0]
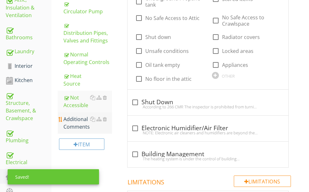
click at [82, 124] on div "Additional Comments" at bounding box center [87, 122] width 49 height 15
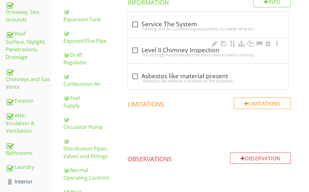
scroll to position [170, 0]
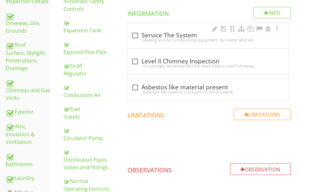
click at [176, 39] on div "Heating and Air Conditioning equipment, no matter what kind you have, should be…" at bounding box center [207, 39] width 153 height 5
checkbox input "true"
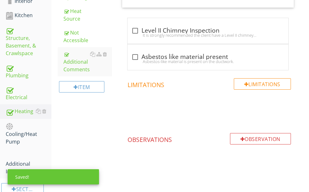
scroll to position [372, 0]
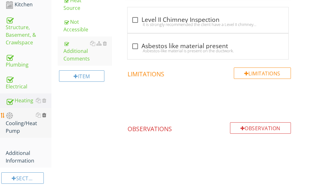
click at [45, 113] on div at bounding box center [44, 115] width 4 height 5
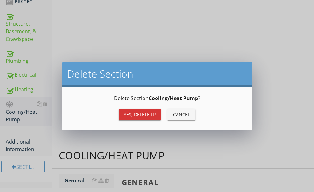
scroll to position [365, 0]
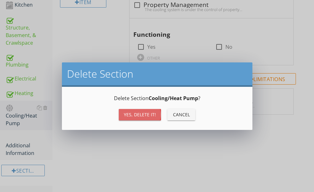
click at [124, 113] on button "Yes, Delete it!" at bounding box center [140, 114] width 42 height 11
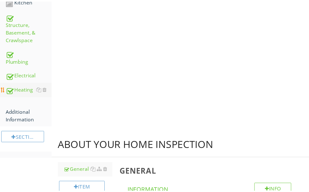
scroll to position [343, 0]
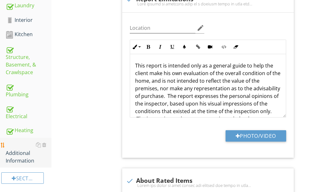
click at [20, 148] on div "Additional Information" at bounding box center [29, 152] width 46 height 23
type textarea "<p><span class="fr-video fr-draggable" contenteditable="false" style="display: …"
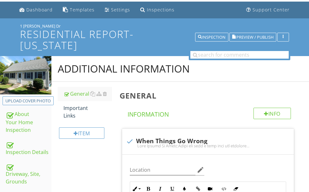
scroll to position [1, 0]
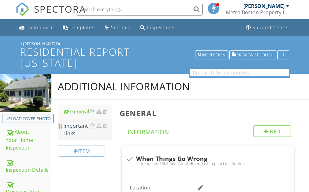
click at [76, 129] on div "Important Links" at bounding box center [87, 129] width 49 height 15
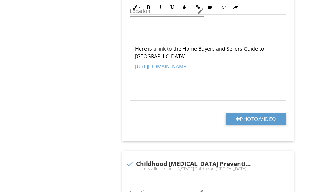
scroll to position [762, 0]
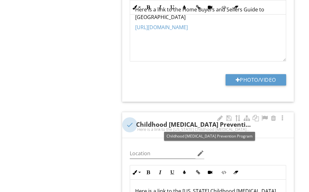
click at [128, 125] on div at bounding box center [129, 125] width 11 height 11
checkbox input "true"
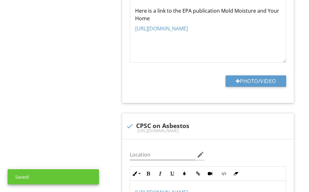
scroll to position [984, 0]
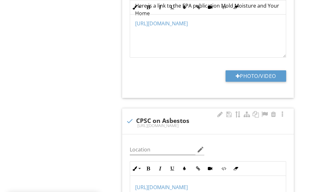
click at [128, 123] on div "https://www.cpsc.gov/safety-education/safety-guides/home/asbestos-home" at bounding box center [208, 125] width 164 height 5
checkbox input "true"
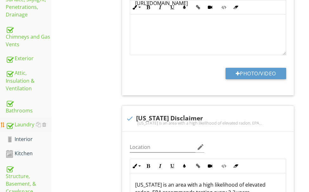
scroll to position [223, 0]
click at [24, 137] on div "Interior" at bounding box center [29, 140] width 46 height 8
type textarea "<p>Here is a link to the Massachusetts standard of practice 266 CMR 6.01-6.07</…"
type textarea "<p>Here is a link to the Home Buyers and Sellers Guide to Radon</p><p><a fr-ori…"
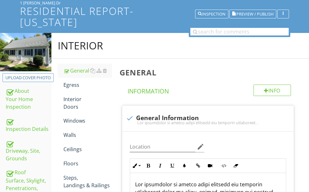
scroll to position [33, 0]
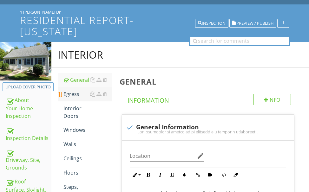
click at [68, 93] on div "Egress" at bounding box center [87, 94] width 49 height 8
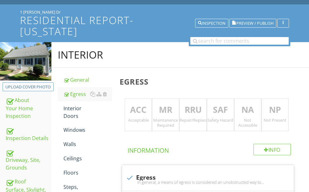
click at [139, 108] on p "ACC" at bounding box center [138, 110] width 27 height 13
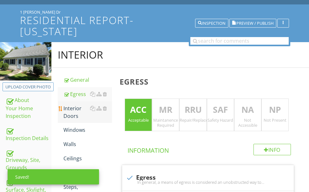
click at [73, 114] on div "Interior Doors" at bounding box center [87, 112] width 49 height 15
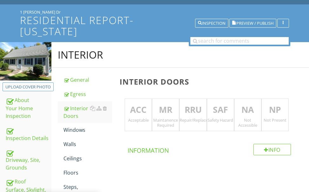
click at [135, 109] on p "ACC" at bounding box center [138, 110] width 27 height 13
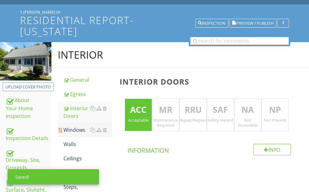
click at [68, 129] on div "Windows" at bounding box center [87, 130] width 49 height 8
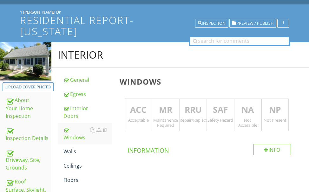
click at [192, 105] on p "RRU" at bounding box center [193, 110] width 27 height 13
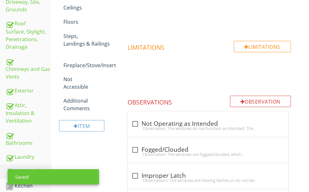
scroll to position [191, 0]
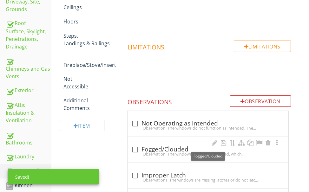
click at [184, 151] on div "check_box_outline_blank Fogged/Clouded" at bounding box center [207, 150] width 153 height 8
checkbox input "true"
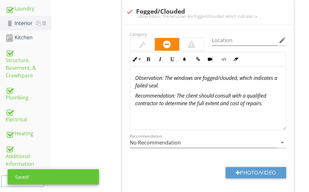
scroll to position [350, 0]
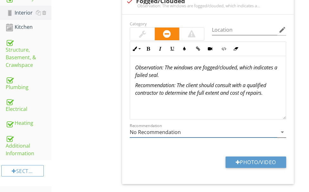
click at [187, 135] on input "No Recommendation" at bounding box center [203, 132] width 147 height 10
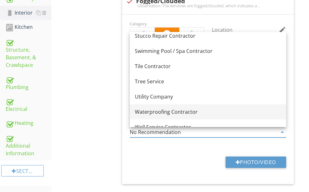
scroll to position [884, 0]
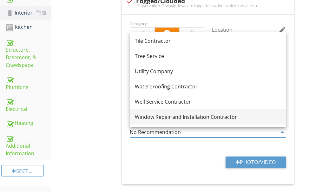
click at [187, 114] on div "Window Repair and Installation Contractor" at bounding box center [208, 117] width 146 height 8
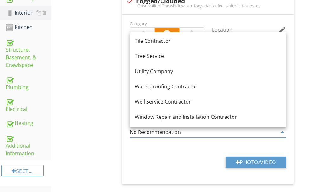
type input "Window Repair and Installation Contractor"
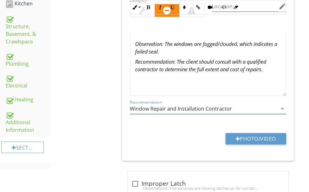
scroll to position [413, 0]
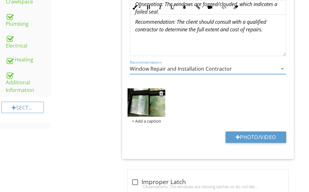
click at [154, 98] on img at bounding box center [147, 102] width 38 height 28
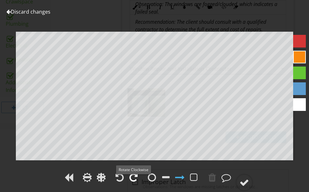
click at [134, 175] on div at bounding box center [133, 178] width 8 height 10
click at [134, 174] on div at bounding box center [133, 178] width 8 height 10
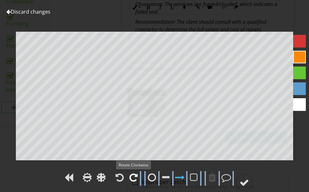
click at [134, 174] on div at bounding box center [133, 178] width 8 height 10
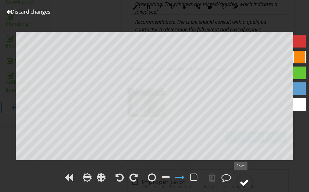
click at [246, 180] on div at bounding box center [244, 183] width 10 height 10
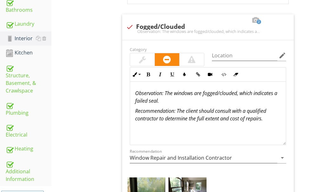
scroll to position [318, 0]
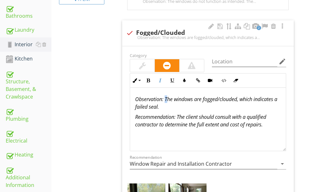
click at [167, 102] on em "Observation: The windows are fogged/clouded, which indicates a failed seal." at bounding box center [206, 103] width 142 height 15
click at [168, 100] on em "Observation: The windows are fogged/clouded, which indicates a failed seal." at bounding box center [206, 103] width 142 height 15
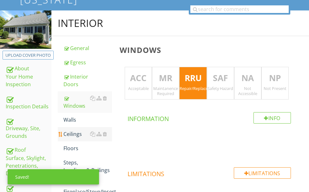
scroll to position [96, 0]
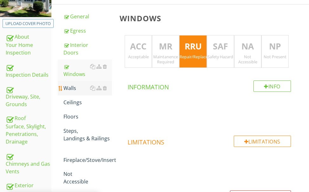
click at [72, 88] on div "Walls" at bounding box center [87, 88] width 49 height 8
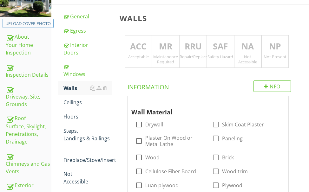
click at [167, 51] on p "MR" at bounding box center [165, 46] width 27 height 13
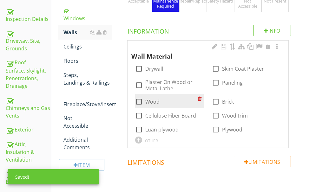
scroll to position [128, 0]
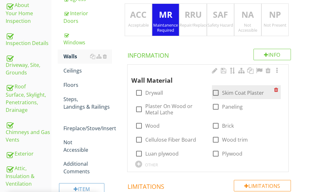
click at [216, 91] on div at bounding box center [215, 93] width 11 height 11
checkbox input "true"
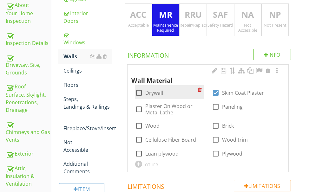
click at [143, 92] on div at bounding box center [139, 93] width 11 height 11
checkbox input "true"
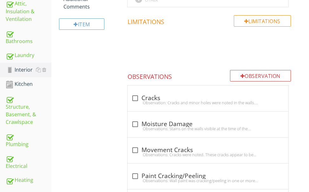
scroll to position [318, 0]
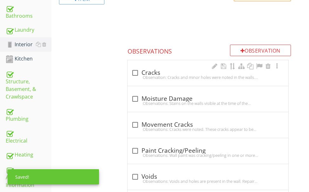
click at [181, 73] on div "check_box_outline_blank Cracks" at bounding box center [207, 73] width 153 height 8
checkbox input "true"
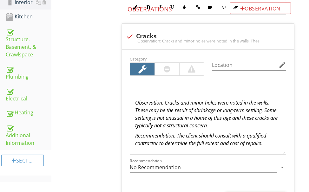
scroll to position [344, 0]
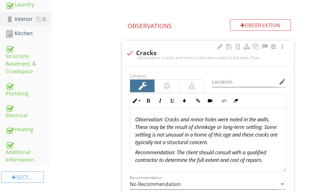
click at [236, 144] on p "Observation: Cracks and minor holes were noted in the walls. These may be the r…" at bounding box center [208, 131] width 146 height 30
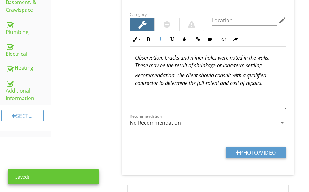
scroll to position [407, 0]
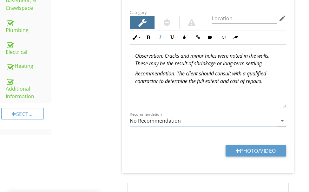
click at [195, 122] on input "No Recommendation" at bounding box center [203, 121] width 147 height 10
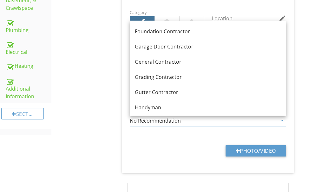
scroll to position [349, 0]
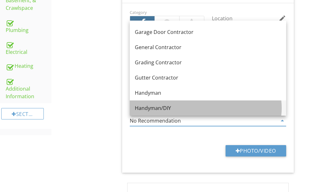
click at [154, 106] on div "Handyman/DIY" at bounding box center [208, 108] width 146 height 8
type input "Handyman/DIY"
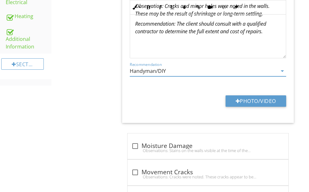
scroll to position [470, 0]
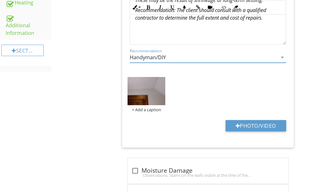
click at [161, 96] on img at bounding box center [147, 91] width 38 height 28
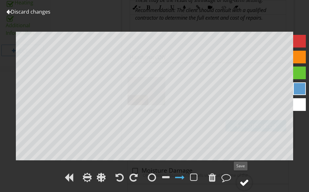
click at [243, 181] on div at bounding box center [244, 183] width 10 height 10
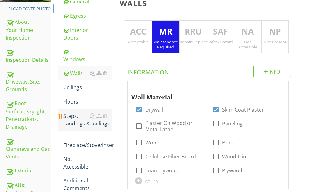
scroll to position [121, 0]
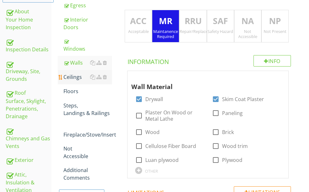
click at [72, 77] on div "Ceilings" at bounding box center [87, 77] width 49 height 8
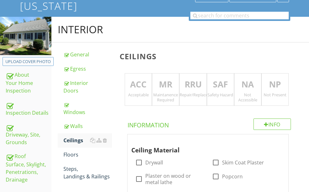
click at [136, 88] on p "ACC" at bounding box center [138, 84] width 27 height 13
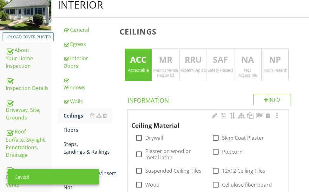
scroll to position [90, 0]
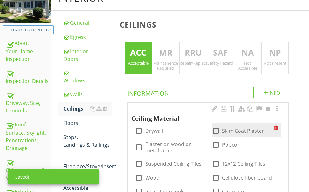
click at [216, 129] on div at bounding box center [215, 131] width 11 height 11
checkbox input "true"
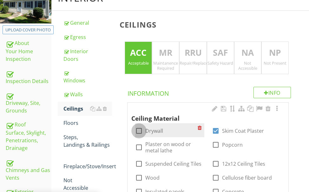
click at [140, 130] on div at bounding box center [139, 131] width 11 height 11
checkbox input "true"
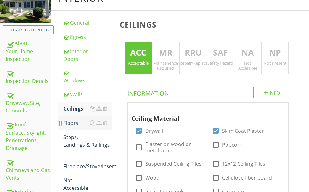
click at [73, 123] on div "Floors" at bounding box center [87, 123] width 49 height 8
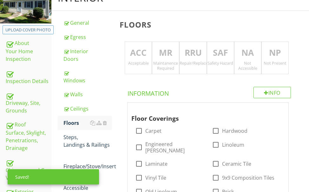
click at [187, 52] on p "RRU" at bounding box center [193, 53] width 27 height 13
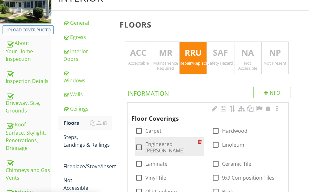
scroll to position [121, 0]
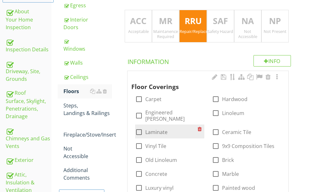
click at [139, 127] on div at bounding box center [139, 132] width 11 height 11
checkbox input "true"
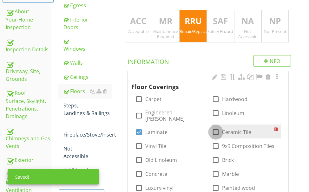
click at [215, 127] on div at bounding box center [215, 132] width 11 height 11
checkbox input "true"
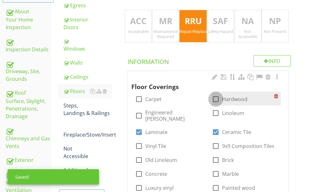
click at [217, 97] on div at bounding box center [215, 99] width 11 height 11
checkbox input "true"
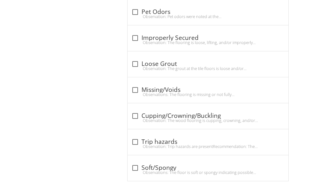
scroll to position [612, 0]
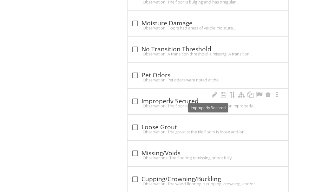
drag, startPoint x: 180, startPoint y: 96, endPoint x: 164, endPoint y: 102, distance: 17.0
click at [180, 98] on div "check_box_outline_blank Improperly Secured" at bounding box center [207, 102] width 153 height 8
checkbox input "true"
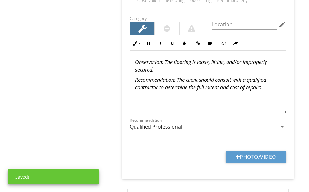
scroll to position [739, 0]
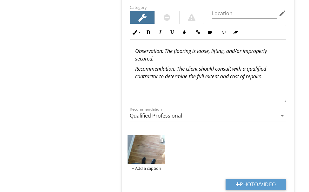
click at [151, 143] on img at bounding box center [147, 149] width 38 height 28
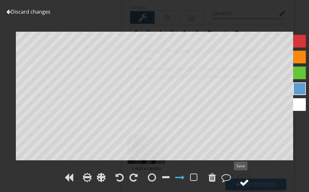
drag, startPoint x: 246, startPoint y: 180, endPoint x: 244, endPoint y: 176, distance: 4.3
click at [244, 176] on div at bounding box center [244, 183] width 18 height 18
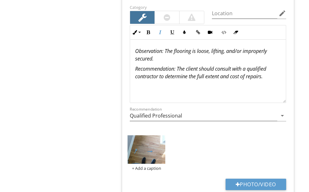
click at [168, 48] on em "Observation: The flooring is loose, lifting, and/or improperly secured." at bounding box center [201, 55] width 132 height 15
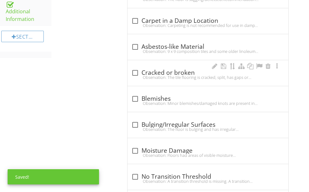
scroll to position [485, 0]
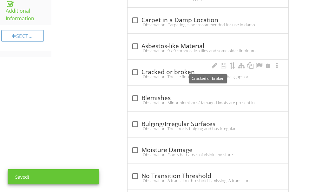
click at [163, 69] on div "check_box_outline_blank Cracked or broken" at bounding box center [207, 73] width 153 height 8
checkbox input "true"
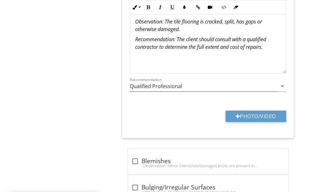
scroll to position [612, 0]
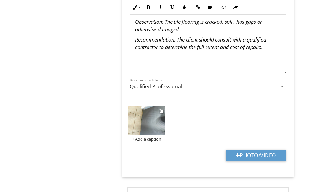
click at [146, 115] on img at bounding box center [147, 120] width 38 height 28
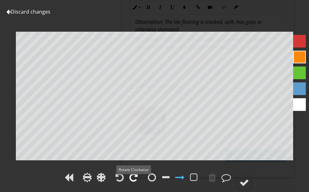
click at [132, 174] on div at bounding box center [133, 178] width 8 height 10
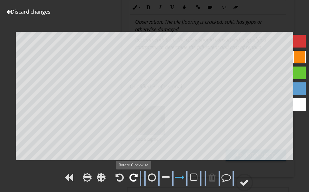
click at [132, 174] on div at bounding box center [133, 178] width 8 height 10
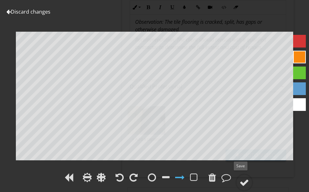
drag, startPoint x: 246, startPoint y: 180, endPoint x: 296, endPoint y: 141, distance: 63.9
click at [246, 178] on div at bounding box center [244, 183] width 10 height 10
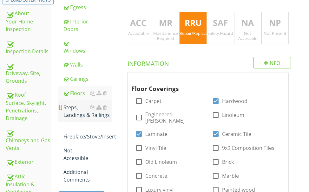
scroll to position [104, 0]
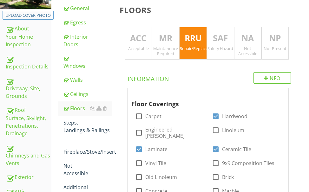
click at [241, 39] on p "NA" at bounding box center [247, 38] width 27 height 13
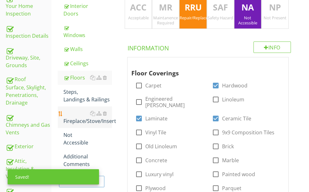
scroll to position [168, 0]
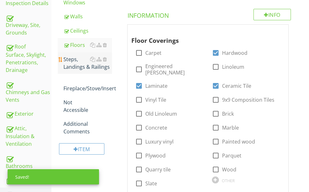
click at [76, 63] on div "Steps, Landings & Railings" at bounding box center [87, 63] width 49 height 15
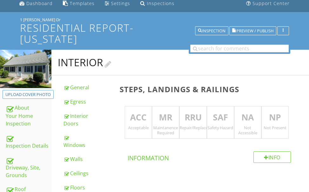
scroll to position [9, 0]
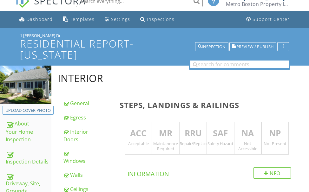
click at [132, 130] on p "ACC" at bounding box center [138, 133] width 27 height 13
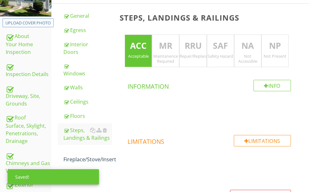
scroll to position [168, 0]
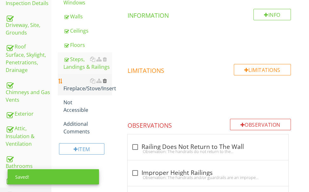
click at [105, 81] on div at bounding box center [105, 80] width 4 height 5
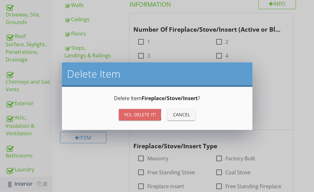
drag, startPoint x: 125, startPoint y: 112, endPoint x: 120, endPoint y: 111, distance: 5.1
click at [124, 112] on div "Yes, Delete it!" at bounding box center [140, 114] width 32 height 7
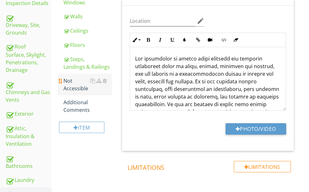
click at [67, 88] on div "Not Accessible" at bounding box center [87, 84] width 49 height 15
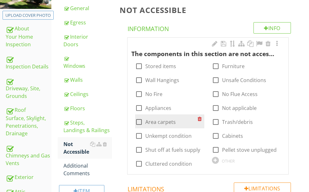
scroll to position [136, 0]
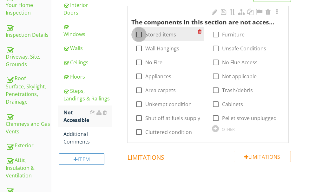
click at [139, 35] on div at bounding box center [139, 34] width 11 height 11
checkbox input "true"
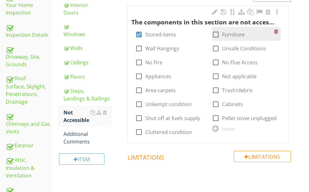
click at [214, 34] on div at bounding box center [215, 34] width 11 height 11
checkbox input "true"
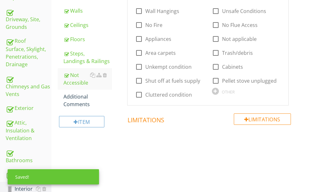
scroll to position [231, 0]
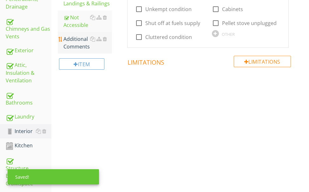
click at [72, 43] on div "Additional Comments" at bounding box center [87, 42] width 49 height 15
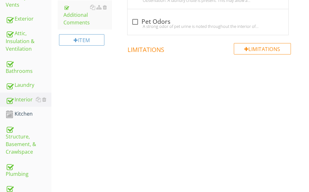
scroll to position [326, 0]
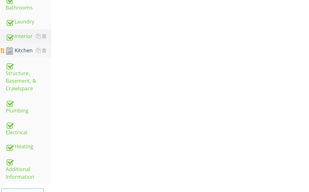
click at [17, 50] on div "Kitchen" at bounding box center [29, 51] width 46 height 8
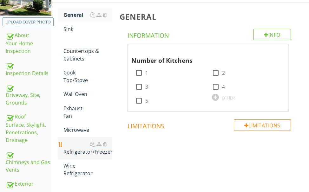
scroll to position [73, 0]
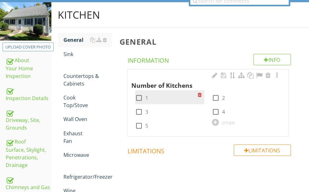
click at [141, 97] on div at bounding box center [139, 98] width 11 height 11
checkbox input "true"
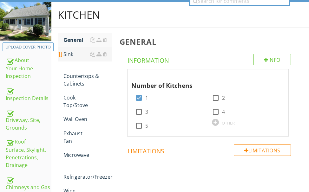
click at [71, 54] on div "Sink" at bounding box center [87, 54] width 49 height 8
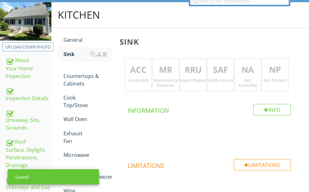
click at [136, 69] on p "ACC" at bounding box center [138, 70] width 27 height 13
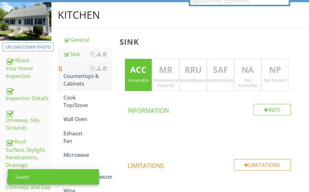
click at [76, 79] on div "Countertops & Cabinets" at bounding box center [87, 76] width 49 height 23
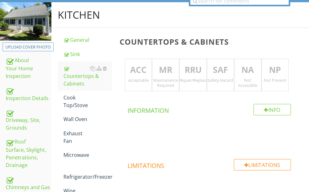
click at [142, 76] on div "ACC Acceptable" at bounding box center [138, 75] width 27 height 33
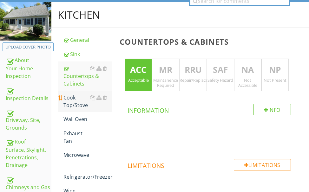
click at [74, 101] on div "Cook Top/Stove" at bounding box center [87, 101] width 49 height 15
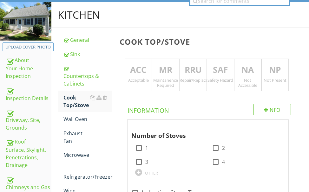
click at [140, 73] on p "ACC" at bounding box center [138, 70] width 27 height 13
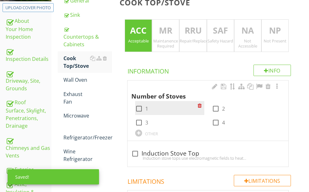
scroll to position [136, 0]
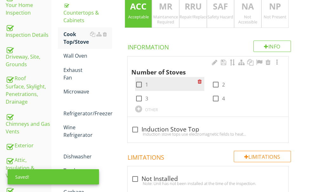
click at [141, 84] on div at bounding box center [139, 84] width 11 height 11
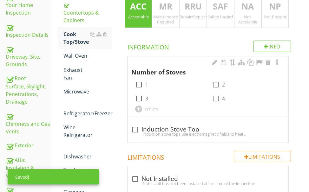
checkbox input "true"
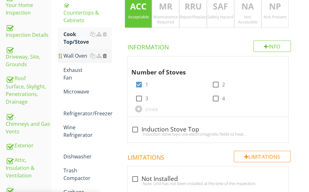
click at [104, 55] on div at bounding box center [105, 55] width 4 height 5
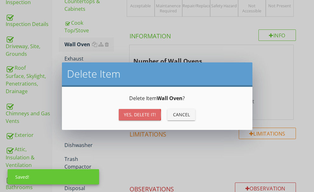
click at [133, 112] on div "Yes, Delete it!" at bounding box center [140, 114] width 32 height 7
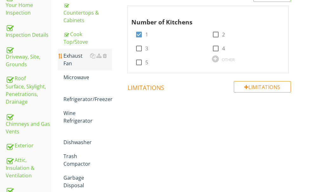
click at [77, 59] on div "Exhaust Fan" at bounding box center [87, 59] width 49 height 15
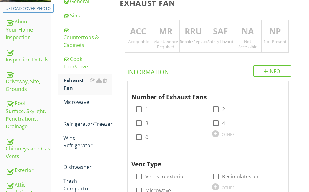
scroll to position [104, 0]
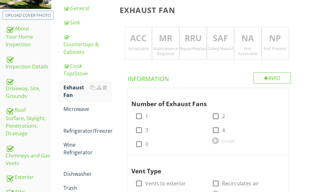
click at [144, 43] on p "ACC" at bounding box center [138, 38] width 27 height 13
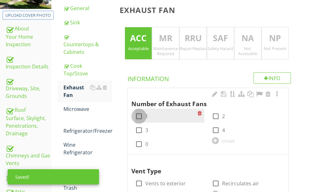
click at [140, 115] on div at bounding box center [139, 116] width 11 height 11
checkbox input "true"
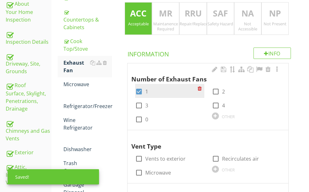
scroll to position [168, 0]
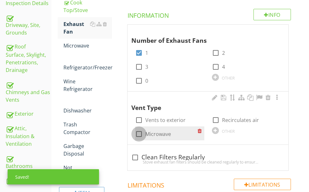
drag, startPoint x: 141, startPoint y: 132, endPoint x: 197, endPoint y: 127, distance: 56.4
click at [141, 132] on div at bounding box center [139, 134] width 11 height 11
checkbox input "true"
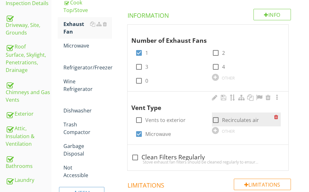
click at [216, 119] on div at bounding box center [215, 120] width 11 height 11
checkbox input "true"
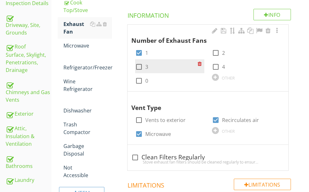
scroll to position [136, 0]
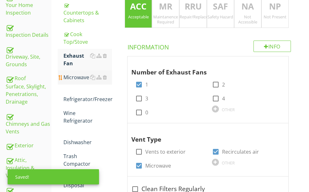
click at [86, 76] on div "Microwave" at bounding box center [87, 78] width 49 height 8
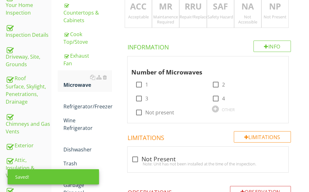
click at [137, 15] on div "Acceptable" at bounding box center [138, 16] width 27 height 5
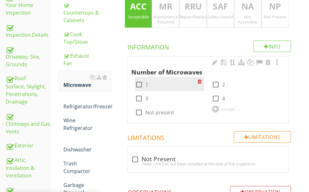
click at [141, 83] on div at bounding box center [139, 84] width 11 height 11
checkbox input "true"
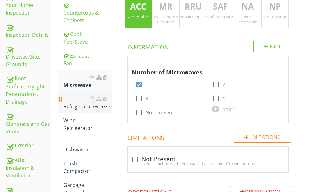
click at [86, 105] on div "Refrigerator/Freezer" at bounding box center [87, 102] width 49 height 15
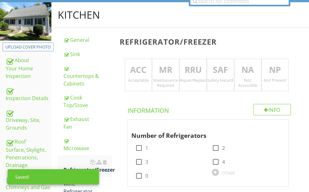
click at [138, 66] on p "ACC" at bounding box center [138, 70] width 27 height 13
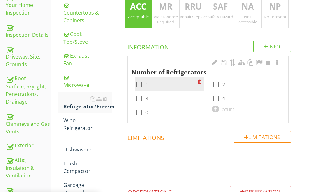
click at [139, 85] on div at bounding box center [139, 84] width 11 height 11
checkbox input "true"
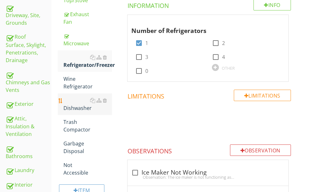
scroll to position [200, 0]
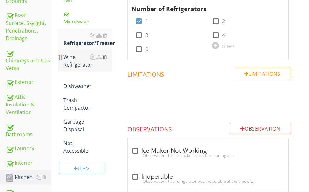
click at [105, 58] on div at bounding box center [105, 57] width 4 height 5
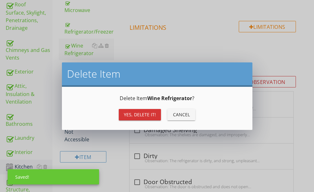
drag, startPoint x: 133, startPoint y: 114, endPoint x: 130, endPoint y: 110, distance: 4.8
click at [133, 113] on div "Yes, Delete it!" at bounding box center [140, 114] width 32 height 7
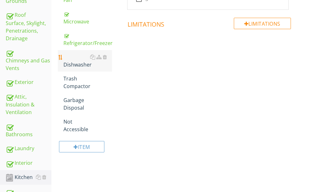
click at [70, 64] on div "Dishwasher" at bounding box center [87, 60] width 49 height 15
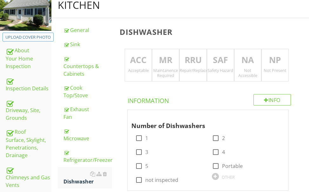
scroll to position [73, 0]
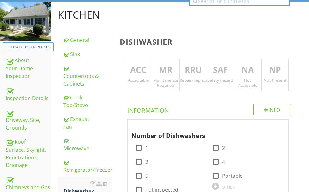
click at [129, 65] on p "ACC" at bounding box center [138, 70] width 27 height 13
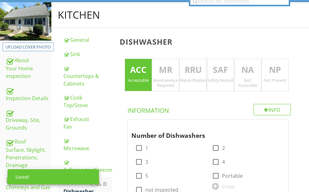
scroll to position [136, 0]
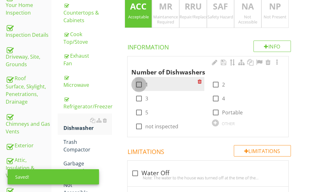
click at [140, 82] on div at bounding box center [139, 84] width 11 height 11
checkbox input "true"
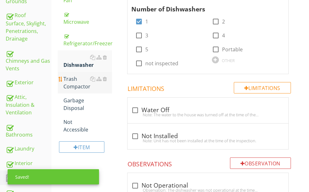
scroll to position [200, 0]
click at [105, 78] on div at bounding box center [105, 78] width 4 height 5
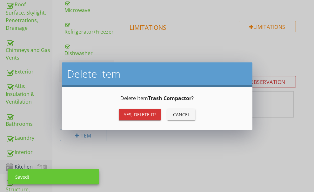
click at [135, 114] on div "Yes, Delete it!" at bounding box center [140, 114] width 32 height 7
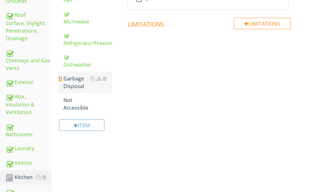
click at [70, 79] on div "Garbage Disposal" at bounding box center [87, 82] width 49 height 15
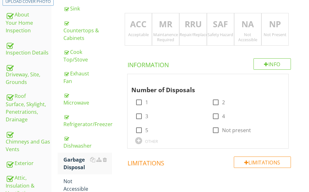
scroll to position [73, 0]
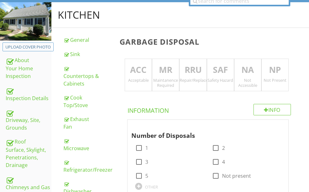
click at [277, 69] on p "NP" at bounding box center [275, 70] width 27 height 13
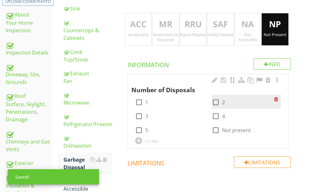
scroll to position [136, 0]
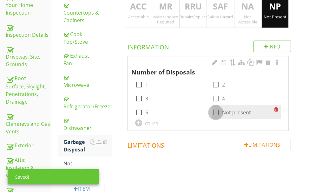
click at [218, 110] on div at bounding box center [215, 112] width 11 height 11
checkbox input "true"
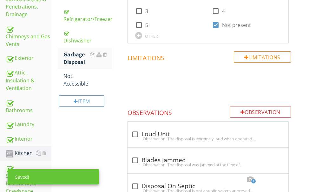
scroll to position [231, 0]
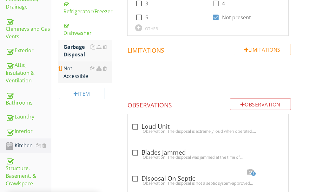
click at [70, 72] on div "Not Accessible" at bounding box center [87, 72] width 49 height 15
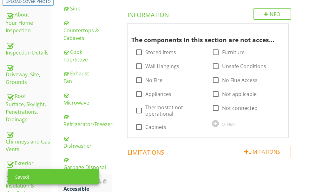
scroll to position [104, 0]
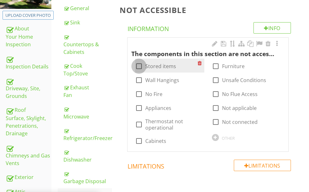
click at [140, 68] on div at bounding box center [139, 66] width 11 height 11
checkbox input "true"
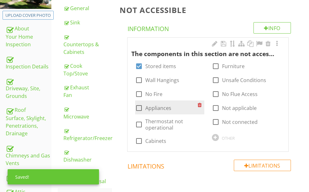
click at [137, 105] on div at bounding box center [139, 108] width 11 height 11
checkbox input "true"
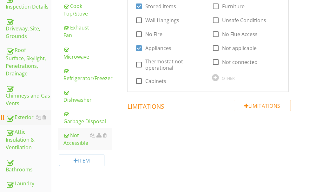
scroll to position [168, 0]
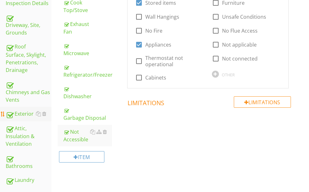
click at [21, 114] on div "Exterior" at bounding box center [29, 114] width 46 height 8
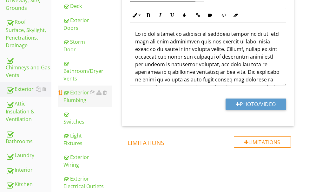
scroll to position [200, 0]
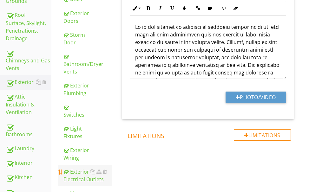
click at [78, 174] on div "Exterior Electrical Outlets" at bounding box center [87, 175] width 49 height 15
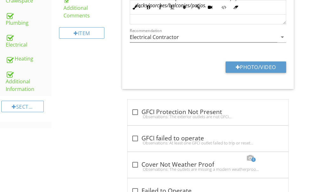
scroll to position [422, 0]
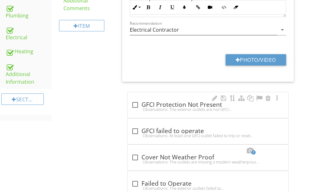
click at [167, 108] on div "Observations: The exterior outlets are not GFCI protected.Recommendation: Updat…" at bounding box center [207, 109] width 153 height 5
checkbox input "true"
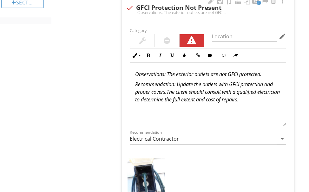
scroll to position [485, 0]
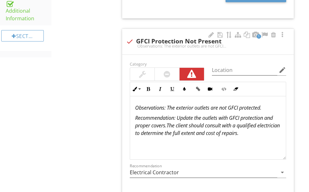
click at [170, 71] on div at bounding box center [167, 74] width 7 height 8
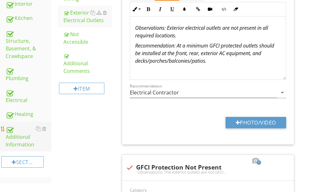
scroll to position [295, 0]
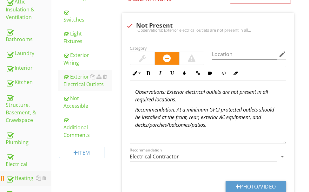
click at [22, 174] on div "Heating" at bounding box center [29, 178] width 46 height 8
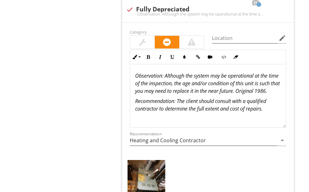
scroll to position [1110, 0]
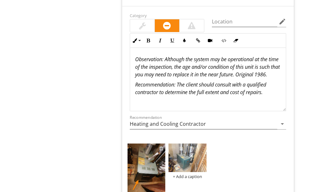
click at [160, 146] on div at bounding box center [161, 148] width 4 height 5
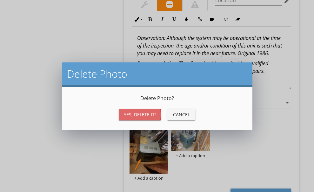
click at [141, 115] on div "Yes, Delete it!" at bounding box center [140, 114] width 32 height 7
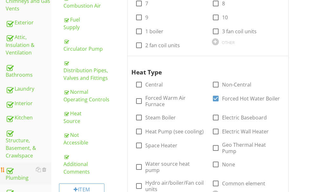
scroll to position [254, 0]
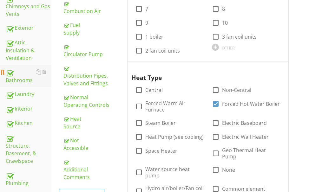
click at [23, 80] on div "Bathrooms" at bounding box center [29, 76] width 46 height 16
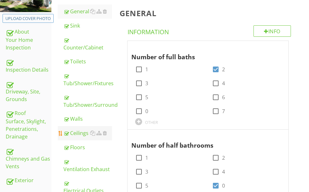
scroll to position [95, 0]
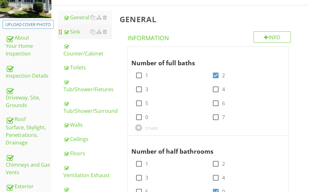
click at [79, 32] on div "Sink" at bounding box center [87, 32] width 49 height 8
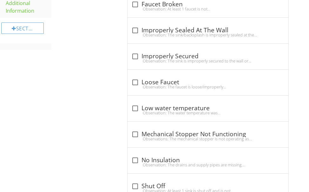
scroll to position [508, 0]
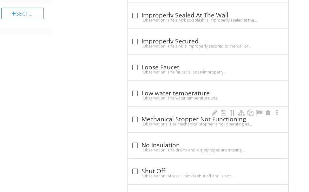
click at [161, 122] on div "Observations: The mechanical stopper is not operating as intended.Recommendatio…" at bounding box center [207, 123] width 153 height 5
checkbox input "true"
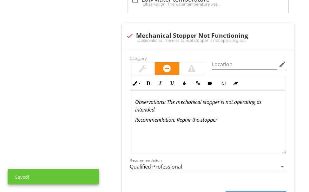
scroll to position [603, 0]
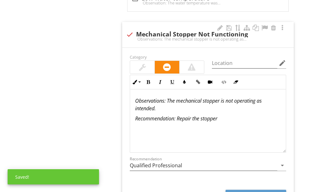
click at [141, 64] on div at bounding box center [142, 67] width 7 height 8
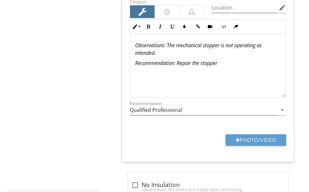
scroll to position [666, 0]
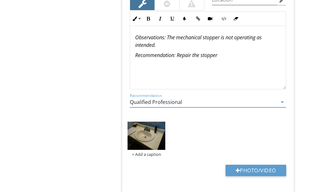
click at [191, 102] on input "Qualified Professional" at bounding box center [203, 102] width 147 height 10
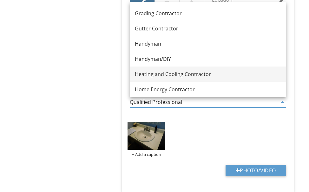
scroll to position [381, 0]
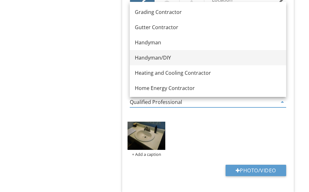
click at [172, 56] on div "Handyman/DIY" at bounding box center [208, 58] width 146 height 8
type input "Handyman/DIY"
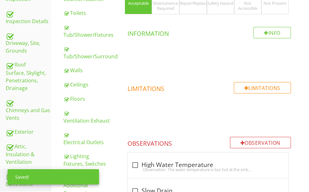
scroll to position [95, 0]
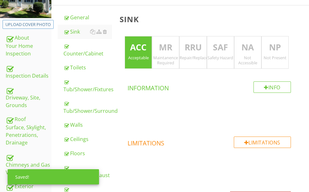
click at [162, 49] on p "MR" at bounding box center [165, 47] width 27 height 13
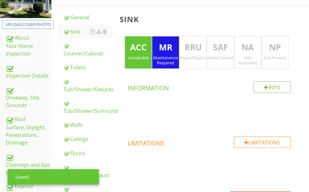
click at [141, 51] on p "ACC" at bounding box center [138, 47] width 27 height 13
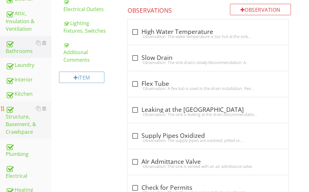
scroll to position [285, 0]
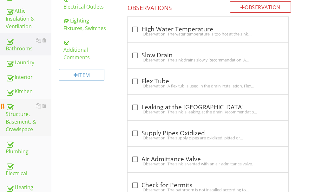
click at [25, 123] on div "Structure, Basement, & Crawlspace" at bounding box center [29, 117] width 46 height 31
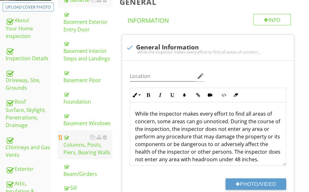
scroll to position [95, 0]
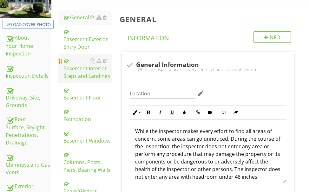
click at [83, 70] on div "Basement Interior Steps and Landings" at bounding box center [87, 68] width 49 height 23
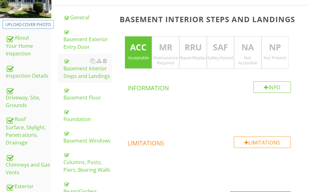
click at [165, 45] on p "MR" at bounding box center [165, 47] width 27 height 13
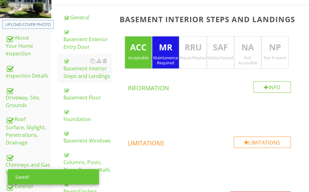
click at [139, 52] on p "ACC" at bounding box center [138, 47] width 27 height 13
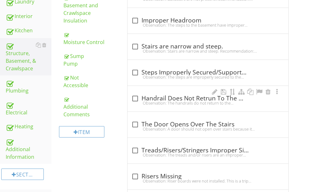
scroll to position [349, 0]
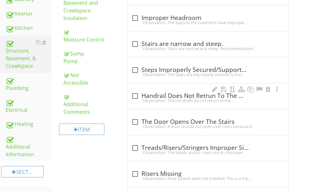
click at [172, 99] on div "Observation: The handrails do not return to the wall.Recommendation: The client…" at bounding box center [207, 100] width 153 height 5
checkbox input "true"
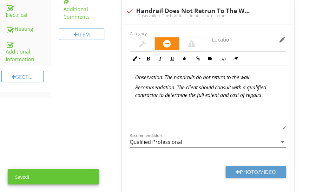
scroll to position [476, 0]
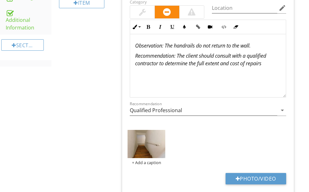
click at [149, 146] on img at bounding box center [147, 144] width 38 height 28
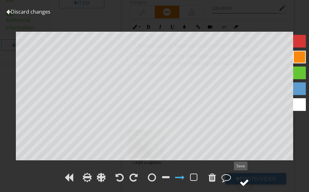
drag, startPoint x: 243, startPoint y: 180, endPoint x: 239, endPoint y: 176, distance: 5.6
click at [239, 176] on div at bounding box center [244, 183] width 18 height 18
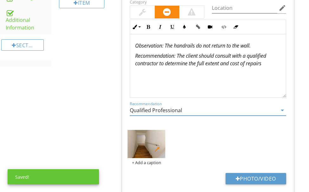
click at [186, 109] on input "Qualified Professional" at bounding box center [203, 110] width 147 height 10
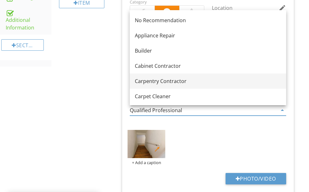
click at [157, 79] on div "Carpentry Contractor" at bounding box center [208, 81] width 146 height 8
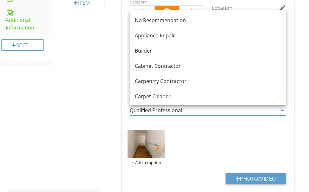
type input "Carpentry Contractor"
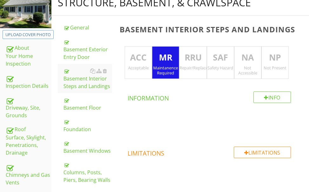
scroll to position [0, 0]
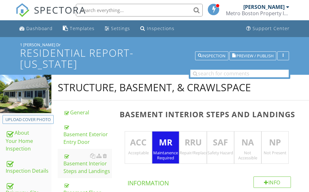
click at [193, 147] on p "RRU" at bounding box center [193, 142] width 27 height 13
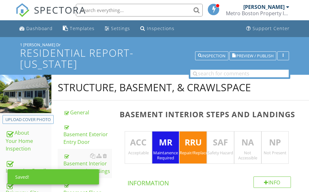
drag, startPoint x: 167, startPoint y: 142, endPoint x: 170, endPoint y: 130, distance: 12.3
click at [167, 140] on p "MR" at bounding box center [165, 142] width 27 height 13
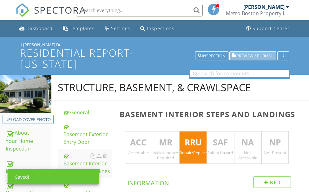
click at [246, 54] on span "Preview / Publish" at bounding box center [254, 56] width 37 height 4
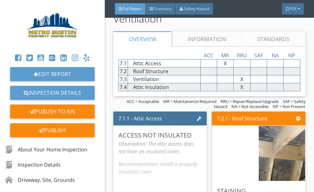
scroll to position [3013, 0]
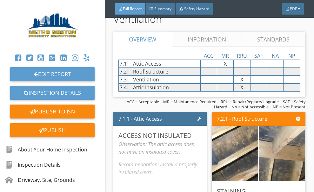
click at [273, 16] on link "Edit Section" at bounding box center [286, 11] width 37 height 9
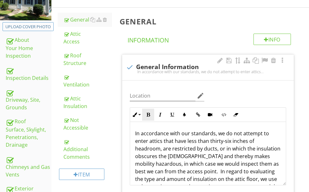
scroll to position [95, 0]
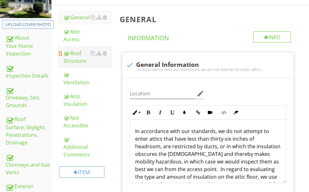
click at [74, 56] on div "Roof Structure" at bounding box center [87, 56] width 49 height 15
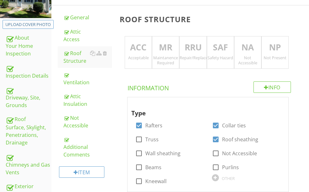
click at [188, 47] on p "RRU" at bounding box center [193, 47] width 27 height 13
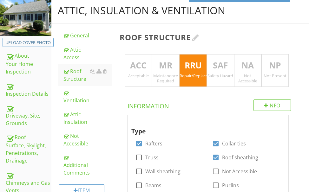
scroll to position [32, 0]
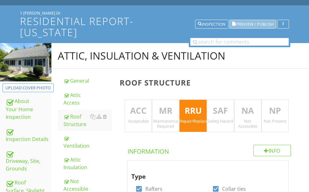
click at [252, 22] on span "Preview / Publish" at bounding box center [254, 24] width 37 height 4
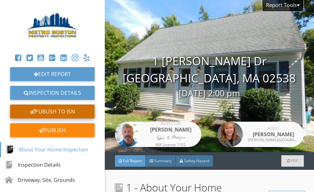
click at [58, 110] on div "Publish to ISN" at bounding box center [52, 112] width 84 height 14
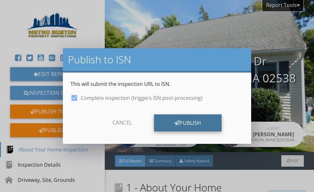
click at [174, 118] on div "Publish" at bounding box center [188, 123] width 68 height 17
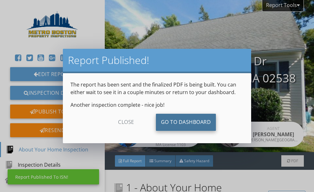
click at [175, 118] on link "Go To Dashboard" at bounding box center [186, 122] width 60 height 17
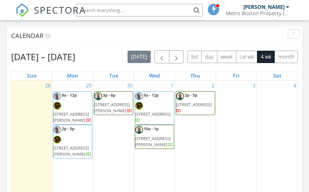
scroll to position [508, 0]
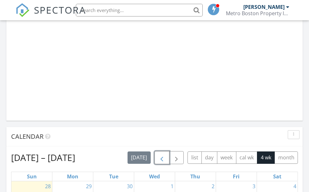
click at [162, 155] on span "button" at bounding box center [162, 158] width 8 height 8
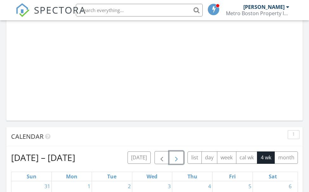
click at [177, 157] on span "button" at bounding box center [177, 158] width 8 height 8
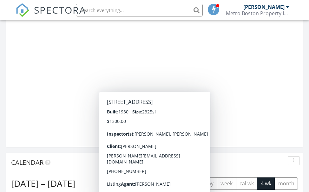
scroll to position [476, 0]
